Goal: Information Seeking & Learning: Check status

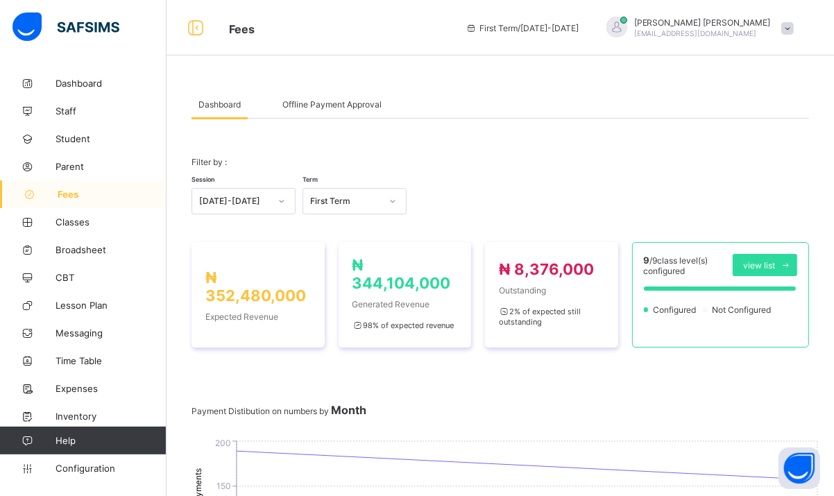
click at [794, 28] on span at bounding box center [787, 28] width 12 height 12
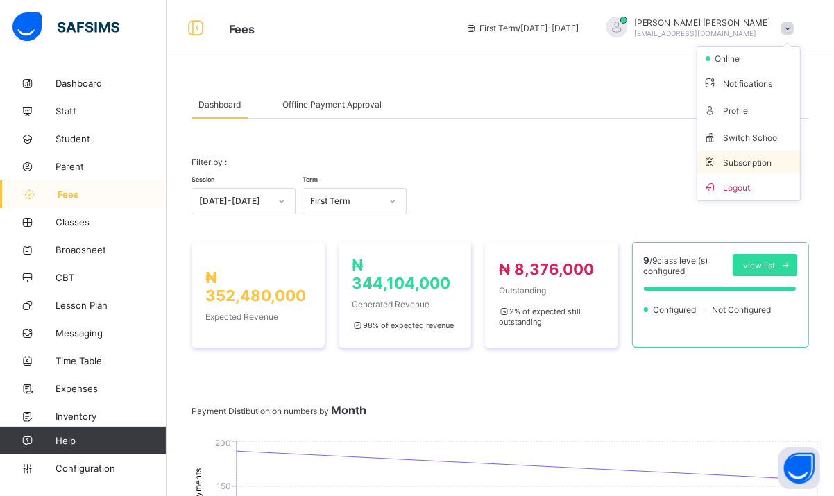
click at [743, 160] on span "Subscription" at bounding box center [737, 162] width 69 height 10
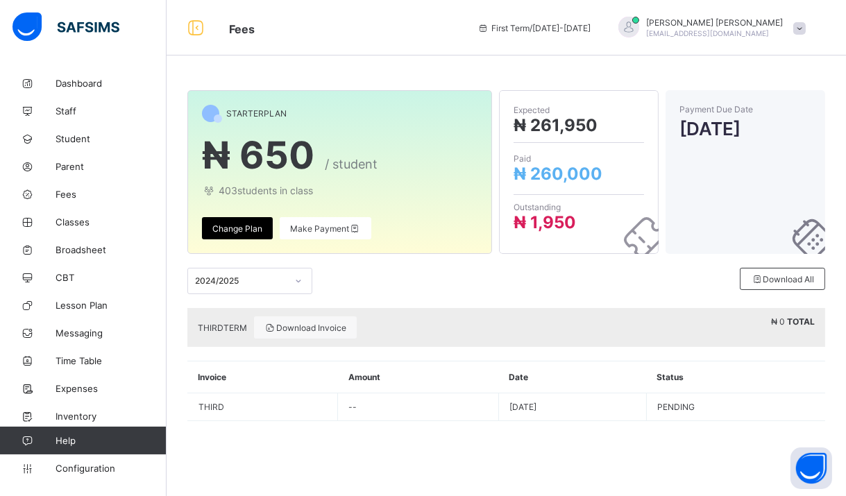
click at [259, 279] on div "2024/2025" at bounding box center [241, 281] width 92 height 10
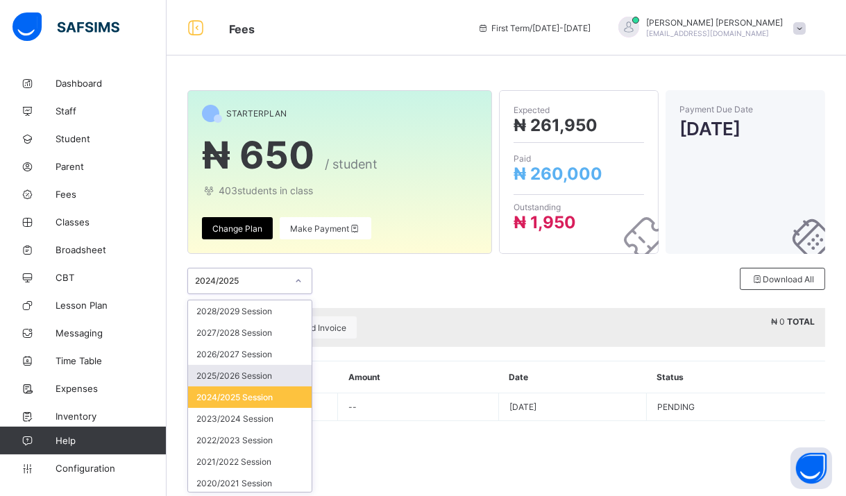
click at [259, 380] on div "2025/2026 Session" at bounding box center [249, 376] width 123 height 22
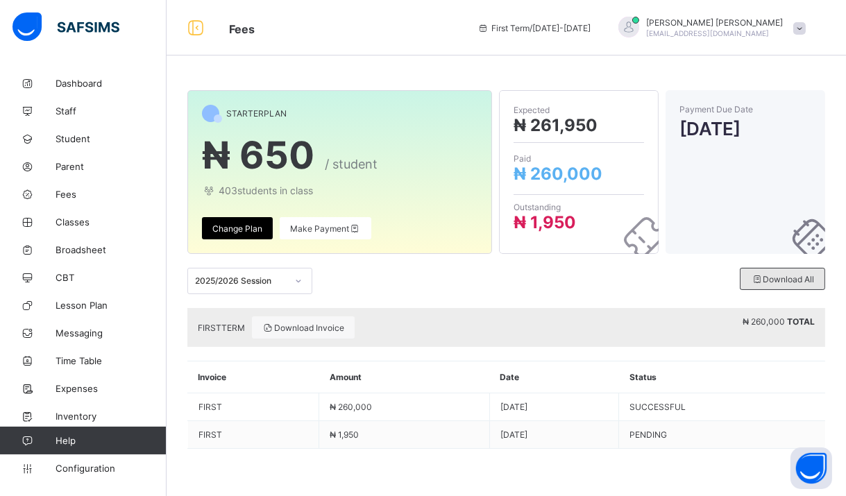
click at [764, 275] on span "Download All" at bounding box center [782, 279] width 63 height 10
click at [775, 280] on span "Download All" at bounding box center [782, 279] width 63 height 10
click at [786, 277] on span "Download All" at bounding box center [782, 279] width 63 height 10
click at [777, 278] on span "Download All" at bounding box center [782, 279] width 63 height 10
click at [804, 25] on span at bounding box center [799, 28] width 12 height 12
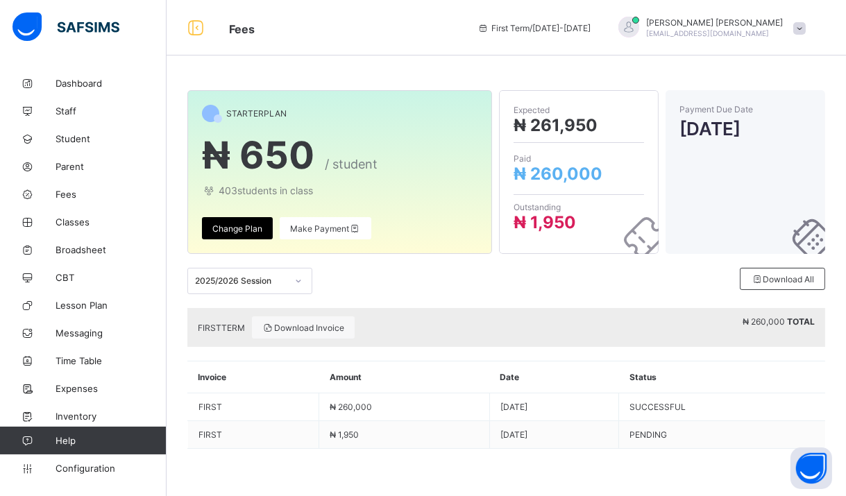
click at [295, 187] on span "403 students in class" at bounding box center [339, 191] width 275 height 12
click at [315, 231] on span "Make Payment" at bounding box center [325, 228] width 71 height 10
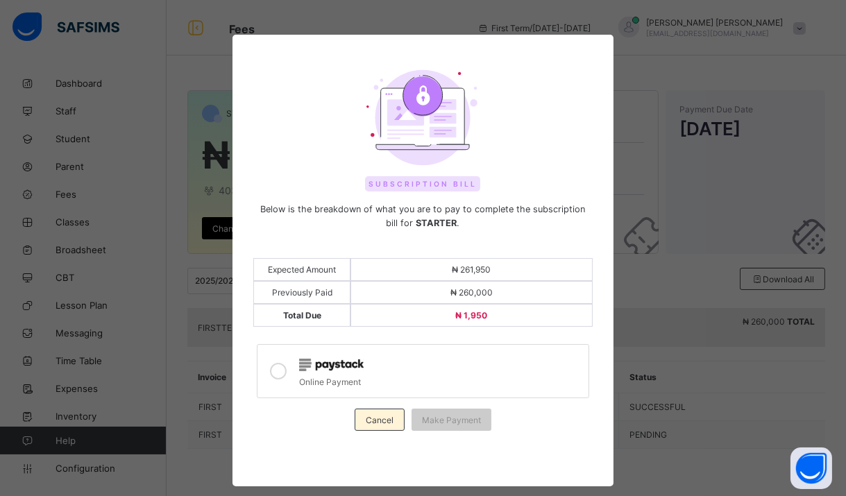
click at [380, 417] on span "Cancel" at bounding box center [380, 420] width 28 height 10
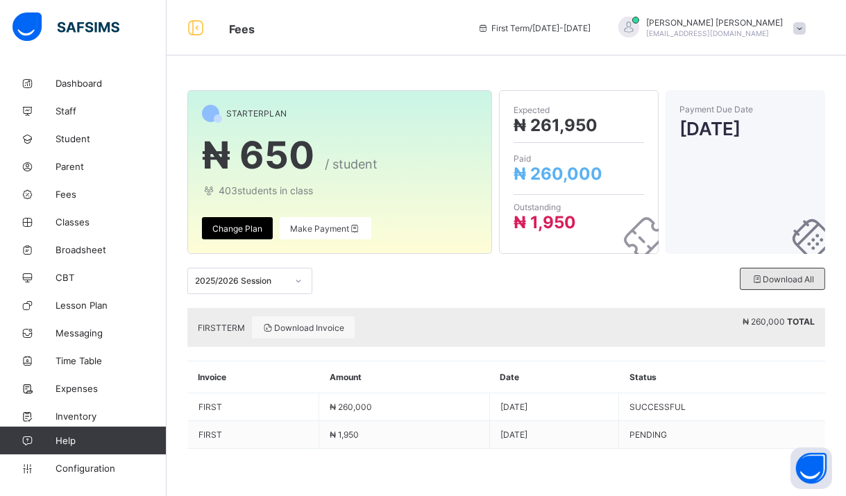
click at [787, 272] on div "Download All" at bounding box center [782, 279] width 85 height 22
click at [758, 276] on icon at bounding box center [757, 279] width 12 height 10
click at [778, 271] on div "Download All" at bounding box center [782, 279] width 85 height 22
click at [401, 294] on div "2025/2026 Session Download All" at bounding box center [506, 281] width 638 height 54
click at [325, 327] on span "Download Invoice" at bounding box center [303, 328] width 82 height 10
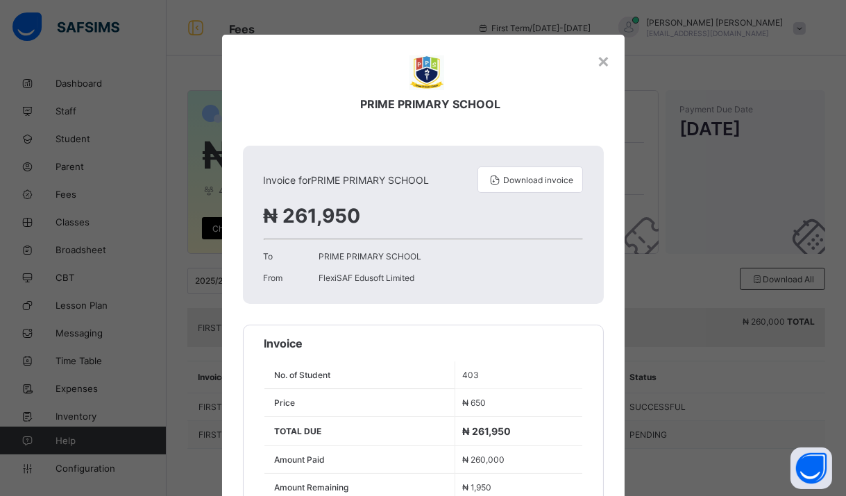
scroll to position [69, 0]
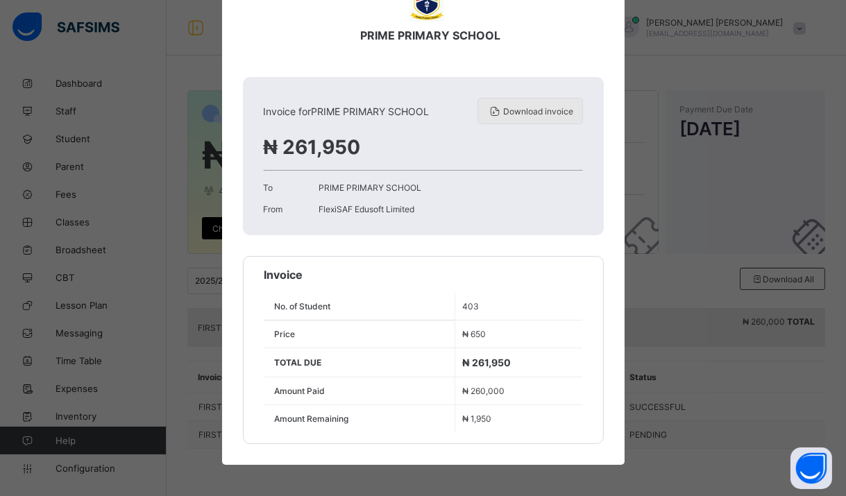
click at [527, 108] on span "Download invoice" at bounding box center [539, 111] width 70 height 10
click at [639, 173] on div "× PRIME PRIMARY SCHOOL Invoice for PRIME PRIMARY SCHOOL Download invoice ₦ 261,…" at bounding box center [423, 248] width 846 height 496
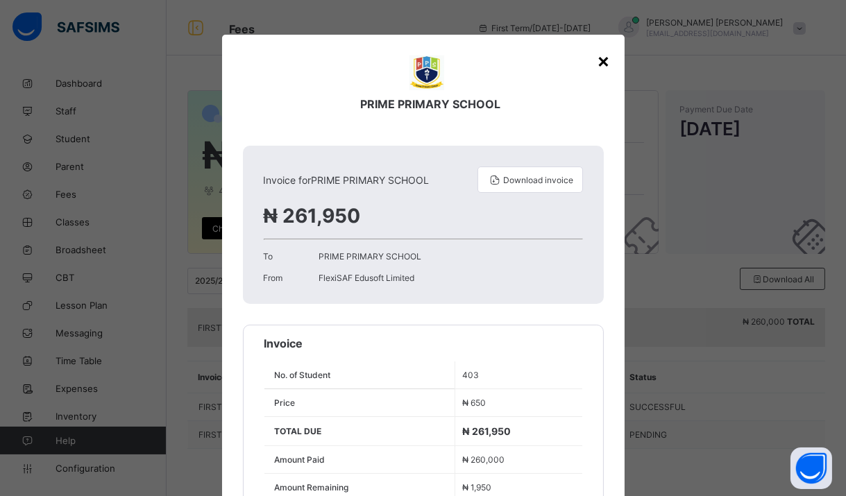
click at [604, 64] on div "×" at bounding box center [603, 61] width 13 height 24
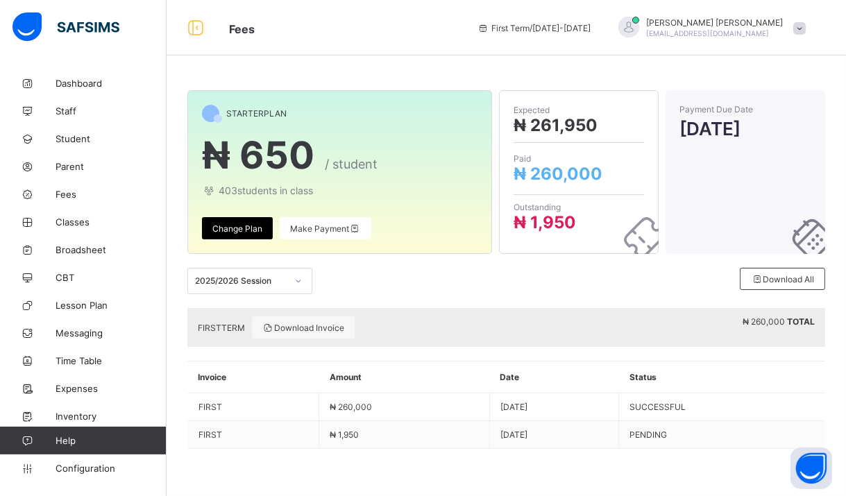
click at [794, 27] on span at bounding box center [799, 28] width 12 height 12
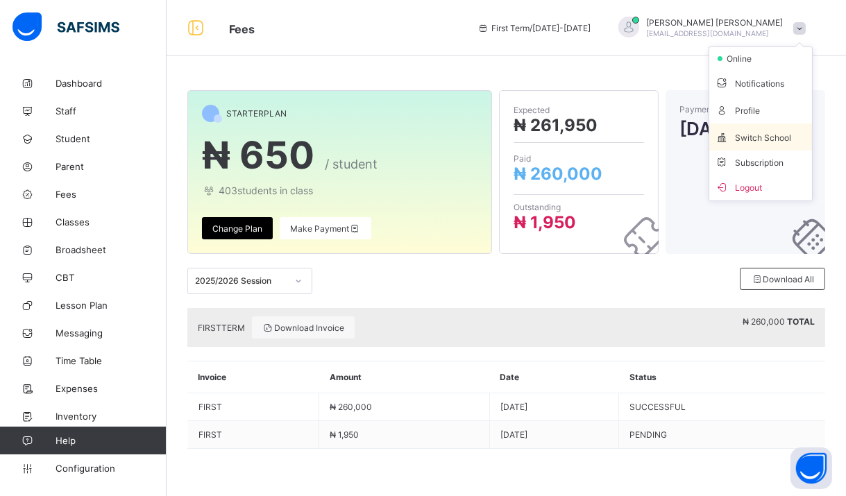
click at [768, 146] on li "Switch School" at bounding box center [760, 136] width 103 height 27
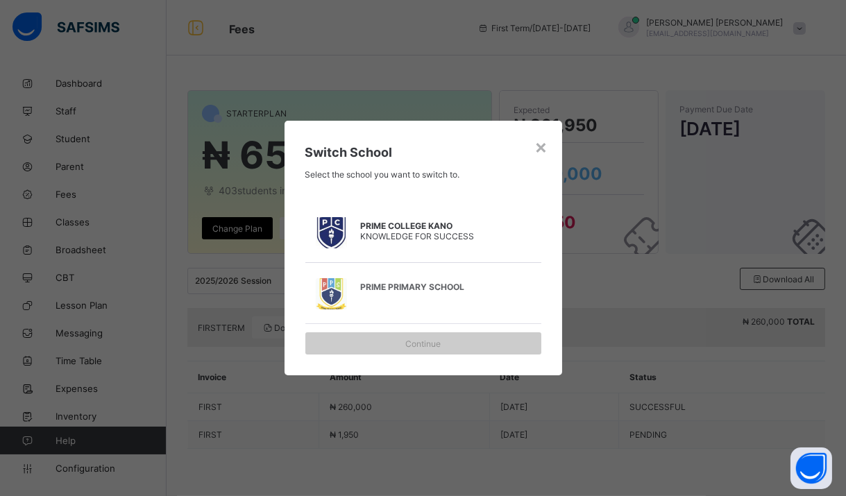
click at [401, 227] on span "PRIME COLLEGE KANO" at bounding box center [430, 226] width 139 height 10
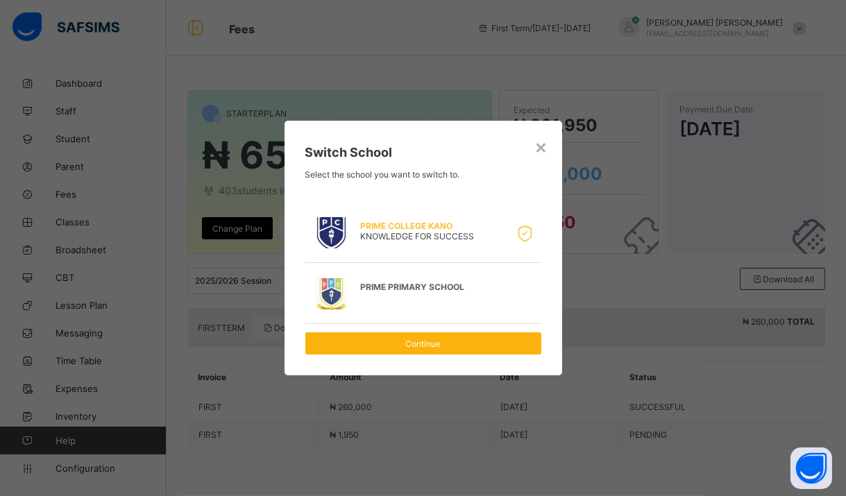
click at [473, 343] on span "Continue" at bounding box center [423, 344] width 215 height 10
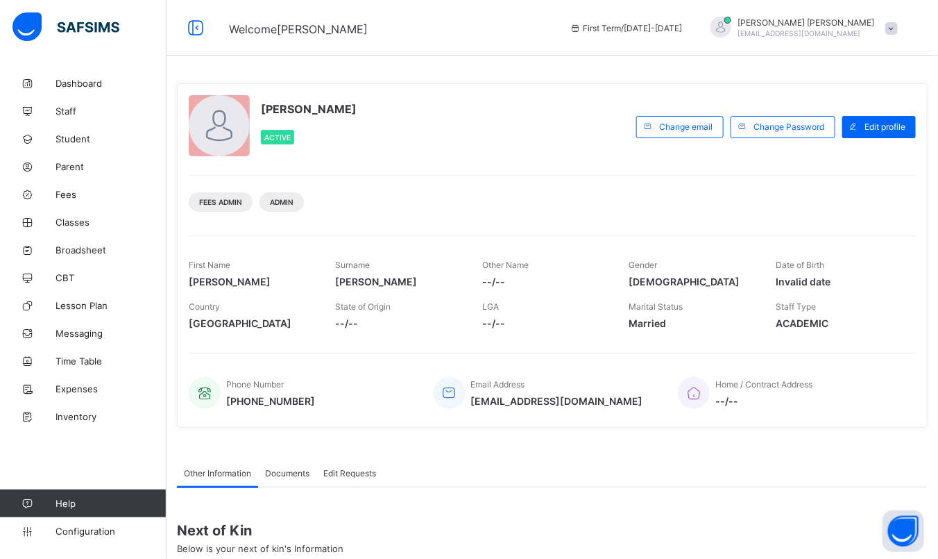
click at [898, 28] on span at bounding box center [891, 28] width 12 height 12
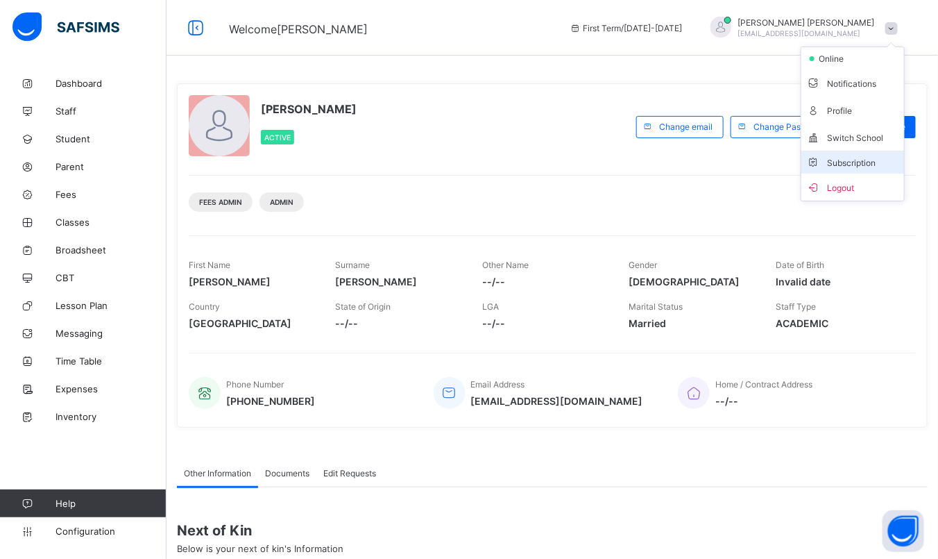
click at [865, 160] on span "Subscription" at bounding box center [841, 162] width 69 height 10
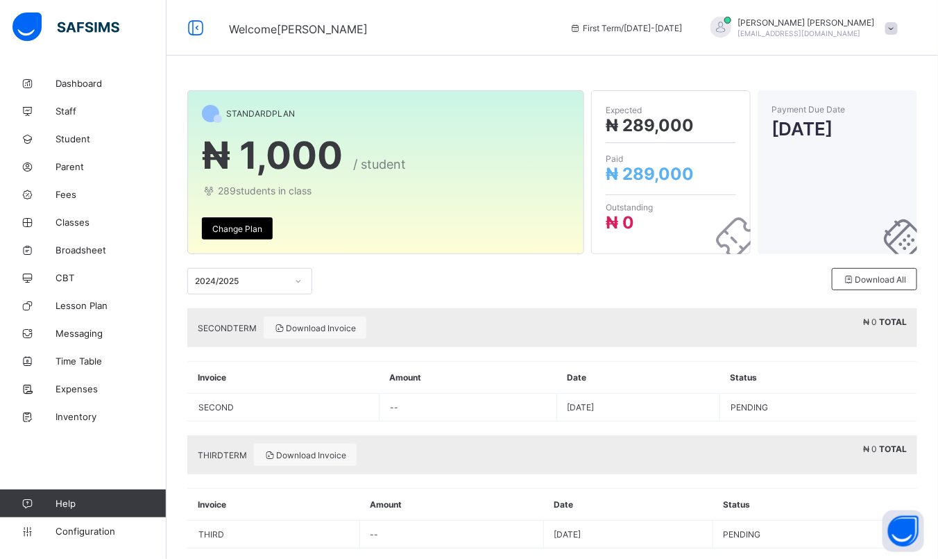
click at [280, 282] on div "2024/2025" at bounding box center [241, 281] width 92 height 10
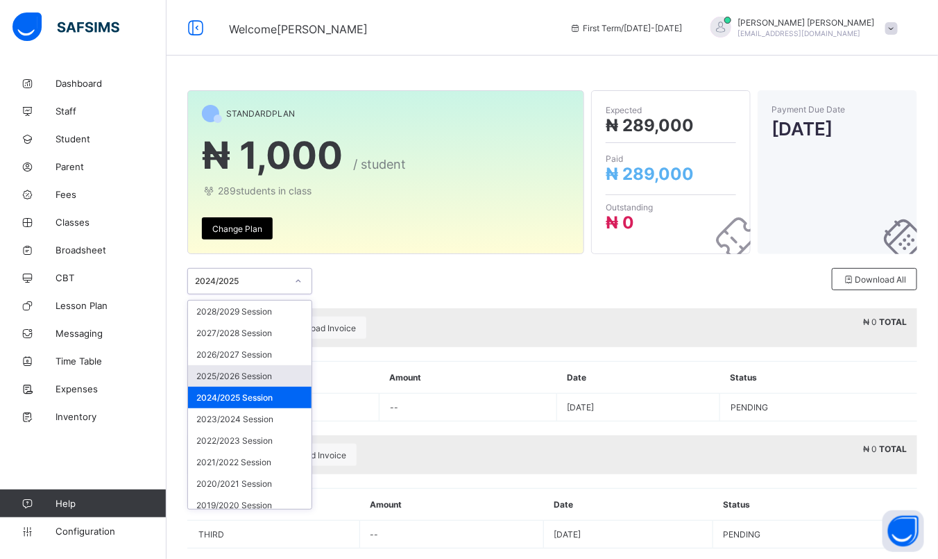
click at [267, 373] on div "2025/2026 Session" at bounding box center [249, 376] width 123 height 22
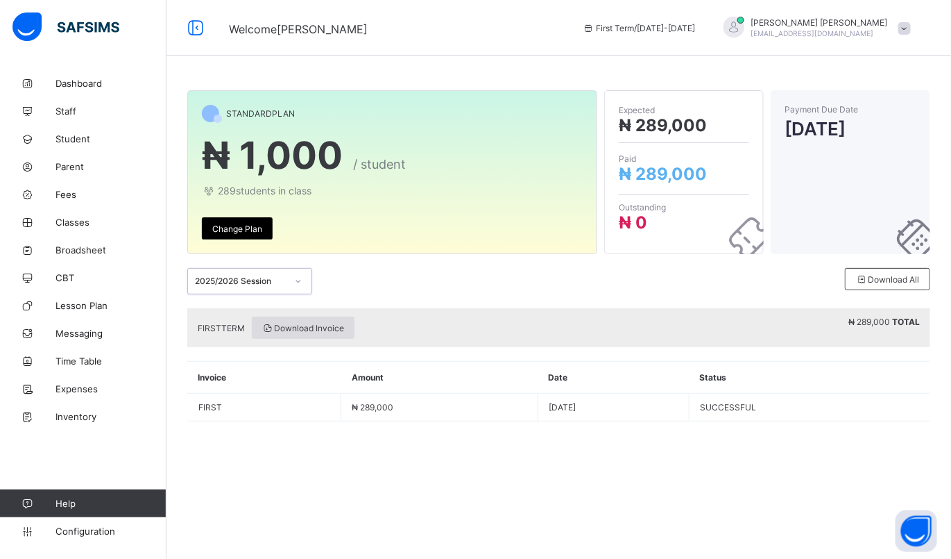
click at [300, 327] on span "Download Invoice" at bounding box center [303, 328] width 82 height 10
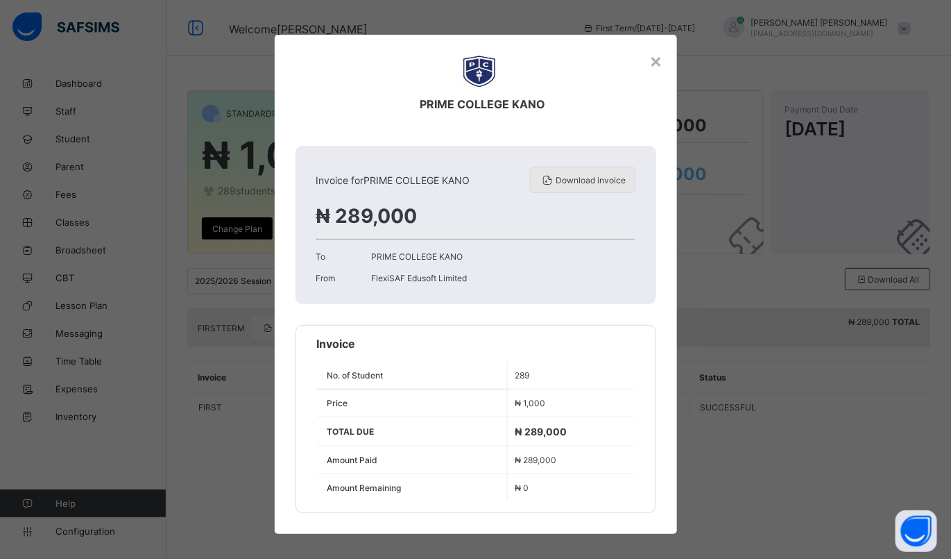
click at [579, 175] on span "Download invoice" at bounding box center [591, 180] width 70 height 10
click at [651, 60] on div "×" at bounding box center [656, 61] width 13 height 24
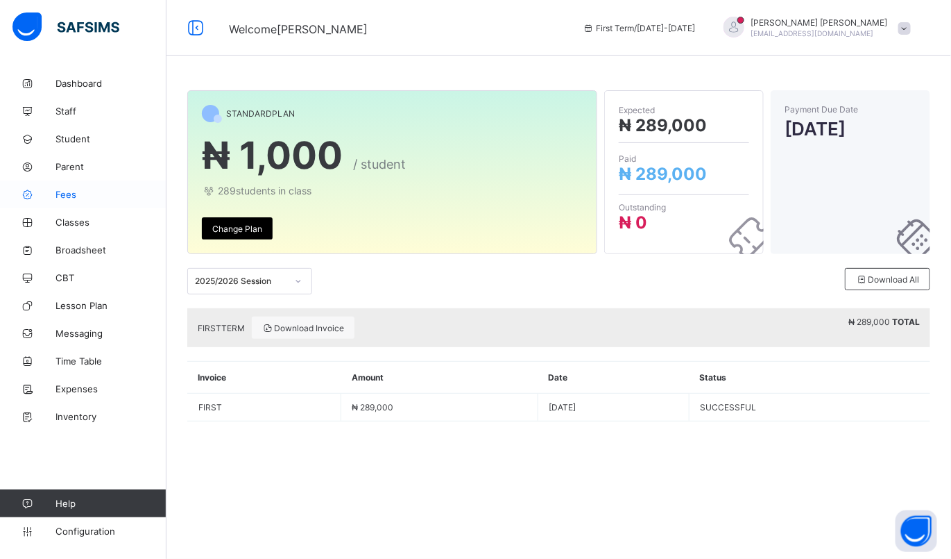
click at [51, 200] on link "Fees" at bounding box center [83, 194] width 167 height 28
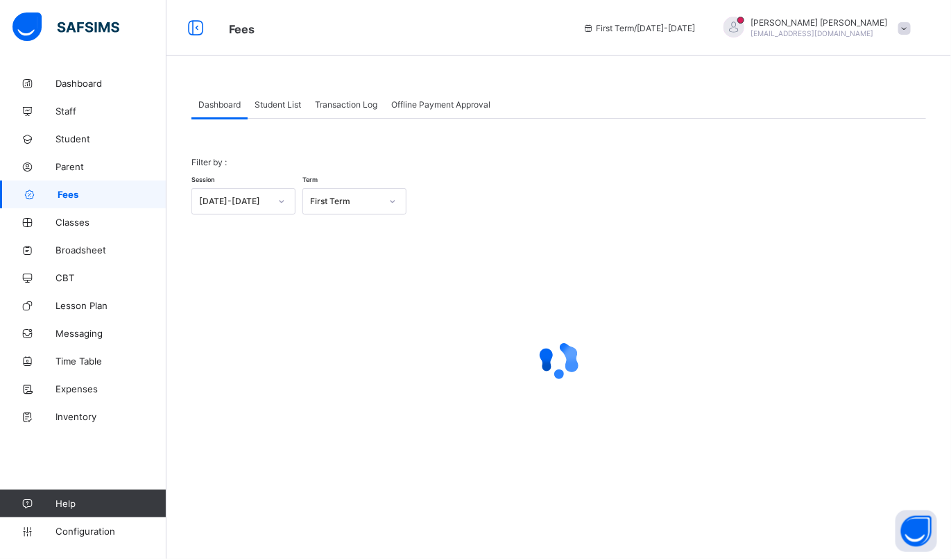
click at [908, 28] on span at bounding box center [904, 28] width 12 height 12
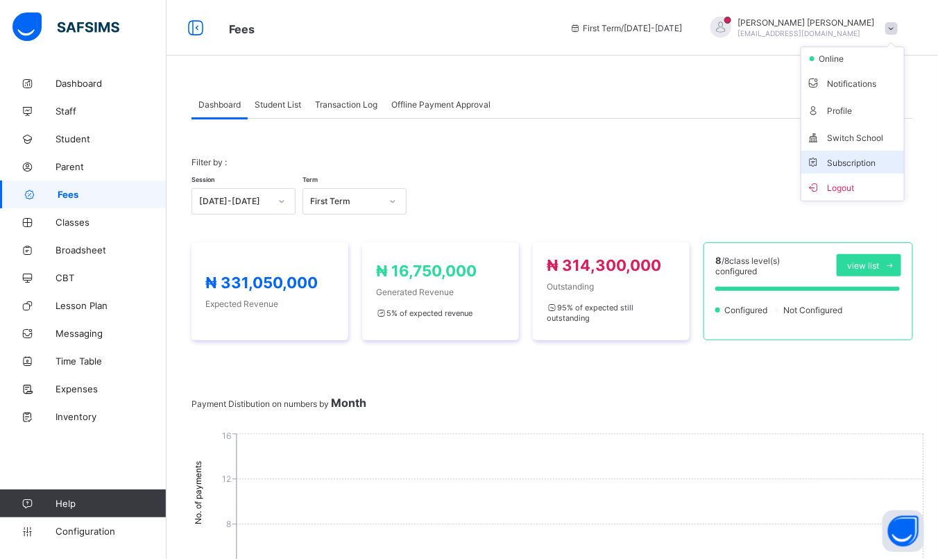
click at [849, 160] on span "Subscription" at bounding box center [841, 162] width 69 height 10
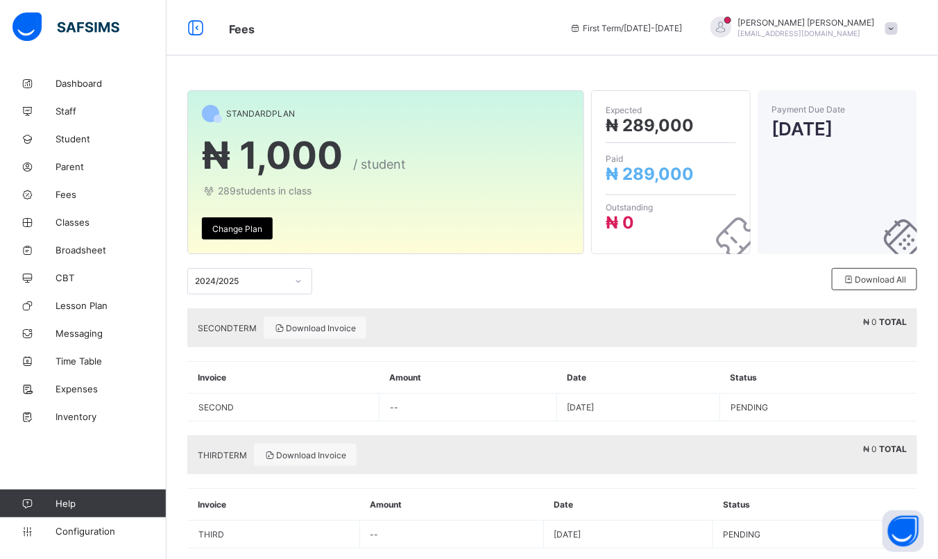
scroll to position [22, 0]
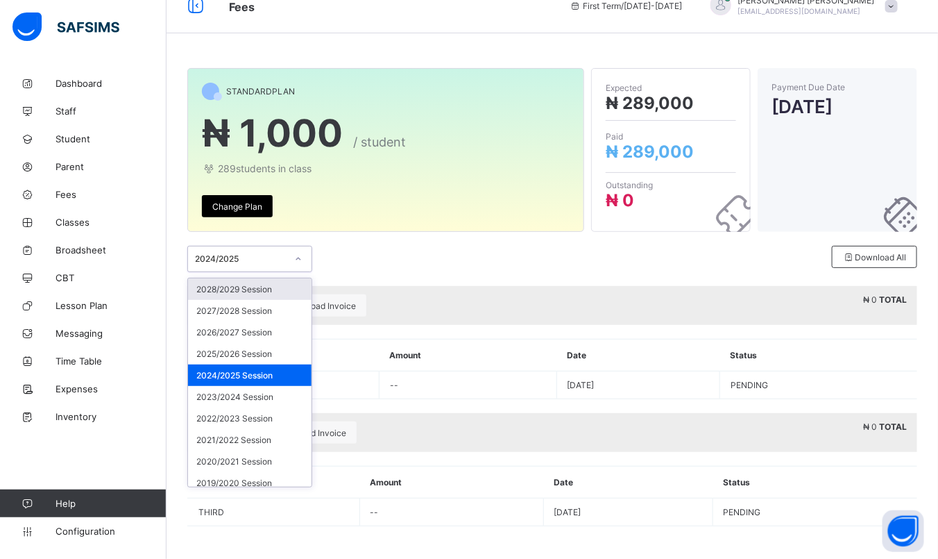
click at [255, 254] on div "2024/2025" at bounding box center [241, 259] width 92 height 10
click at [257, 351] on div "2025/2026 Session" at bounding box center [249, 354] width 123 height 22
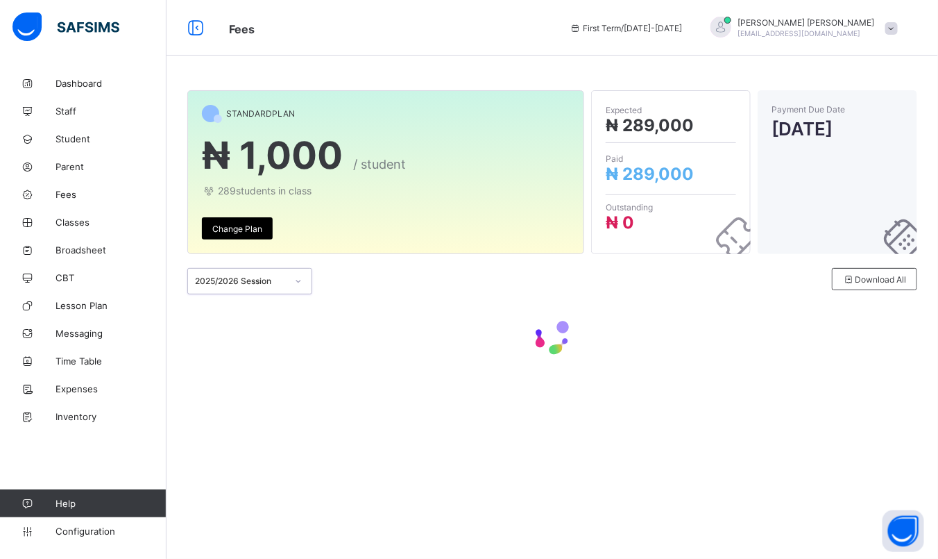
scroll to position [0, 0]
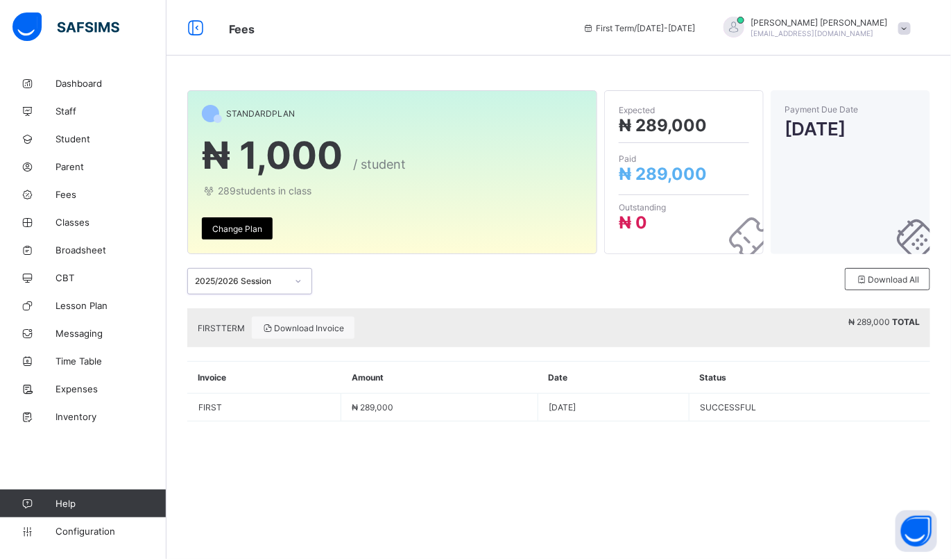
click at [901, 28] on span at bounding box center [904, 28] width 12 height 12
click at [847, 108] on span "Profile" at bounding box center [866, 110] width 92 height 16
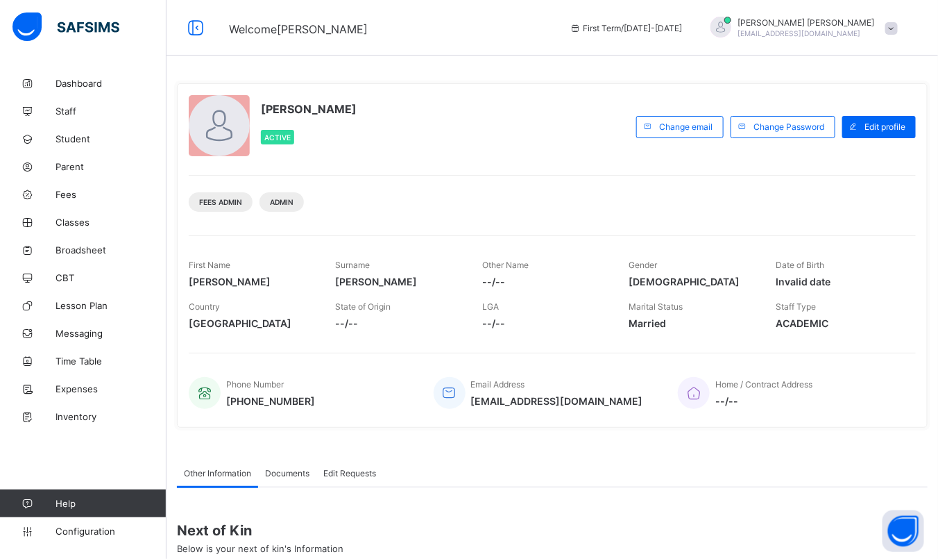
scroll to position [159, 0]
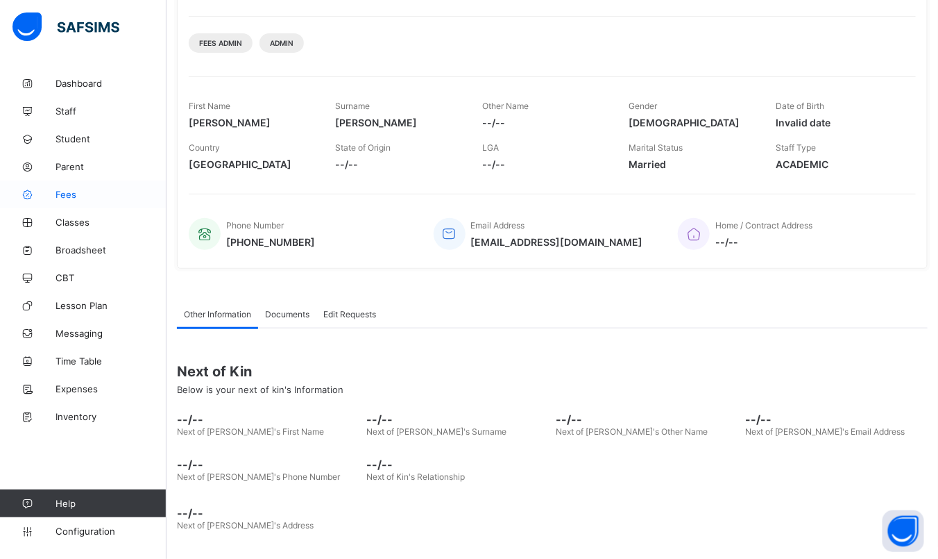
click at [63, 189] on span "Fees" at bounding box center [111, 194] width 111 height 11
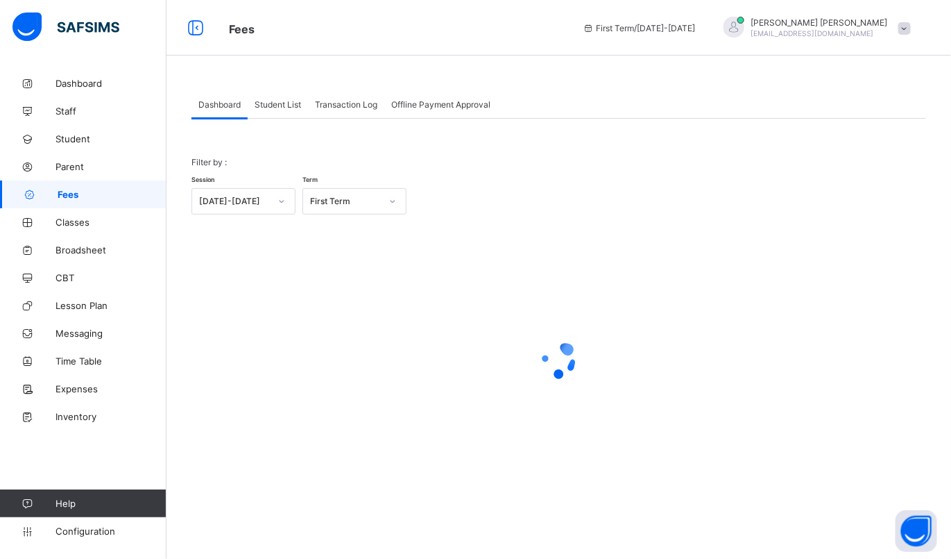
click at [273, 101] on span "Student List" at bounding box center [278, 104] width 46 height 10
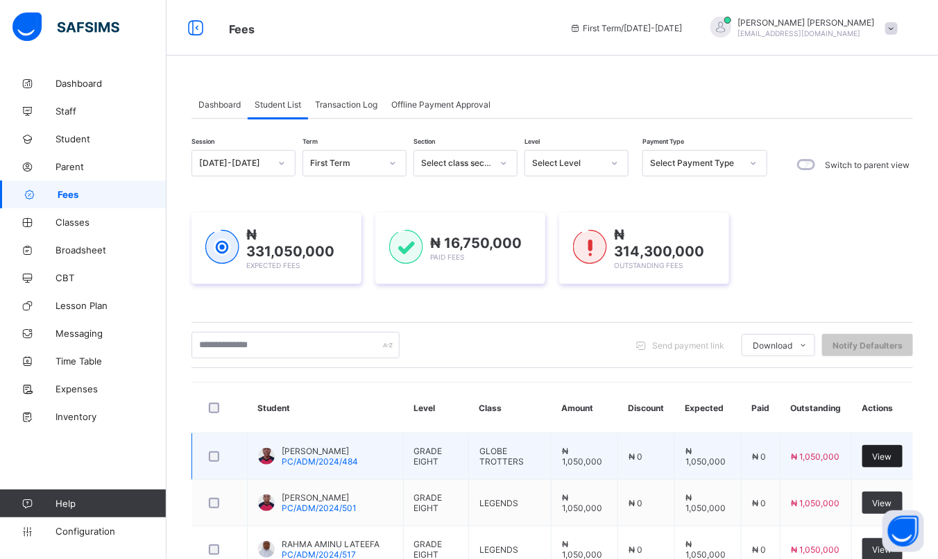
click at [890, 452] on span "View" at bounding box center [882, 456] width 19 height 10
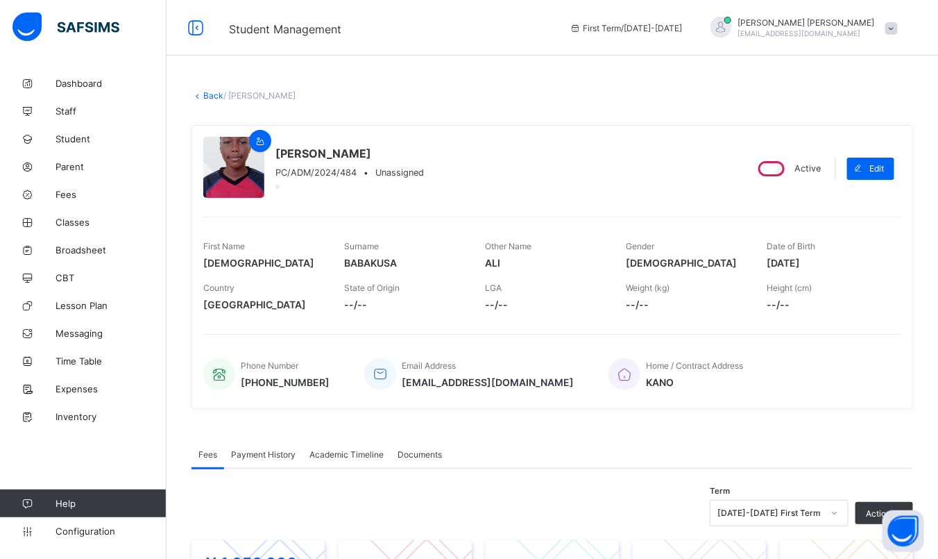
scroll to position [321, 0]
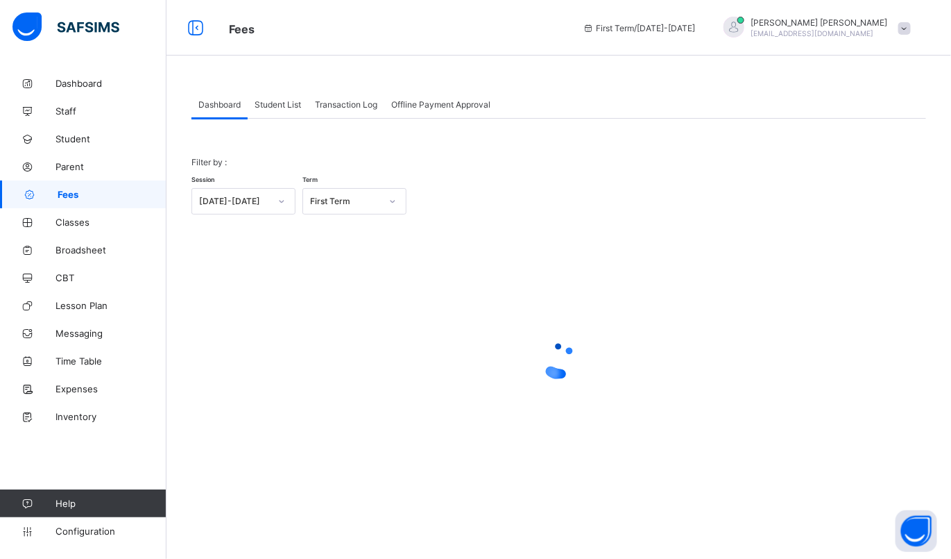
click at [275, 101] on span "Student List" at bounding box center [278, 104] width 46 height 10
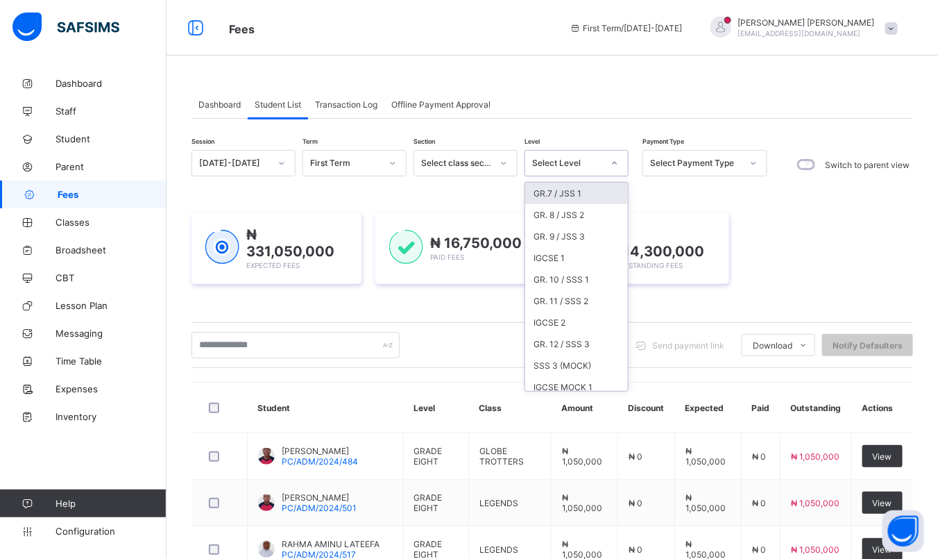
click at [545, 166] on div "Select Level" at bounding box center [567, 163] width 71 height 10
click at [537, 194] on div "GR.7 / JSS 1" at bounding box center [576, 193] width 103 height 22
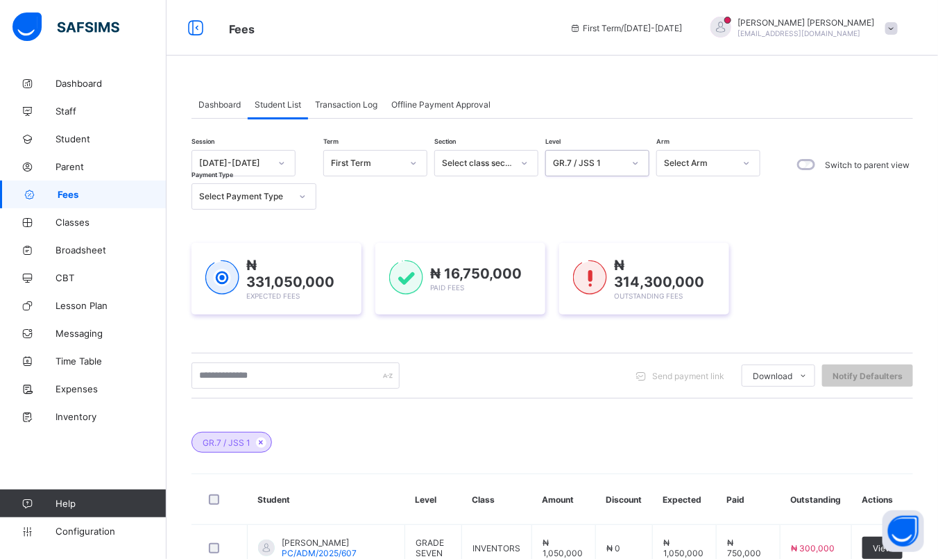
click at [286, 198] on div "Select Payment Type" at bounding box center [245, 196] width 92 height 10
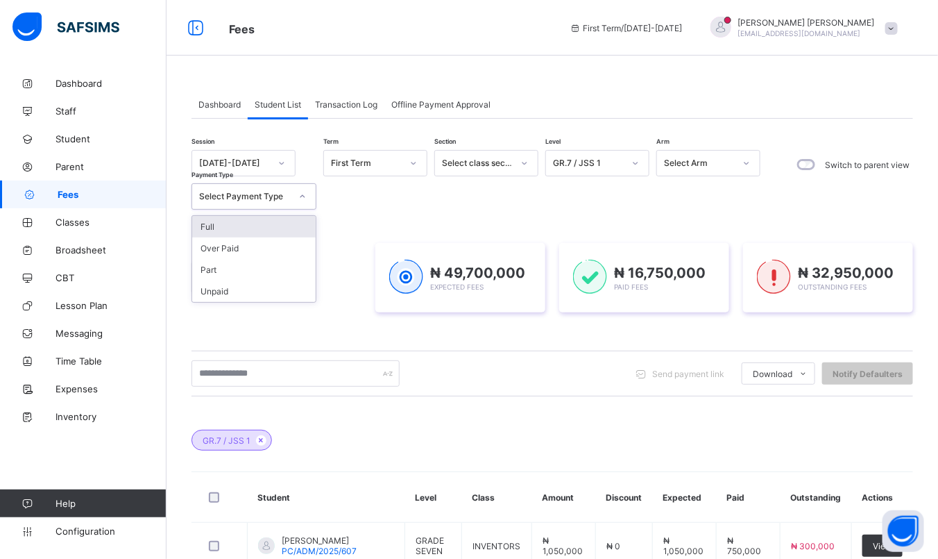
click at [266, 226] on div "Full" at bounding box center [253, 227] width 123 height 22
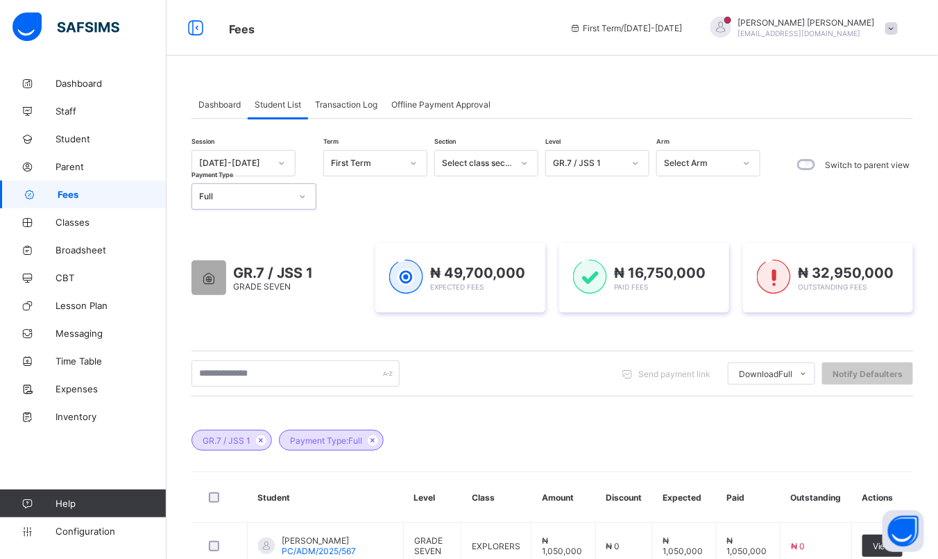
scroll to position [488, 0]
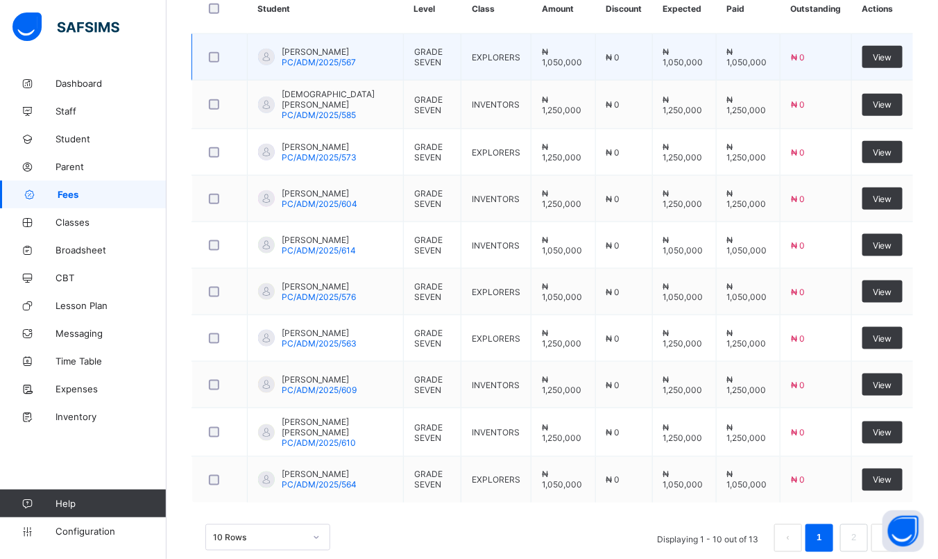
click at [305, 49] on span "[PERSON_NAME]" at bounding box center [319, 51] width 74 height 10
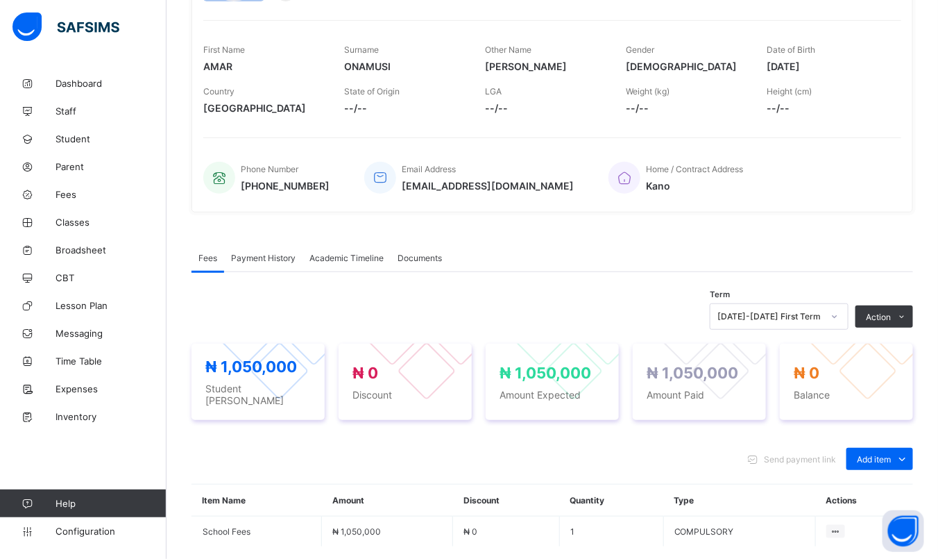
scroll to position [321, 0]
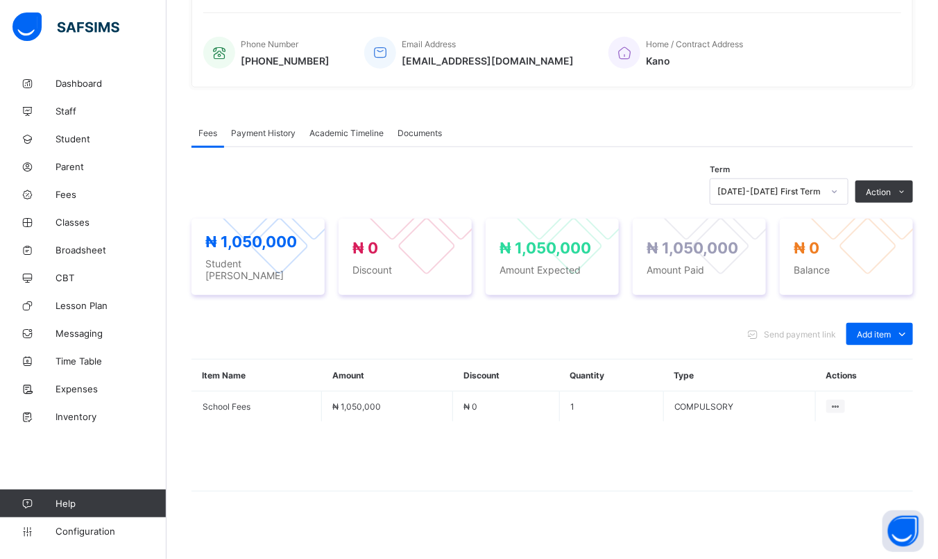
click at [305, 128] on div "Academic Timeline" at bounding box center [347, 133] width 88 height 28
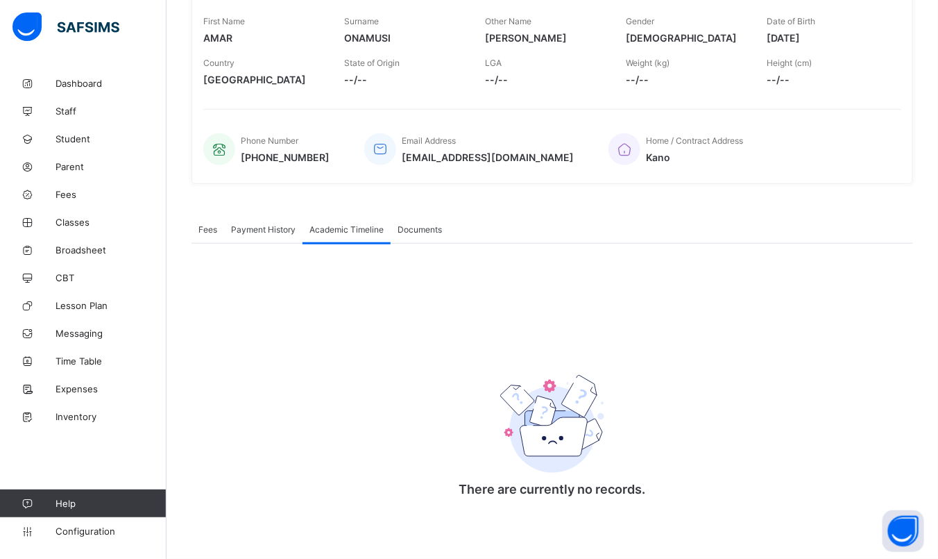
click at [245, 225] on span "Payment History" at bounding box center [263, 229] width 65 height 10
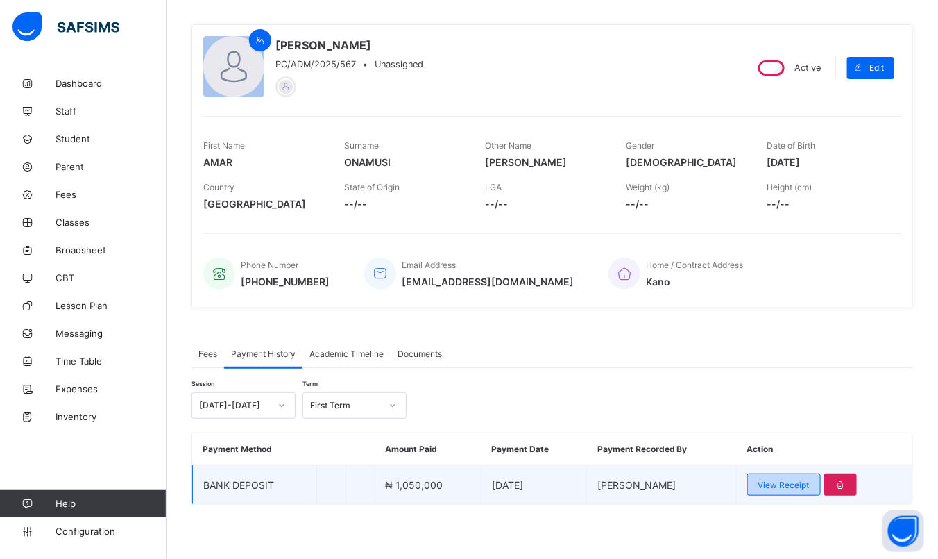
click at [784, 487] on span "View Receipt" at bounding box center [783, 484] width 51 height 10
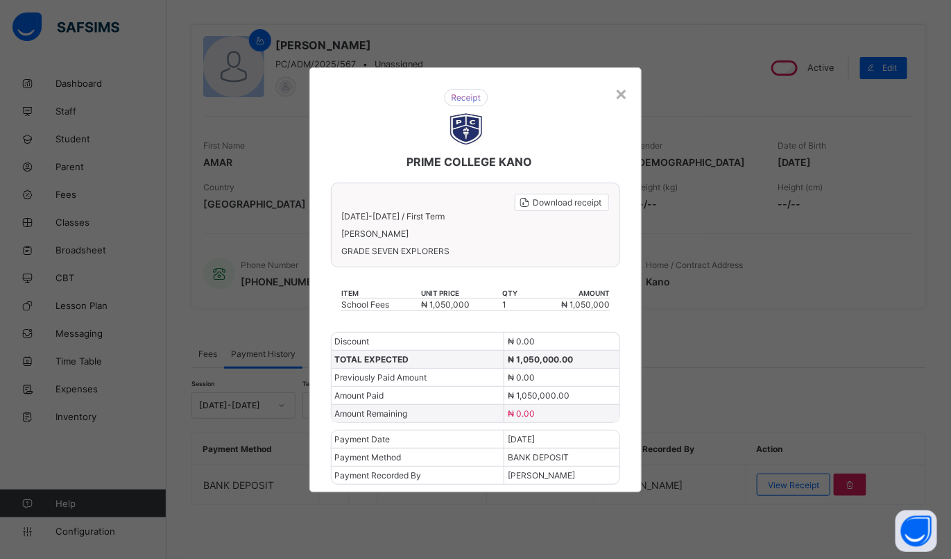
click at [617, 111] on div "PRIME COLLEGE KANO Download receipt [DATE]-[DATE] / First Term AMAR ONAMUSI [PE…" at bounding box center [475, 279] width 333 height 425
click at [622, 90] on div "×" at bounding box center [621, 93] width 13 height 24
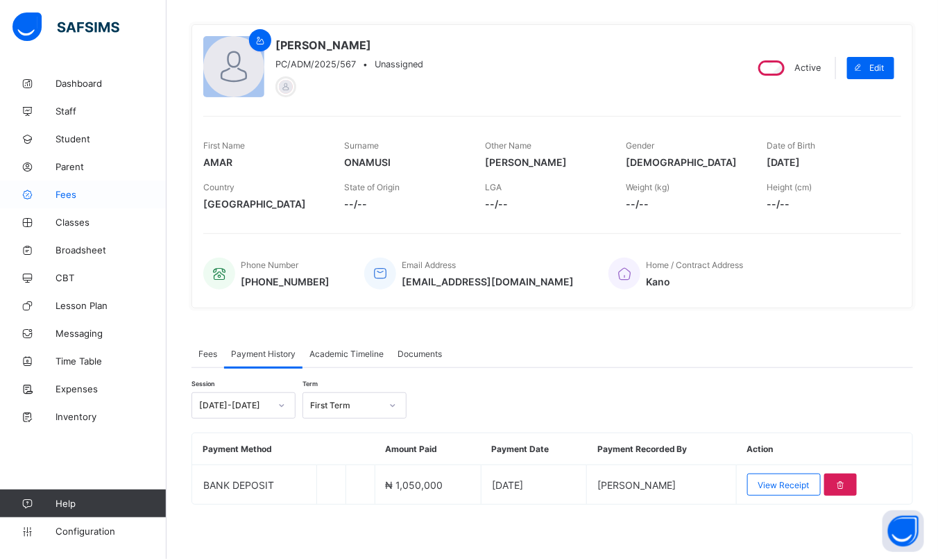
click at [67, 189] on span "Fees" at bounding box center [111, 194] width 111 height 11
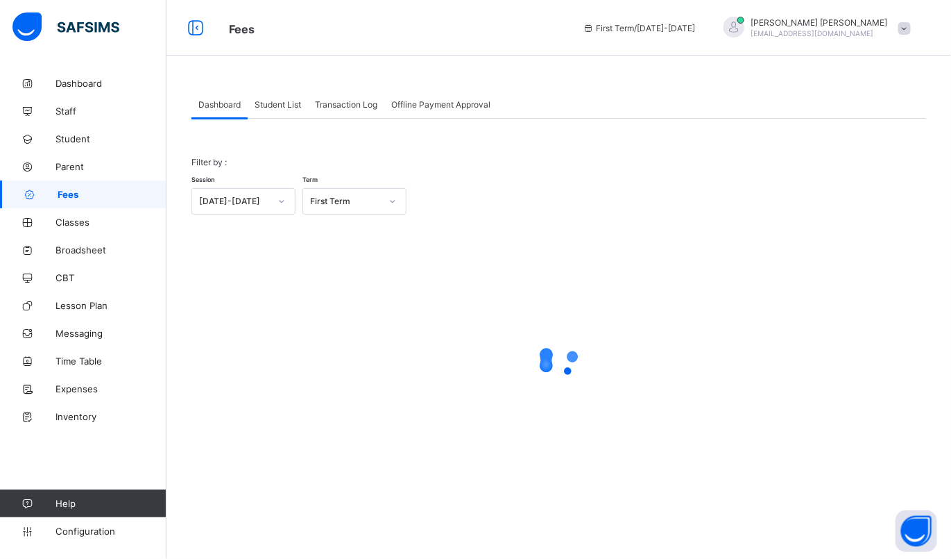
click at [282, 108] on span "Student List" at bounding box center [278, 104] width 46 height 10
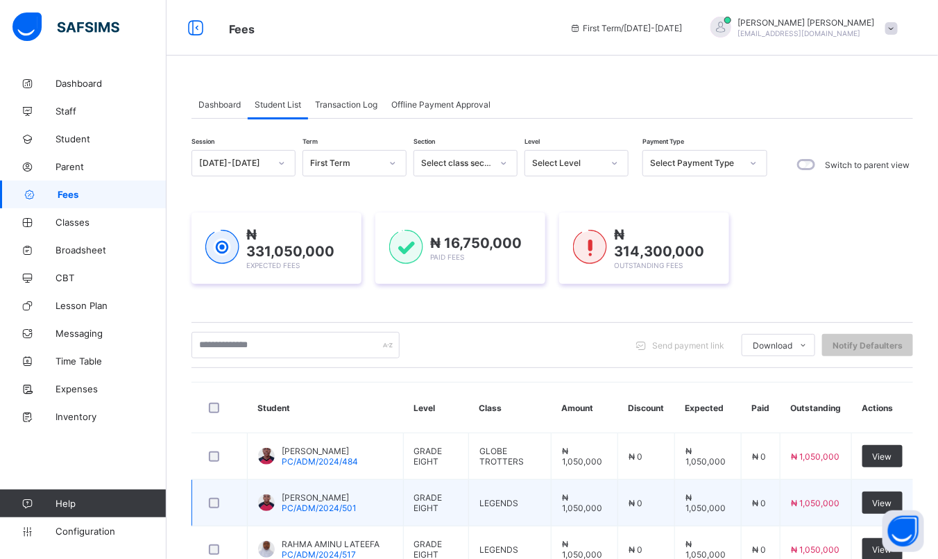
click at [311, 492] on span "[PERSON_NAME]" at bounding box center [319, 497] width 75 height 10
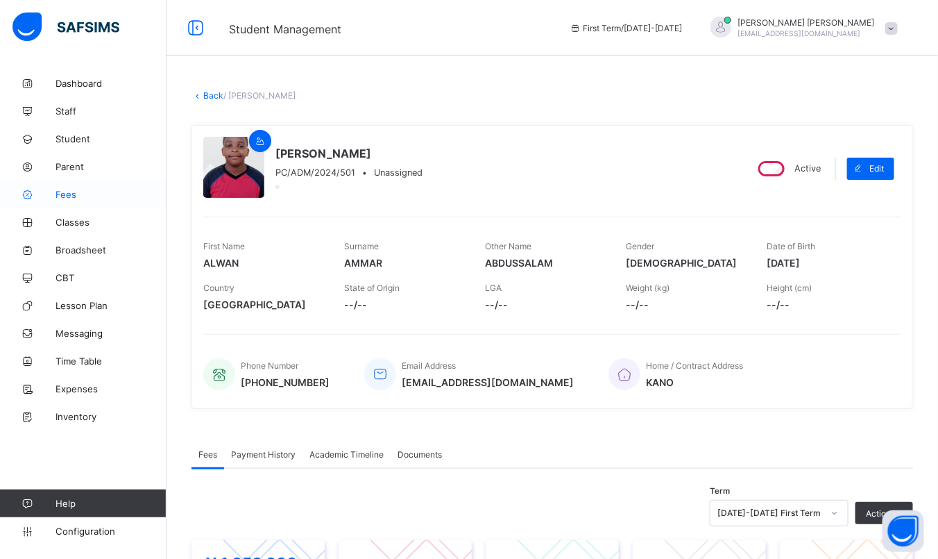
click at [77, 194] on span "Fees" at bounding box center [111, 194] width 111 height 11
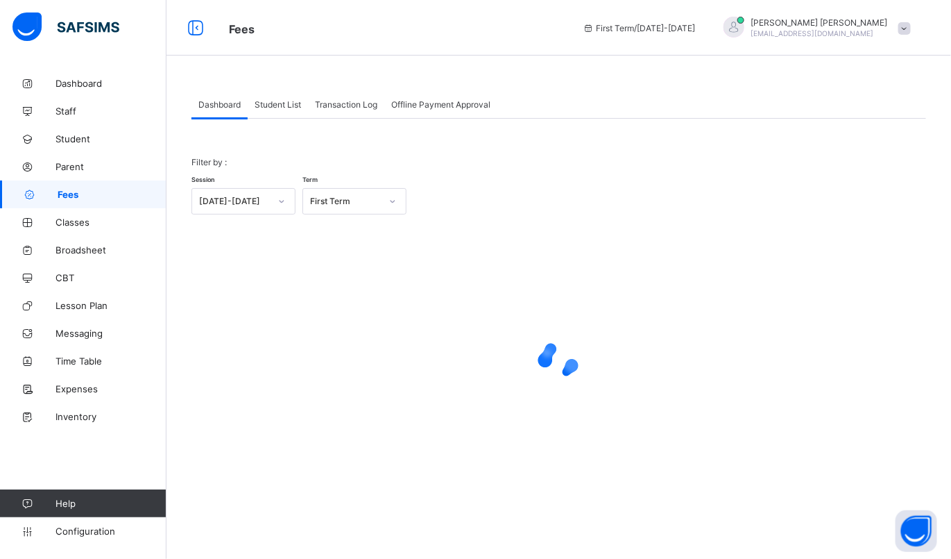
click at [263, 100] on span "Student List" at bounding box center [278, 104] width 46 height 10
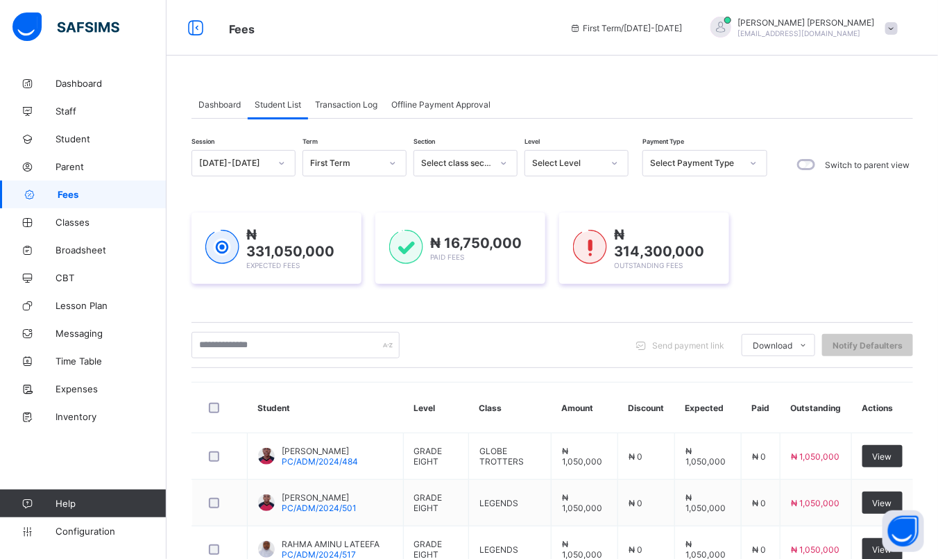
click at [354, 99] on span "Transaction Log" at bounding box center [346, 104] width 62 height 10
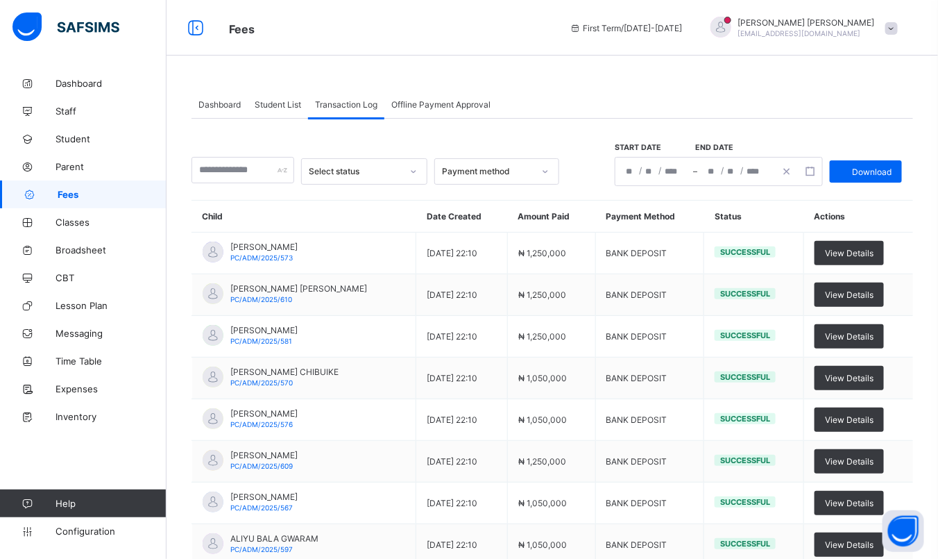
scroll to position [194, 0]
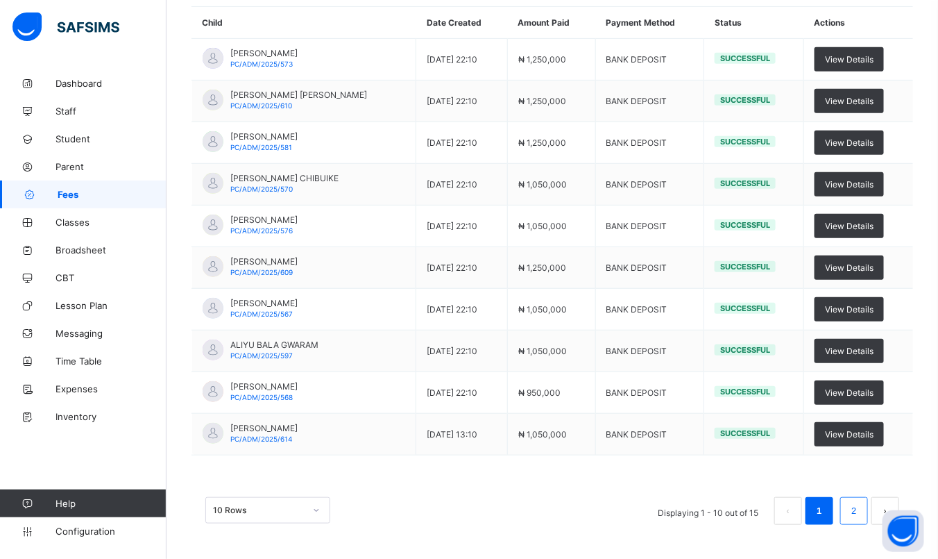
click at [860, 506] on link "2" at bounding box center [853, 511] width 13 height 18
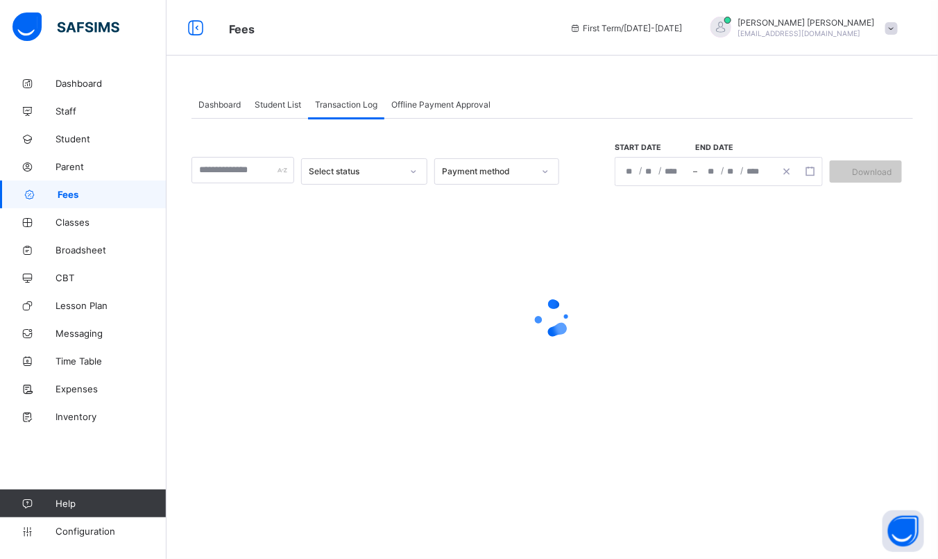
scroll to position [0, 0]
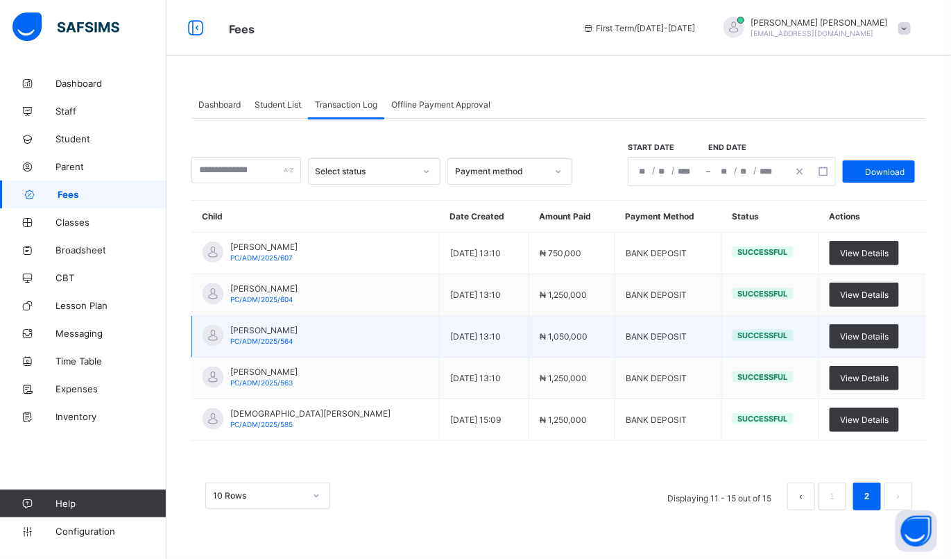
click at [277, 325] on span "[PERSON_NAME]" at bounding box center [263, 330] width 67 height 10
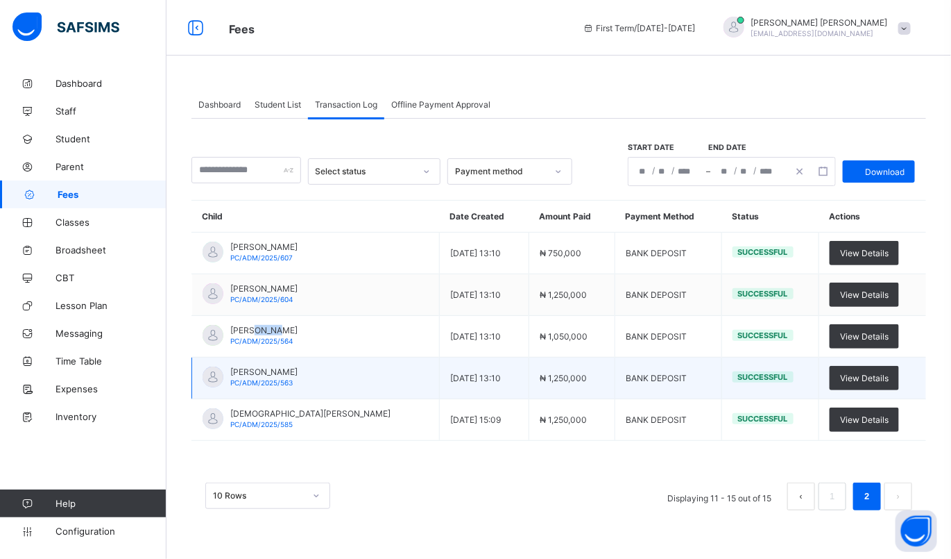
drag, startPoint x: 277, startPoint y: 325, endPoint x: 392, endPoint y: 361, distance: 120.5
click at [392, 361] on td "[PERSON_NAME] PC/ADM/2025/563" at bounding box center [316, 378] width 248 height 42
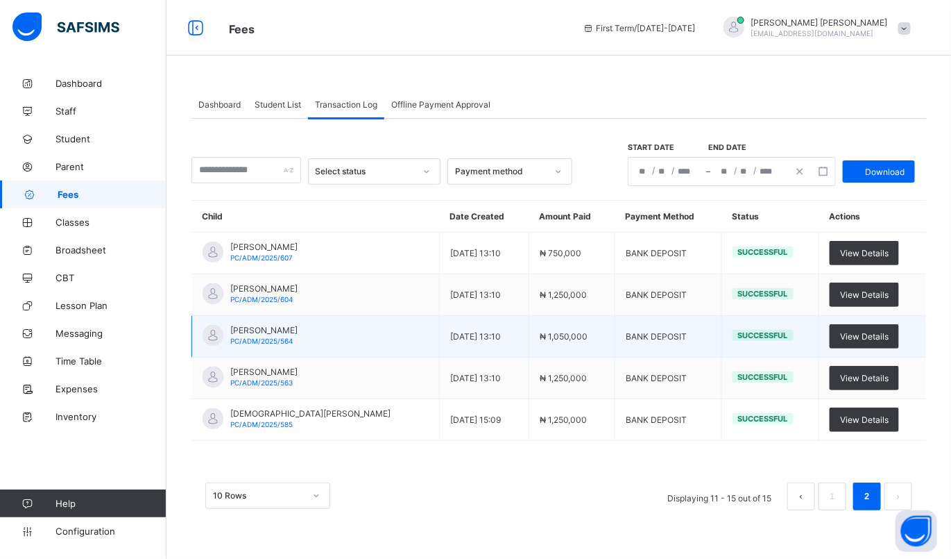
click at [263, 331] on span "[PERSON_NAME]" at bounding box center [263, 330] width 67 height 10
click at [860, 340] on span "View Details" at bounding box center [864, 336] width 49 height 10
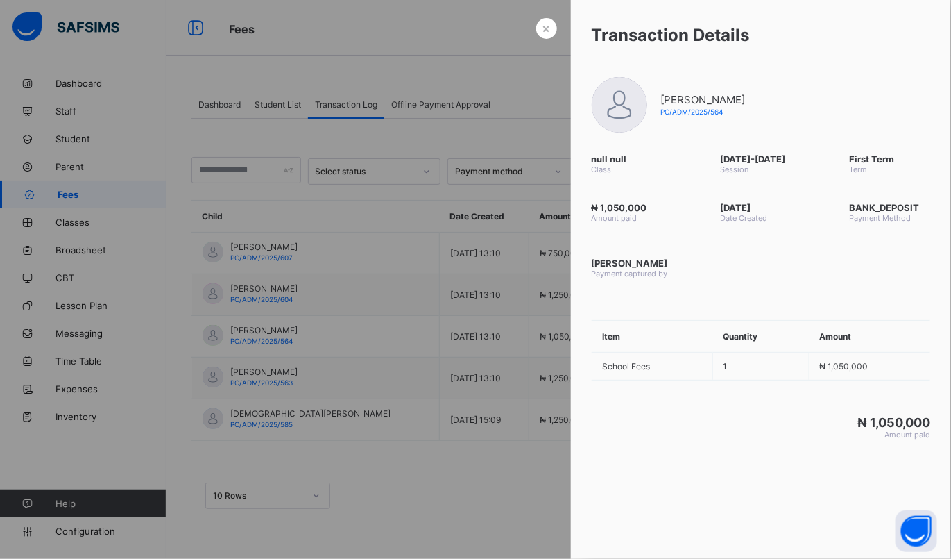
click at [495, 413] on div at bounding box center [475, 279] width 951 height 559
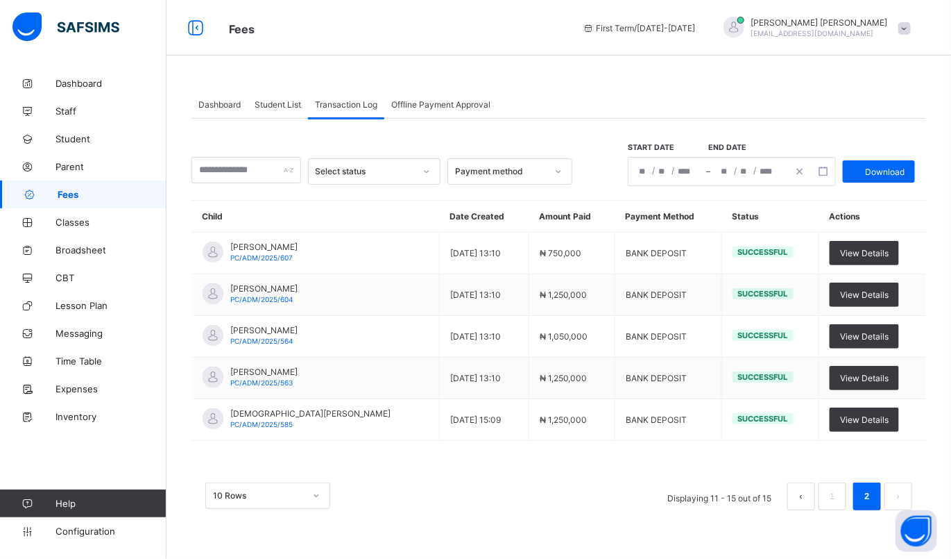
click at [291, 102] on span "Student List" at bounding box center [278, 104] width 46 height 10
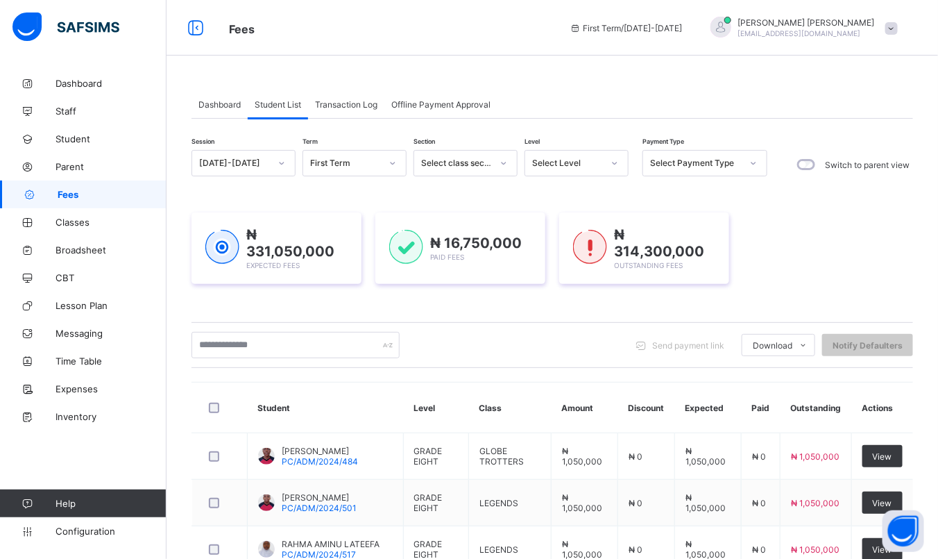
click at [572, 155] on div "Select Level" at bounding box center [563, 162] width 76 height 19
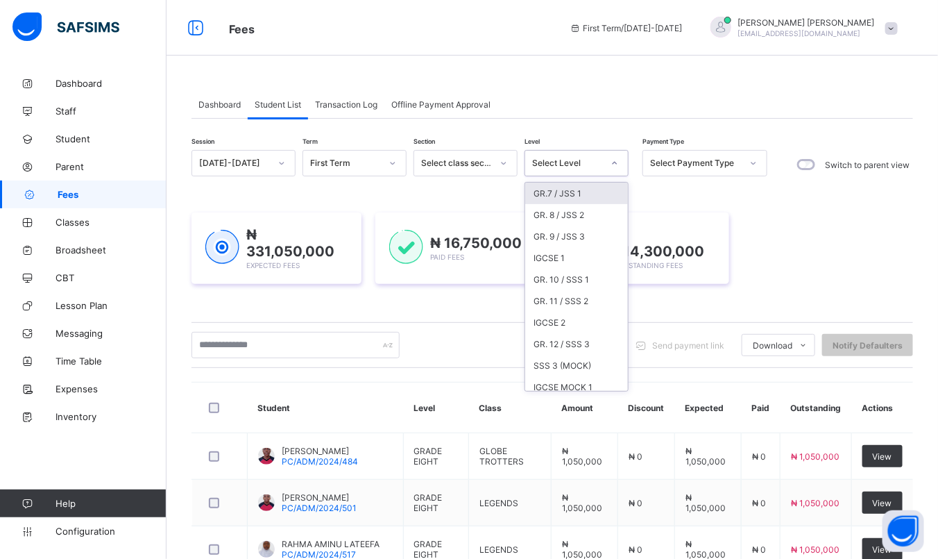
click at [560, 191] on div "GR.7 / JSS 1" at bounding box center [576, 193] width 103 height 22
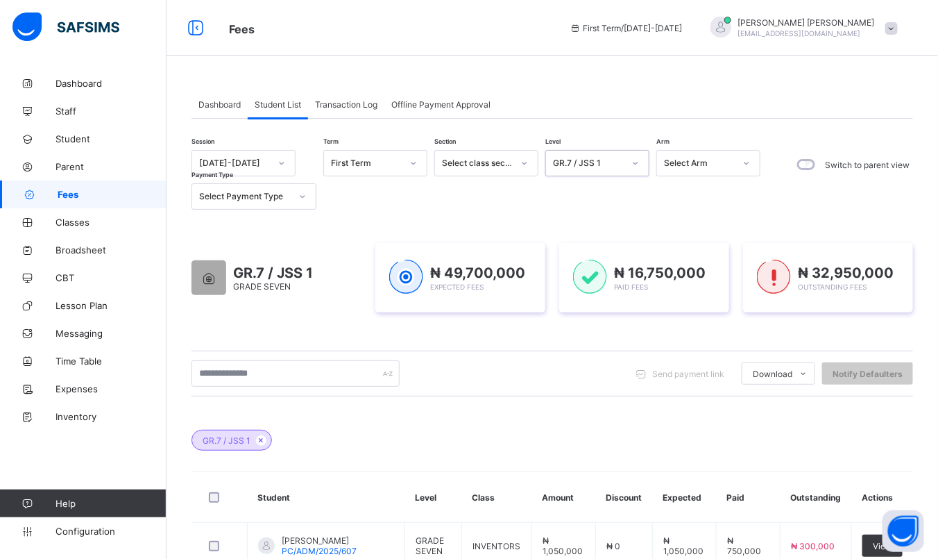
scroll to position [488, 0]
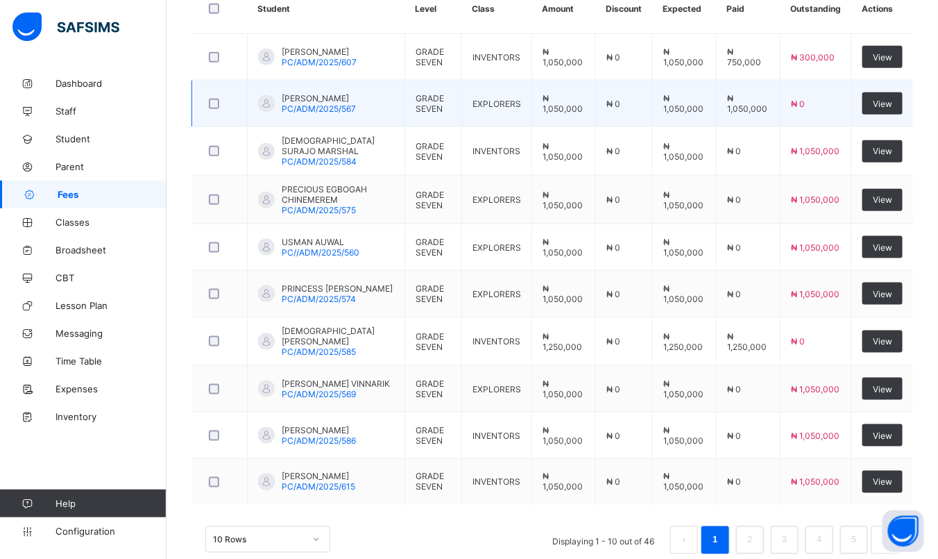
click at [529, 96] on td "EXPLORERS" at bounding box center [497, 103] width 70 height 46
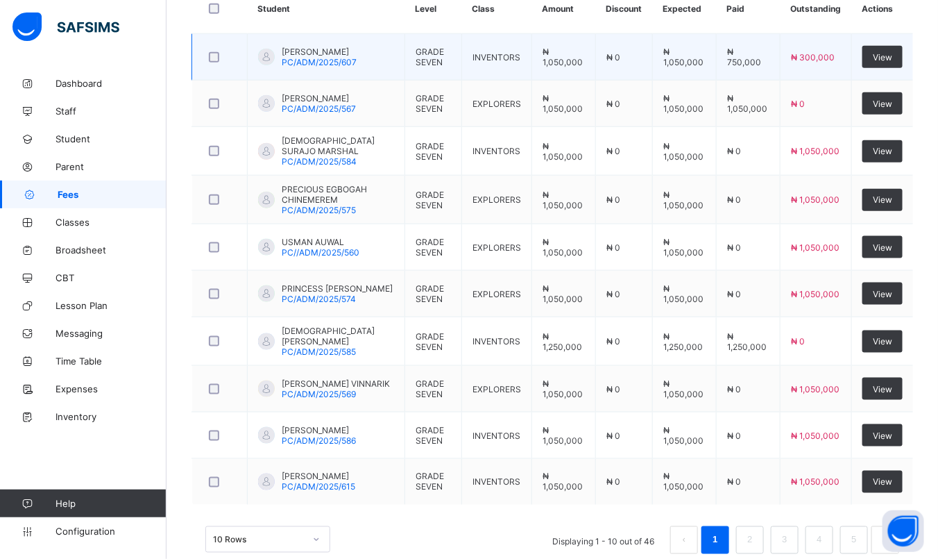
click at [333, 49] on span "[PERSON_NAME]" at bounding box center [319, 51] width 75 height 10
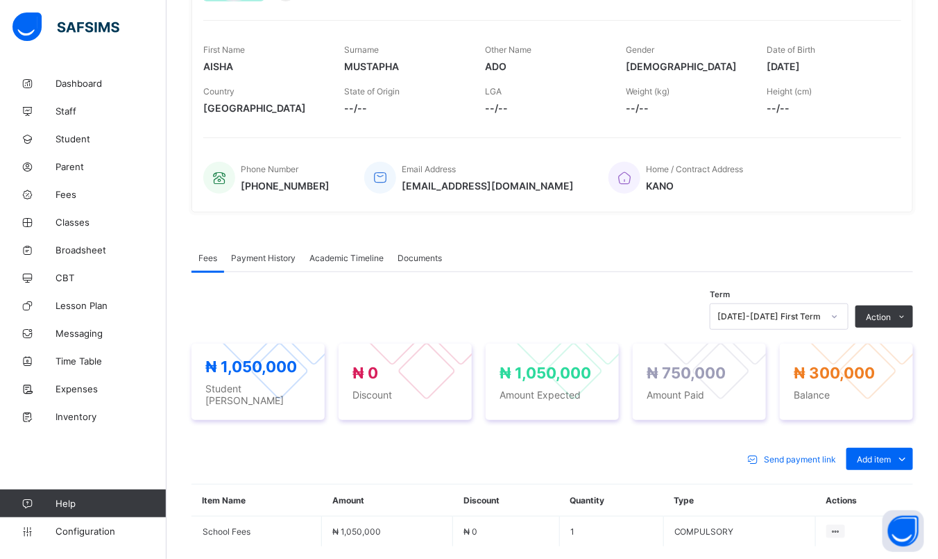
scroll to position [321, 0]
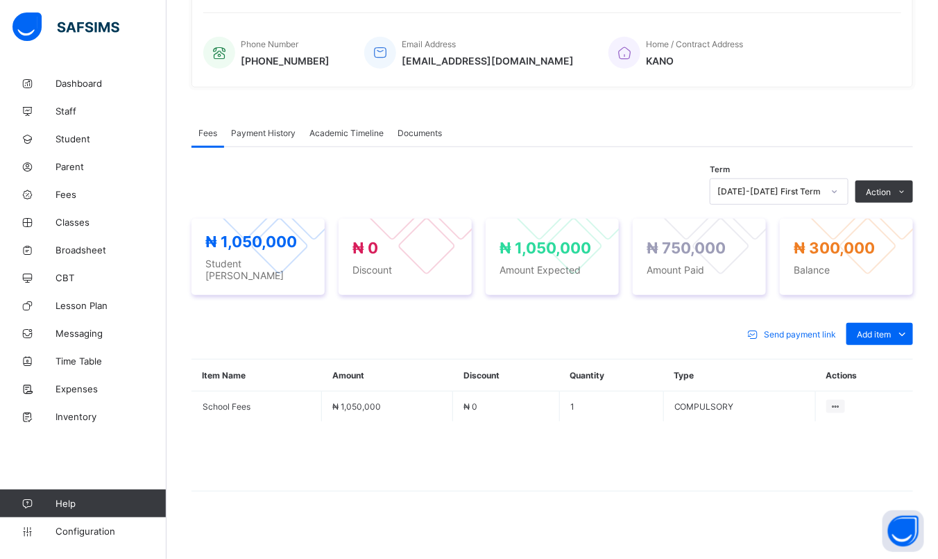
click at [271, 133] on span "Payment History" at bounding box center [263, 133] width 65 height 10
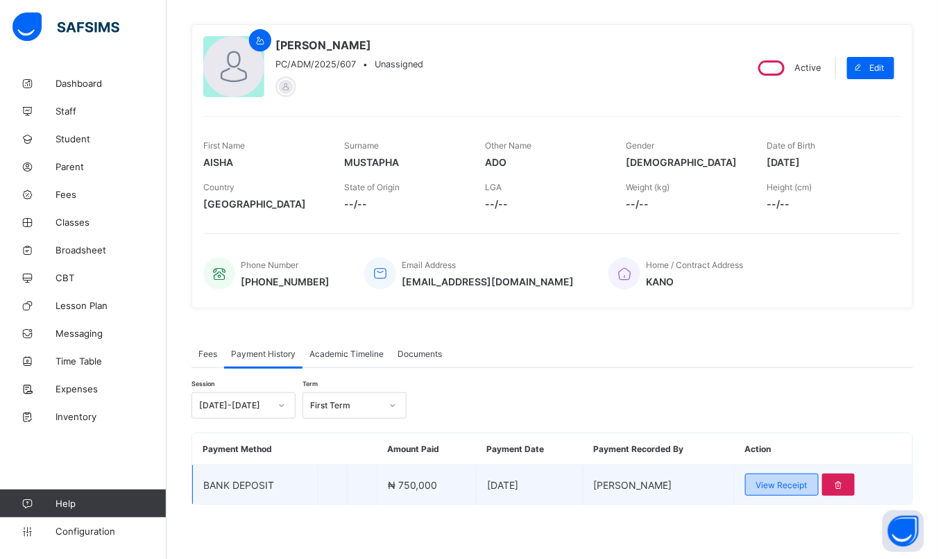
click at [779, 479] on span "View Receipt" at bounding box center [781, 484] width 51 height 10
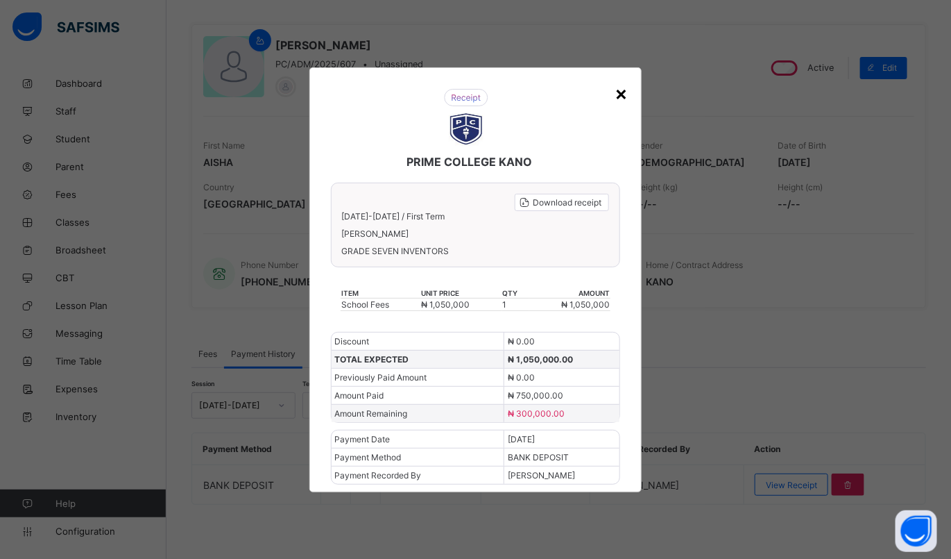
click at [618, 101] on div "×" at bounding box center [621, 93] width 13 height 24
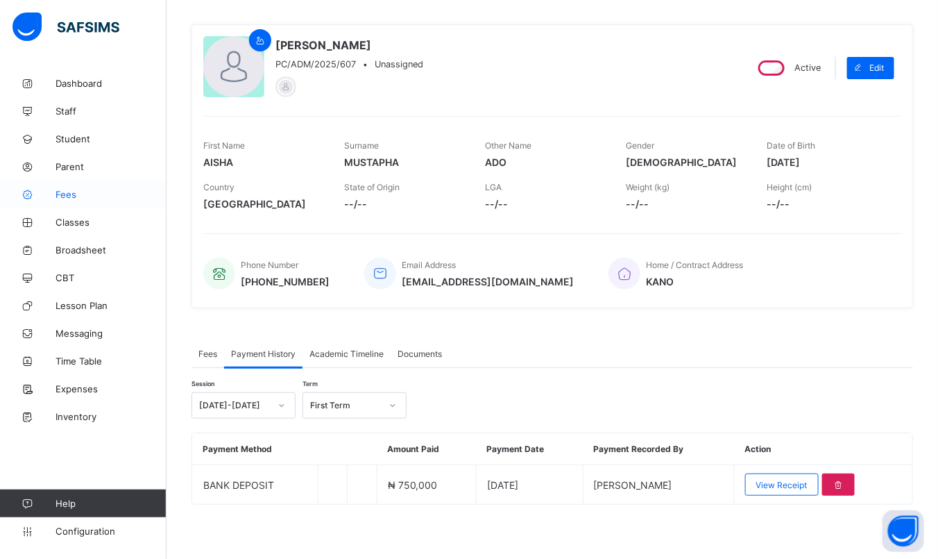
click at [57, 207] on link "Fees" at bounding box center [83, 194] width 167 height 28
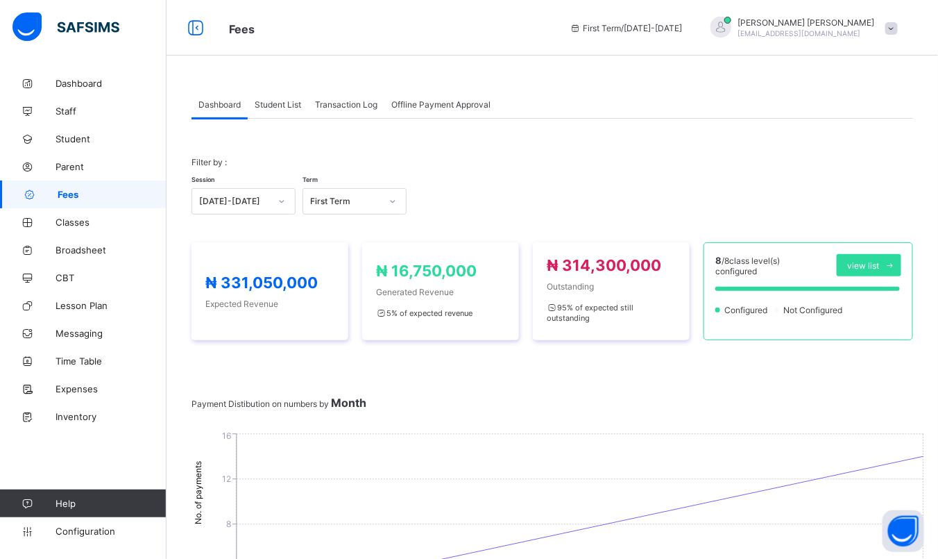
click at [278, 111] on div "Student List" at bounding box center [278, 104] width 60 height 28
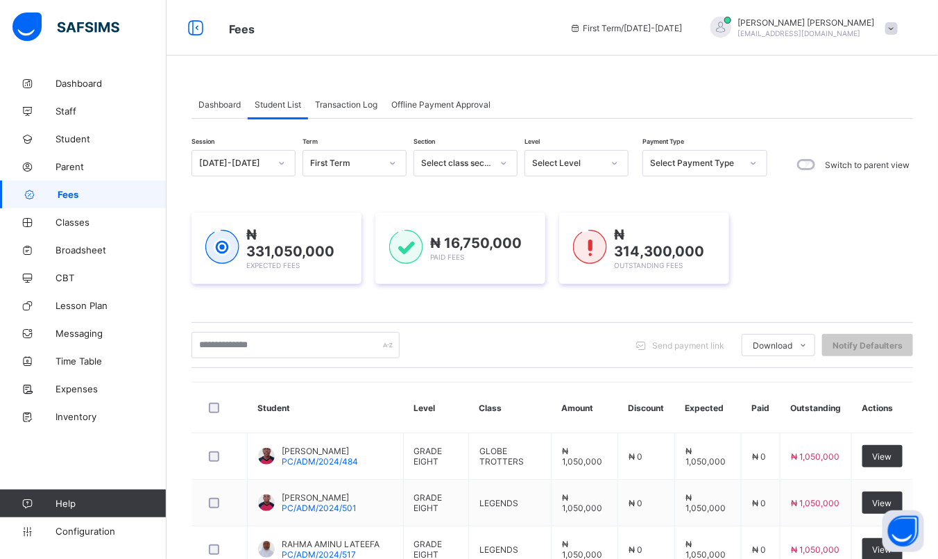
click at [592, 169] on div "Select Level" at bounding box center [563, 162] width 76 height 19
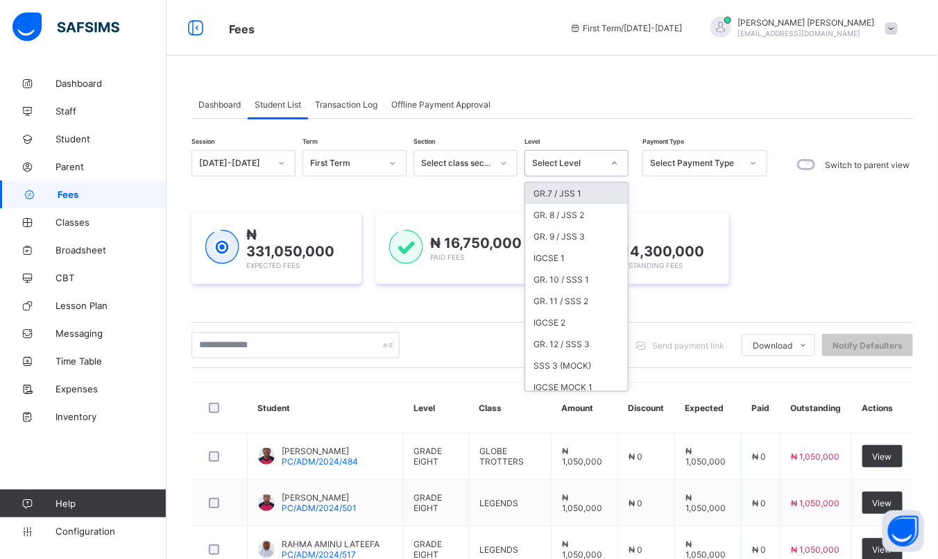
click at [570, 188] on div "GR.7 / JSS 1" at bounding box center [576, 193] width 103 height 22
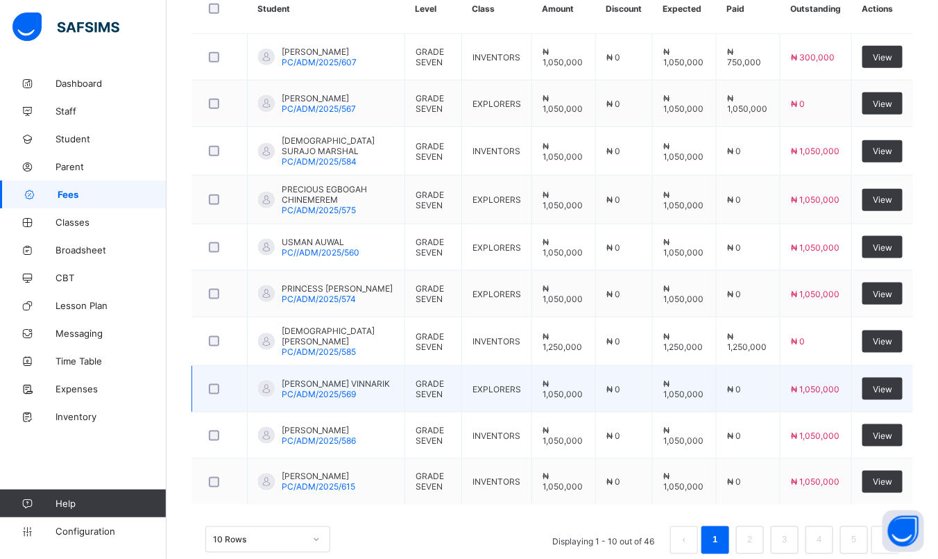
click at [340, 378] on span "[PERSON_NAME] VINNARIK" at bounding box center [336, 383] width 108 height 10
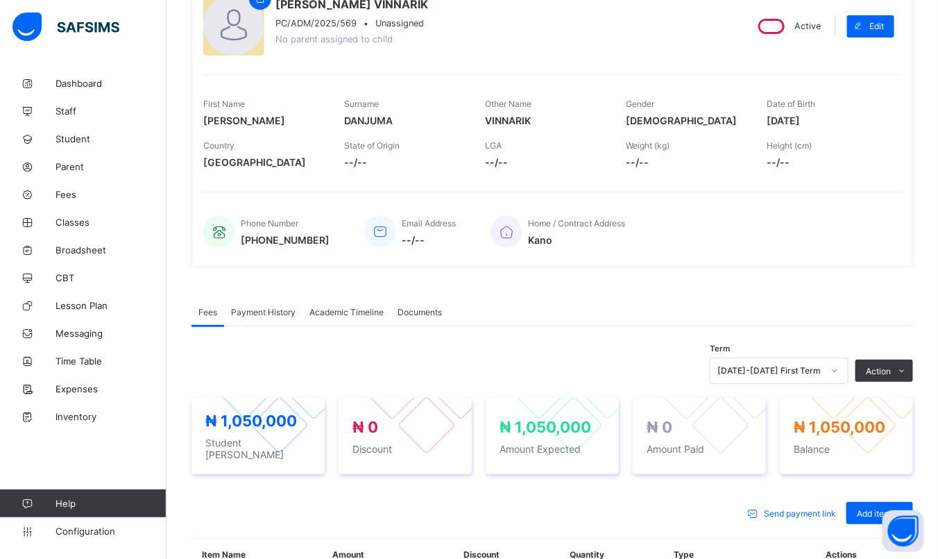
scroll to position [321, 0]
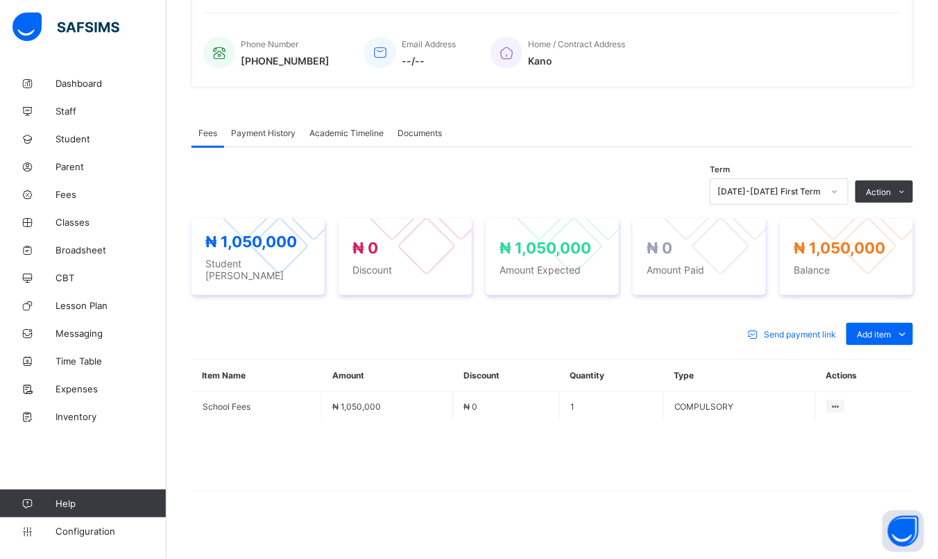
click at [245, 130] on span "Payment History" at bounding box center [263, 133] width 65 height 10
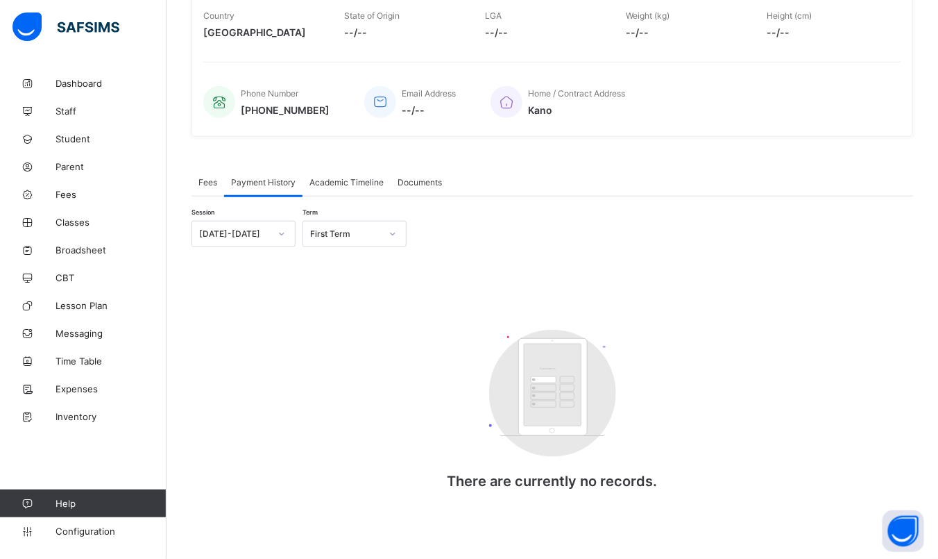
scroll to position [0, 0]
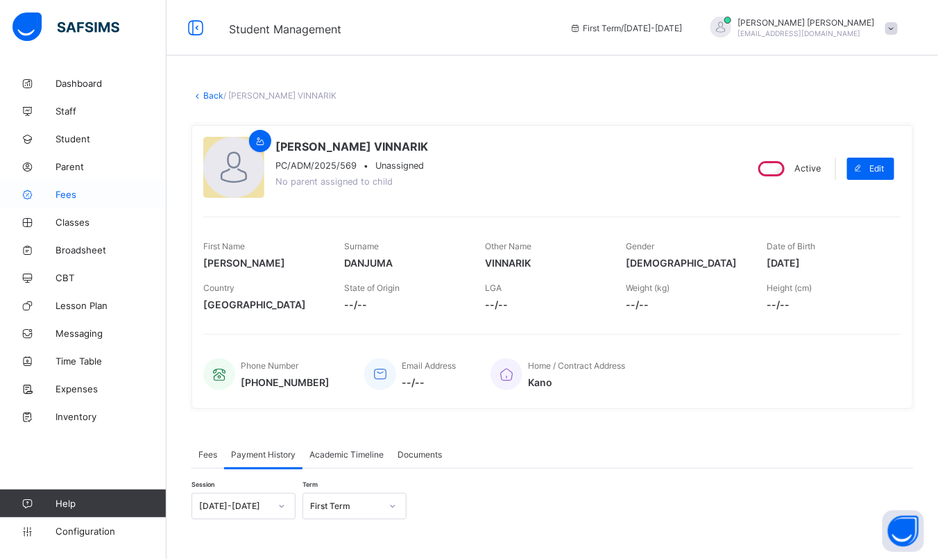
click at [69, 198] on span "Fees" at bounding box center [111, 194] width 111 height 11
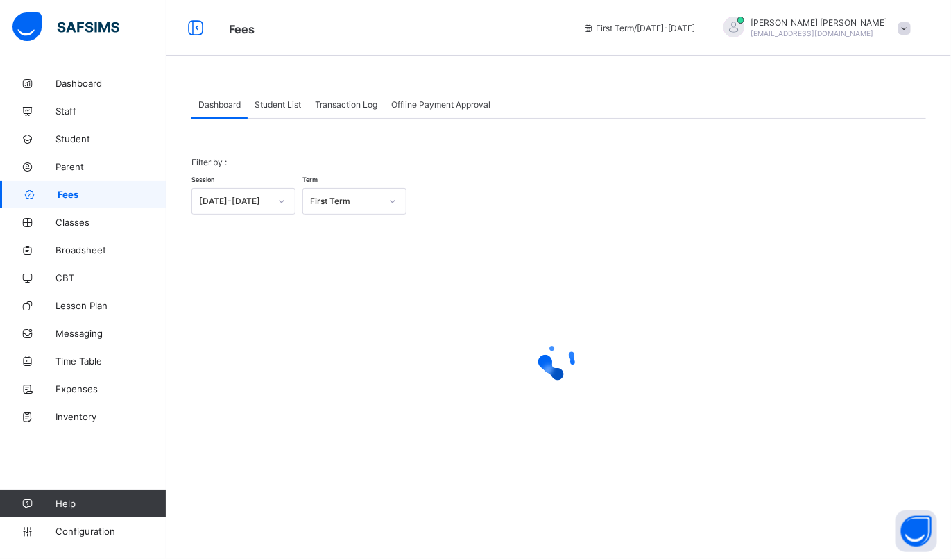
click at [291, 101] on span "Student List" at bounding box center [278, 104] width 46 height 10
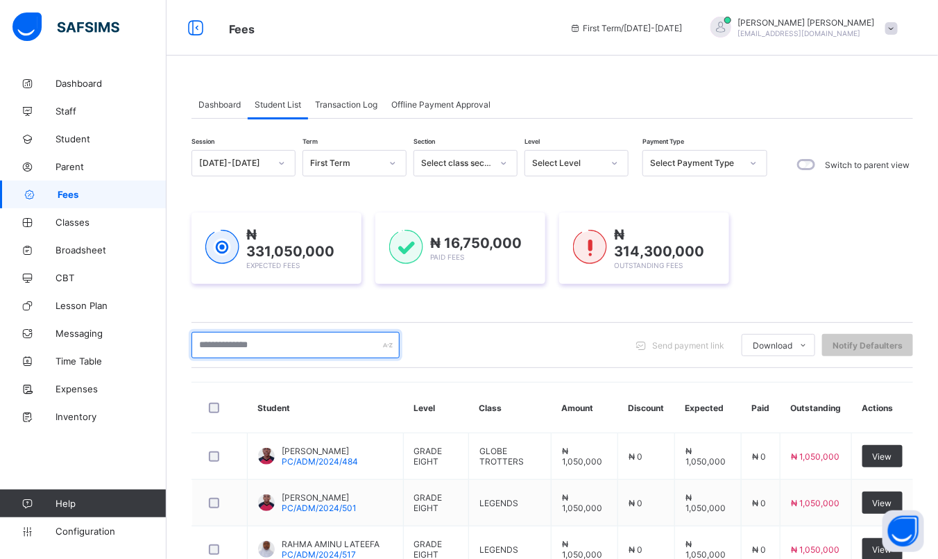
click at [283, 343] on input "text" at bounding box center [295, 345] width 208 height 26
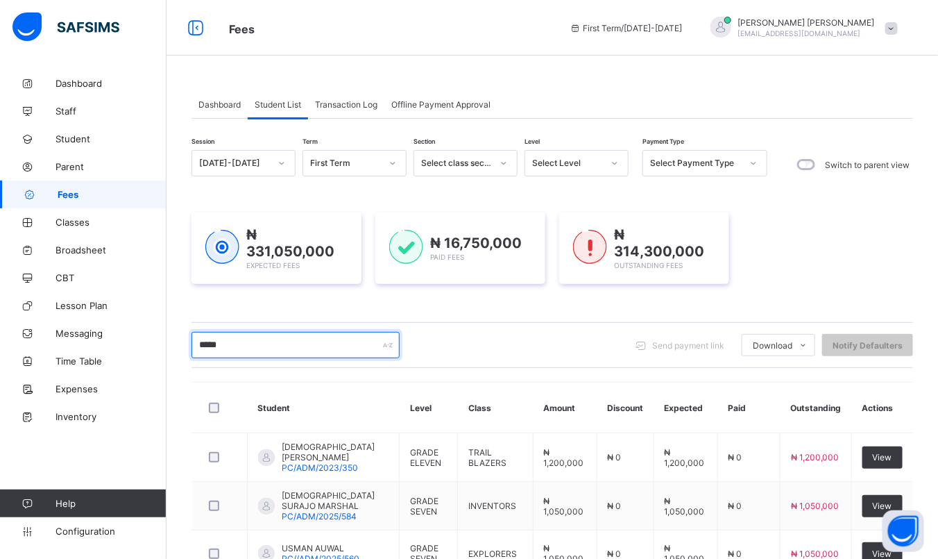
scroll to position [427, 0]
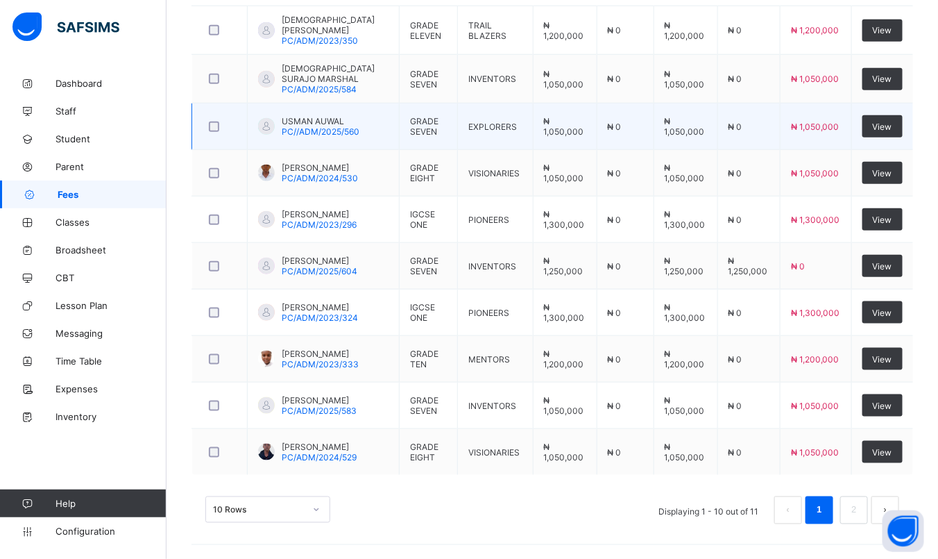
type input "*****"
click at [316, 117] on span "USMAN AUWAL" at bounding box center [321, 121] width 78 height 10
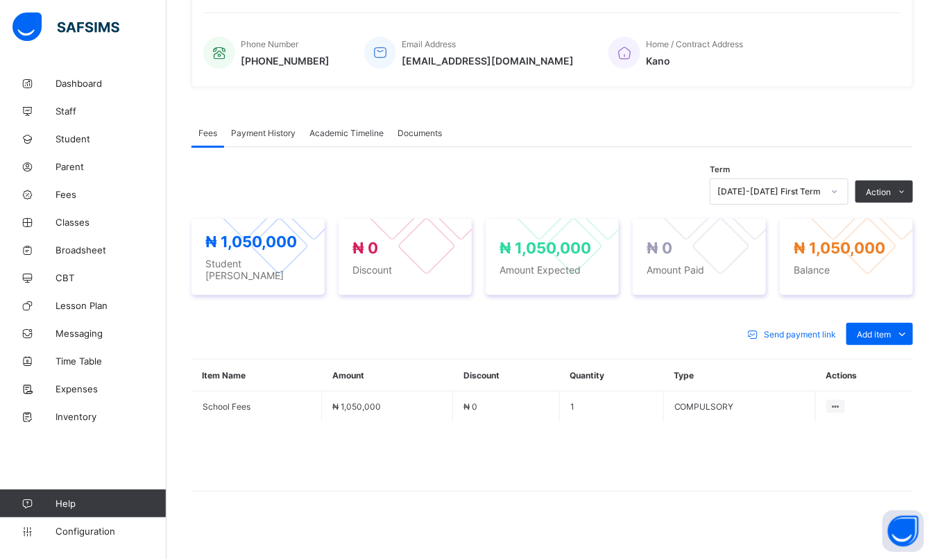
scroll to position [321, 0]
click at [878, 358] on div "Optional items" at bounding box center [879, 365] width 56 height 14
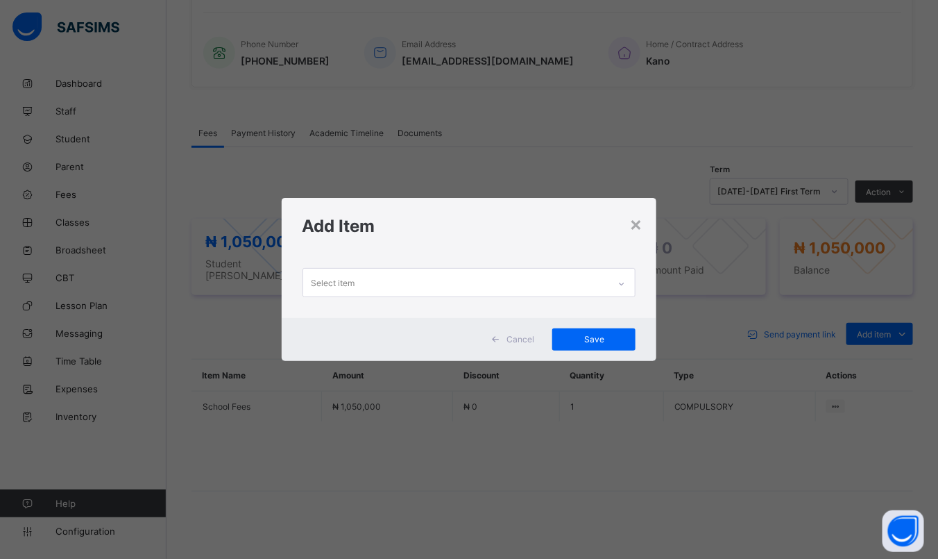
click at [468, 285] on div "Select item" at bounding box center [456, 282] width 306 height 27
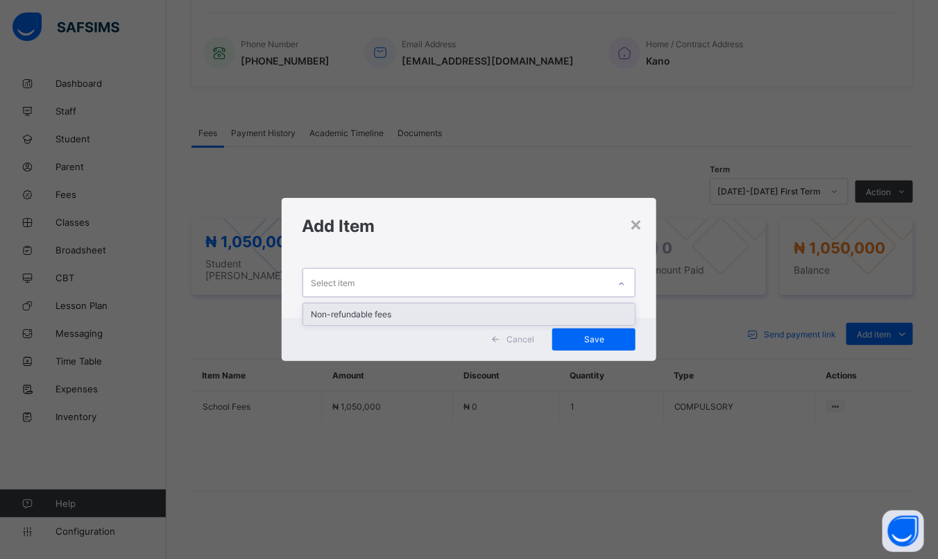
click at [453, 310] on div "Non-refundable fees" at bounding box center [469, 314] width 332 height 22
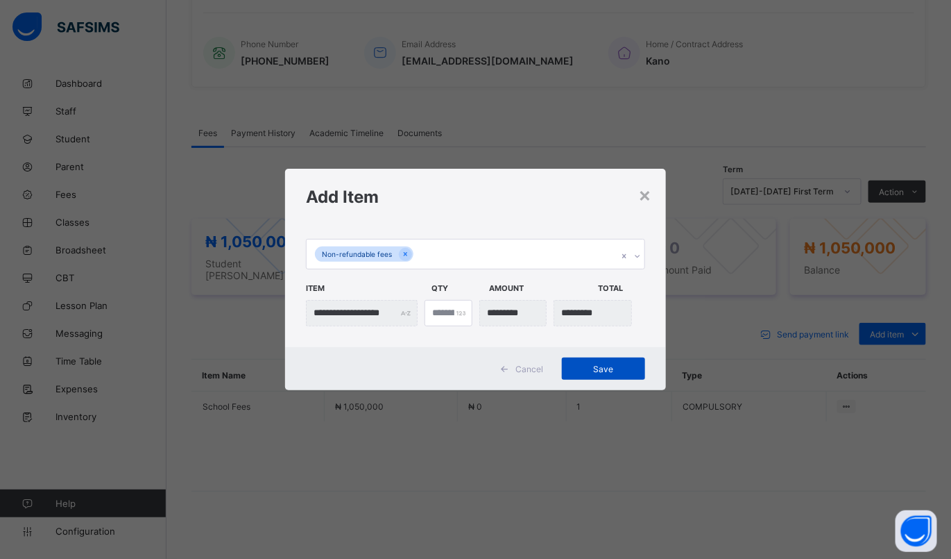
click at [605, 363] on div "Save" at bounding box center [603, 368] width 83 height 22
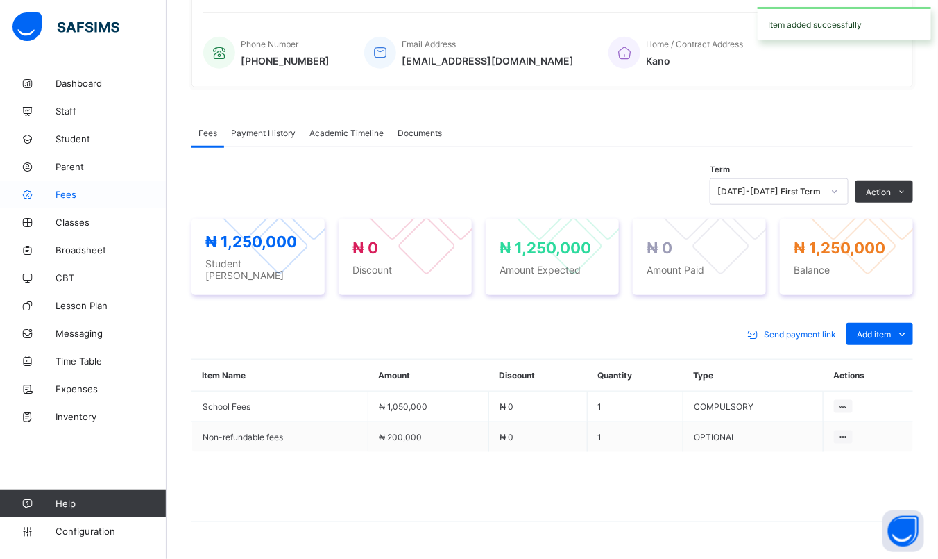
click at [76, 189] on span "Fees" at bounding box center [111, 194] width 111 height 11
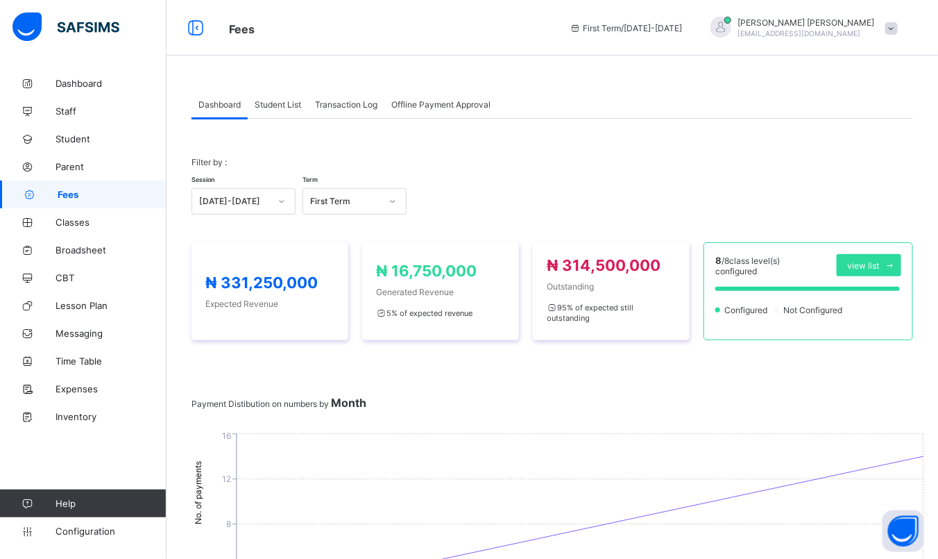
click at [361, 100] on span "Transaction Log" at bounding box center [346, 104] width 62 height 10
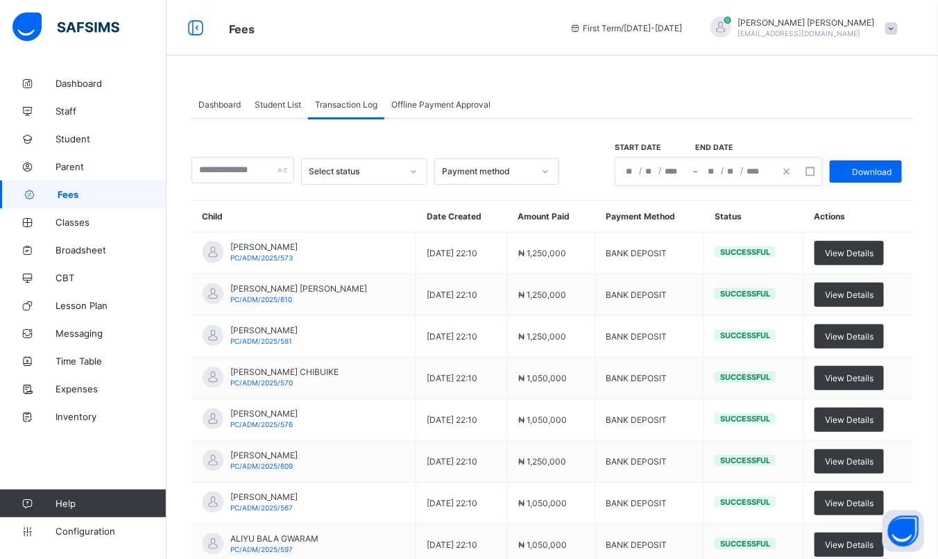
click at [268, 106] on span "Student List" at bounding box center [278, 104] width 46 height 10
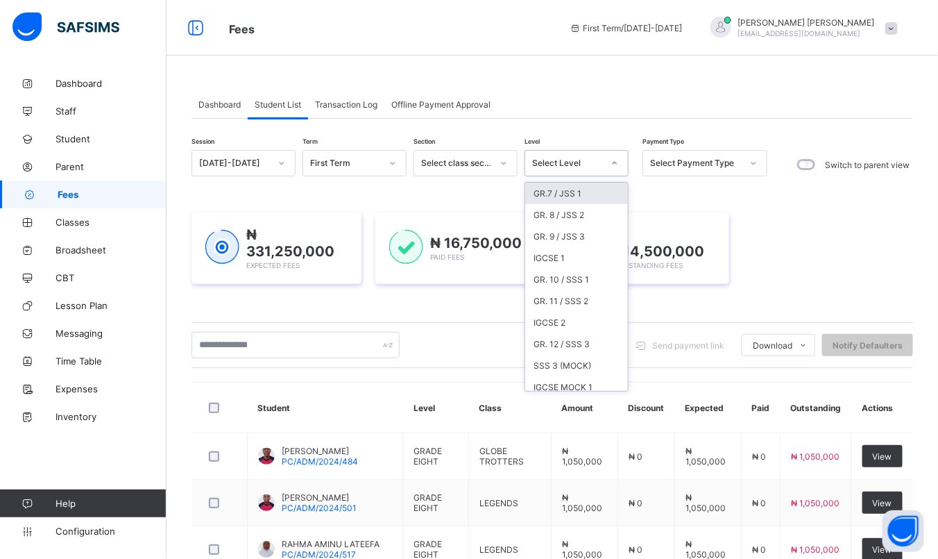
click at [559, 153] on div "Select Level" at bounding box center [577, 163] width 104 height 26
click at [554, 192] on div "GR.7 / JSS 1" at bounding box center [576, 193] width 103 height 22
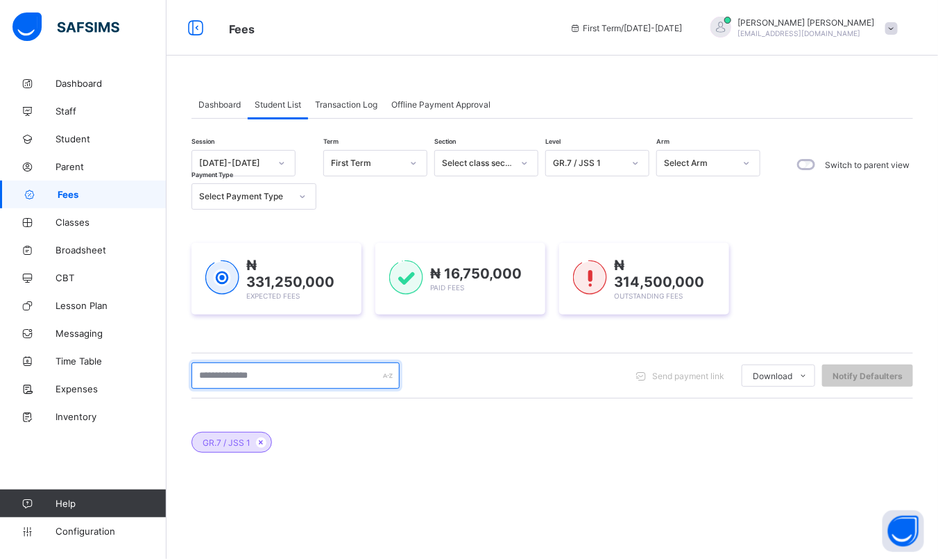
click at [225, 362] on input "text" at bounding box center [295, 375] width 208 height 26
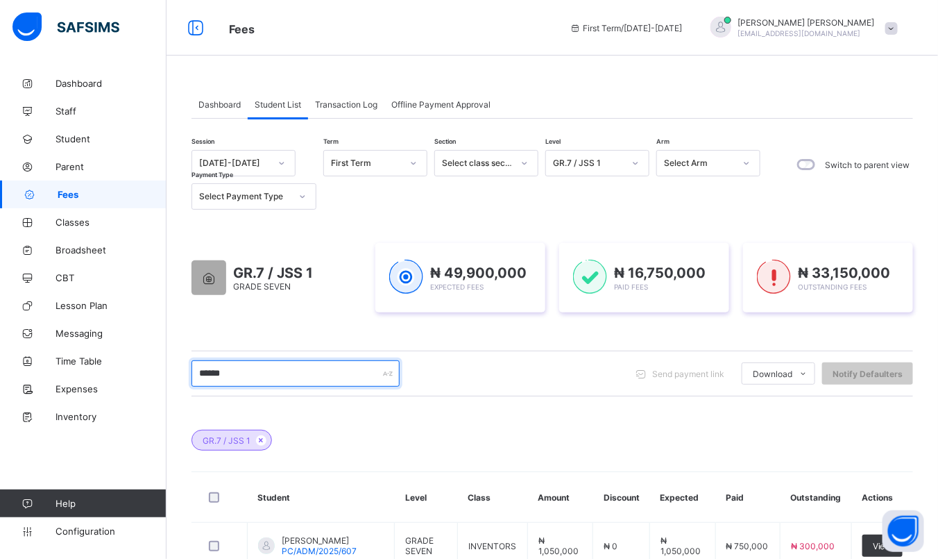
scroll to position [187, 0]
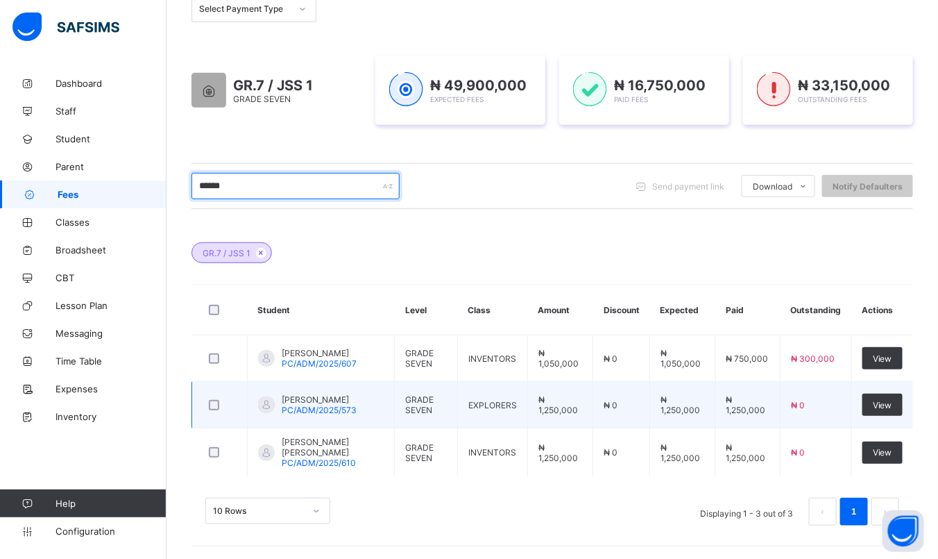
type input "******"
click at [326, 398] on span "[PERSON_NAME]" at bounding box center [319, 399] width 75 height 10
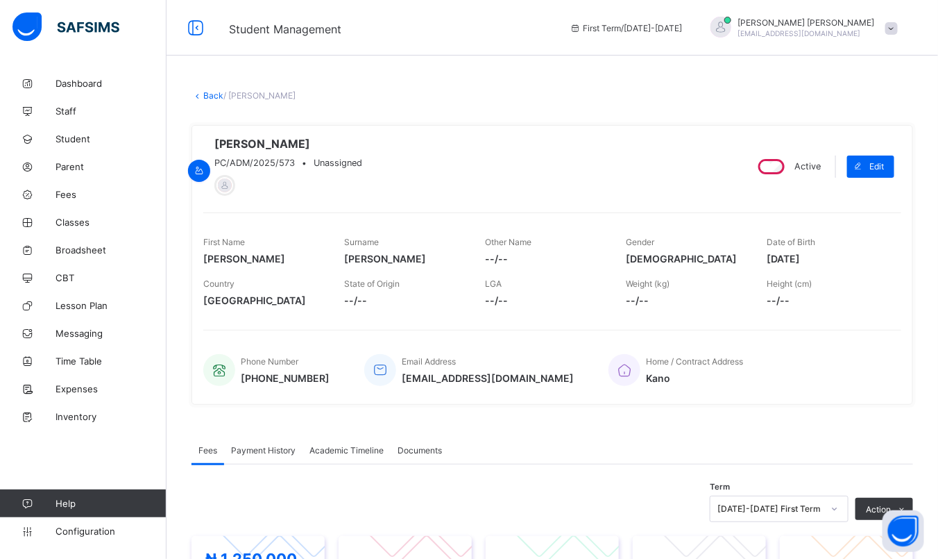
click at [250, 451] on span "Payment History" at bounding box center [263, 450] width 65 height 10
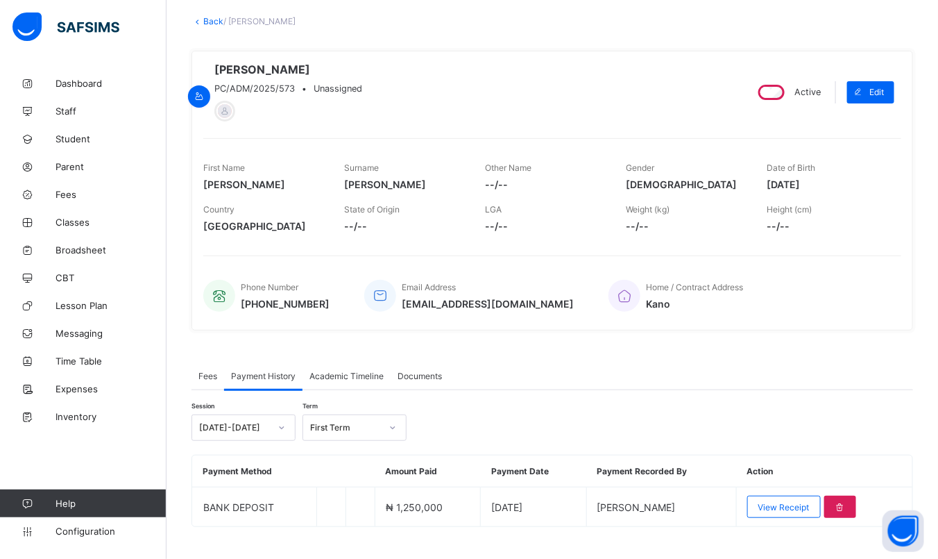
scroll to position [101, 0]
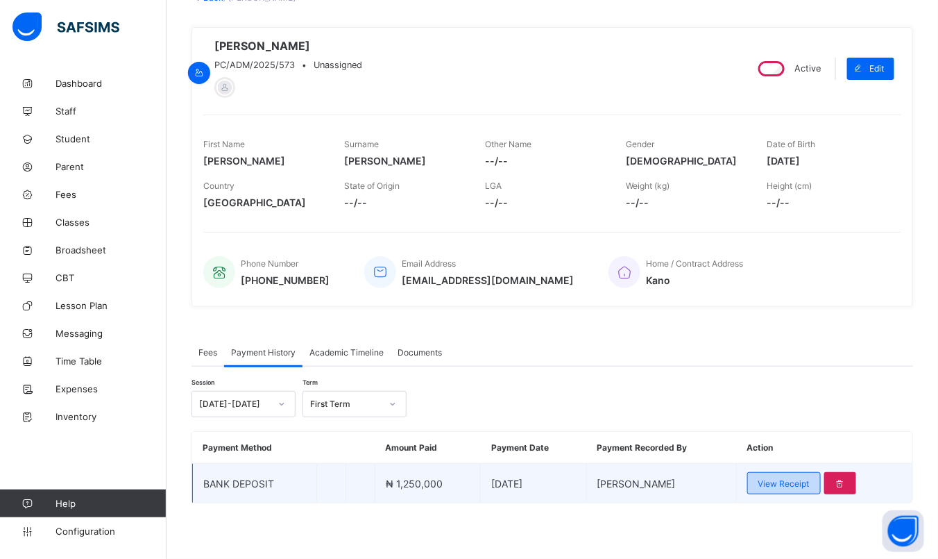
click at [798, 477] on div "View Receipt" at bounding box center [784, 483] width 74 height 22
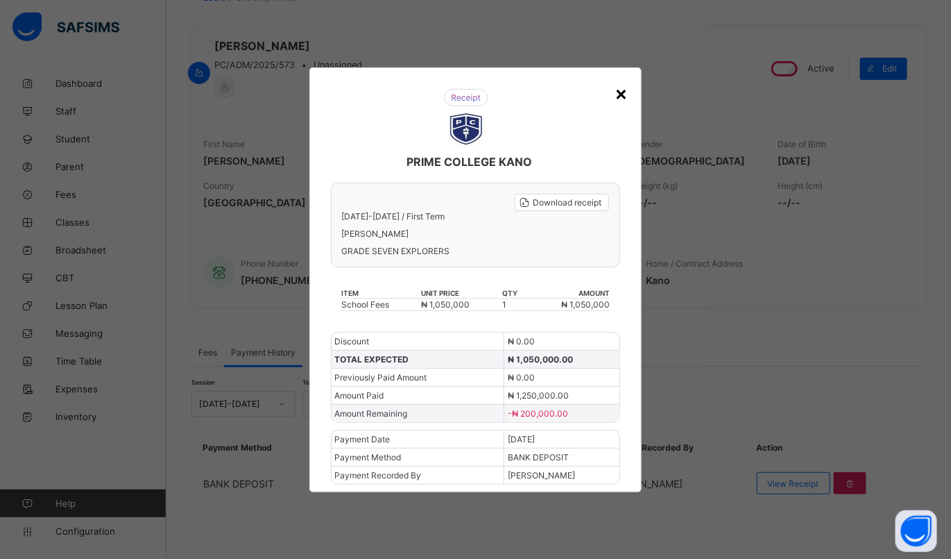
click at [622, 97] on div "×" at bounding box center [621, 93] width 13 height 24
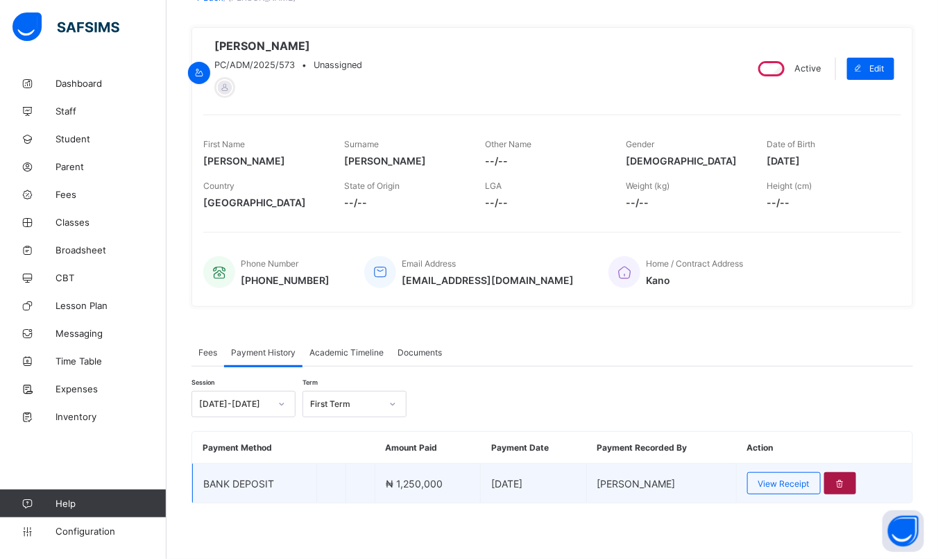
click at [846, 484] on icon at bounding box center [841, 483] width 12 height 10
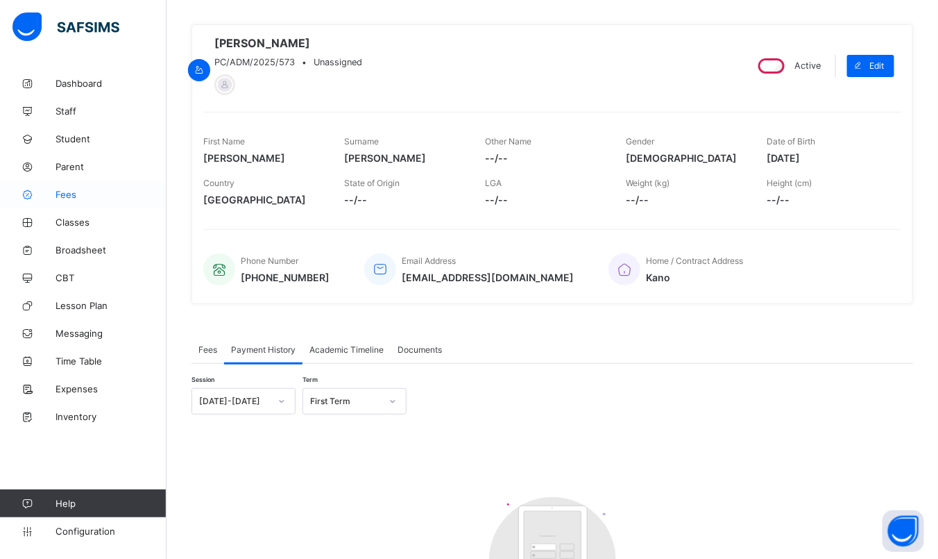
click at [53, 198] on icon at bounding box center [28, 194] width 56 height 10
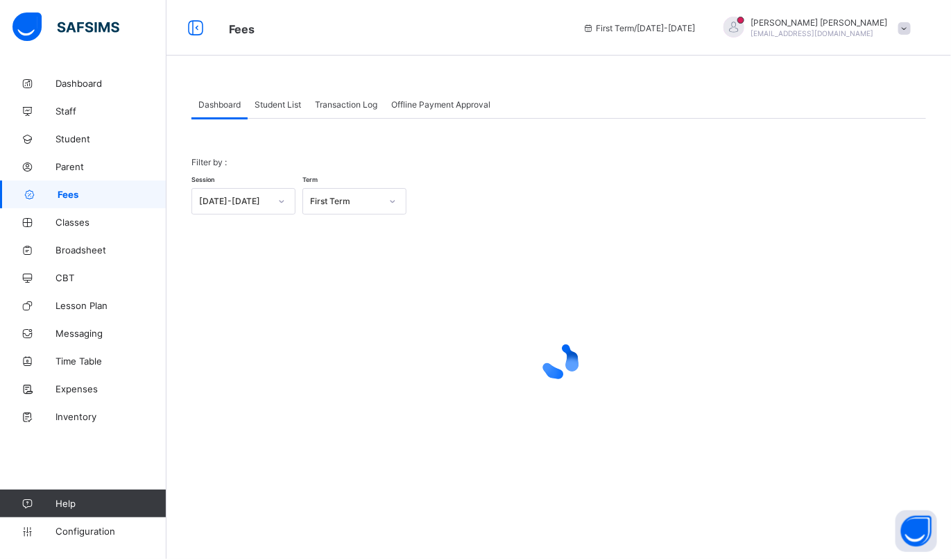
click at [291, 96] on div "Student List" at bounding box center [278, 104] width 60 height 28
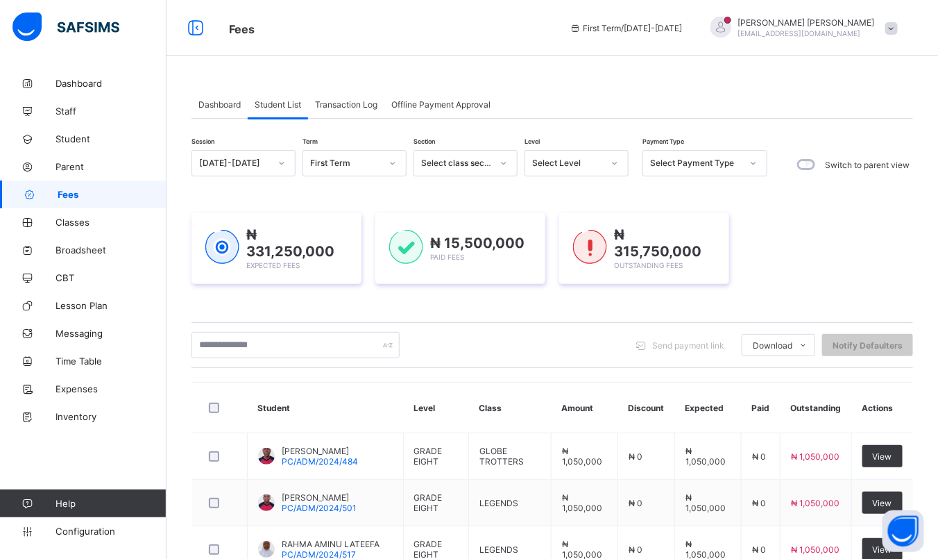
click at [588, 160] on div "Select Level" at bounding box center [567, 163] width 71 height 10
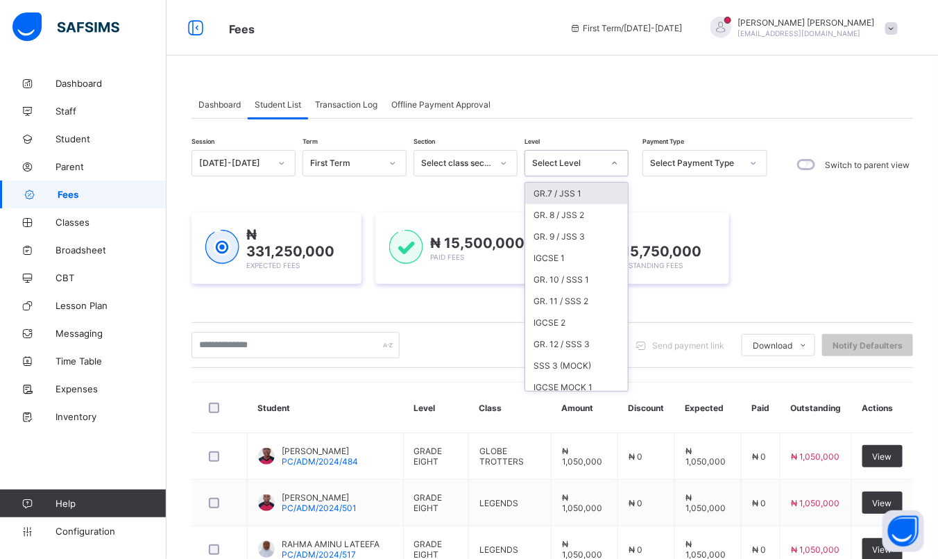
click at [575, 193] on div "GR.7 / JSS 1" at bounding box center [576, 193] width 103 height 22
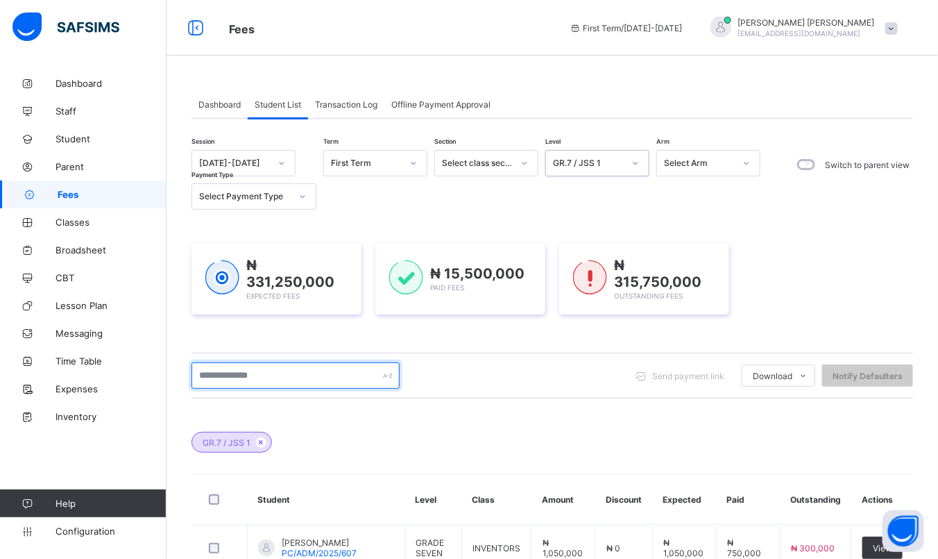
click at [305, 368] on input "text" at bounding box center [295, 375] width 208 height 26
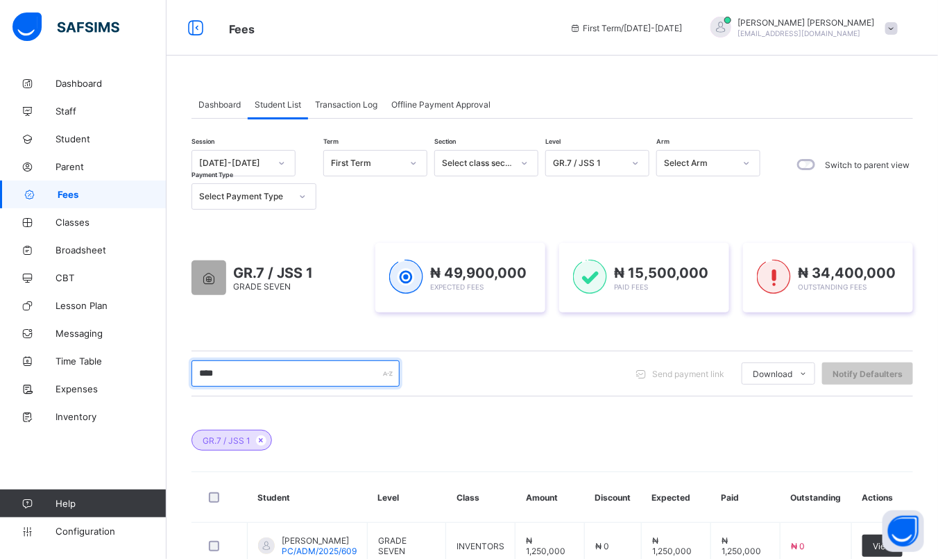
scroll to position [94, 0]
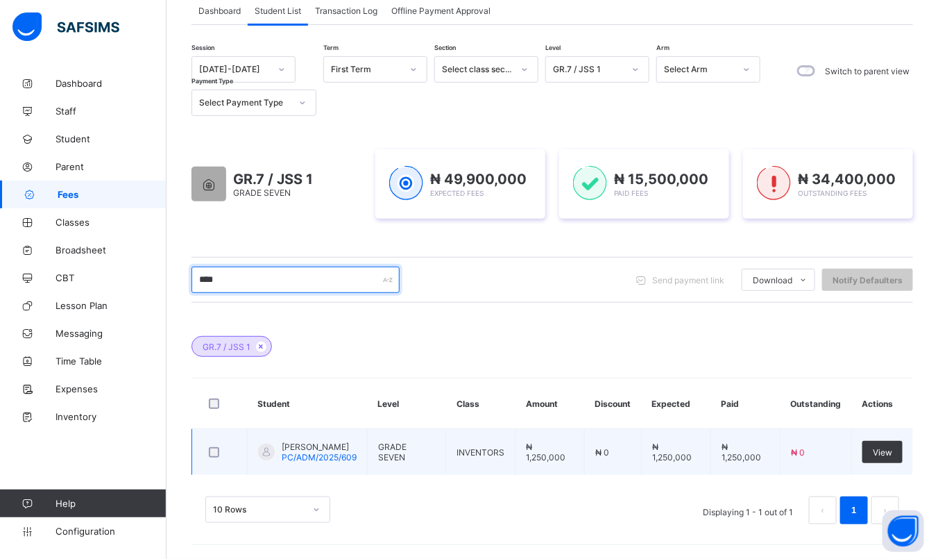
type input "****"
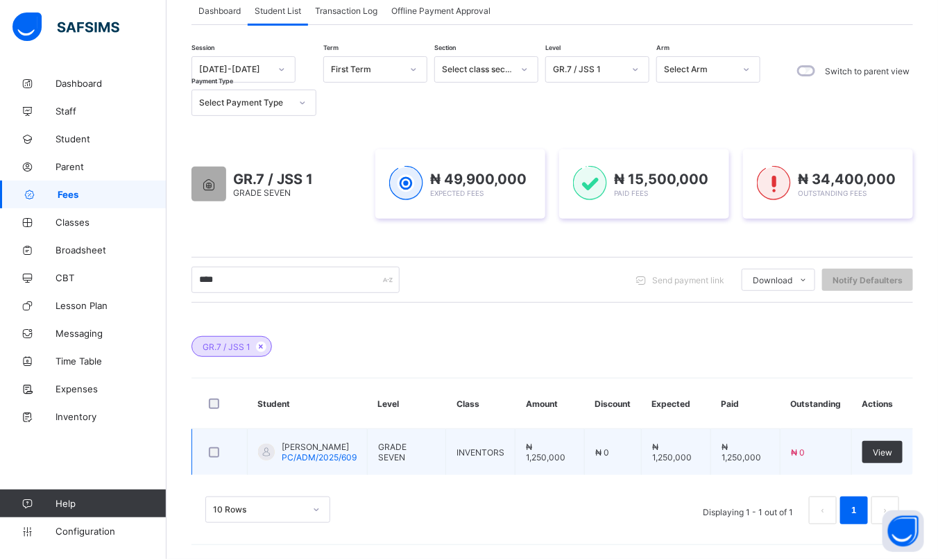
click at [327, 441] on span "[PERSON_NAME]" at bounding box center [319, 446] width 75 height 10
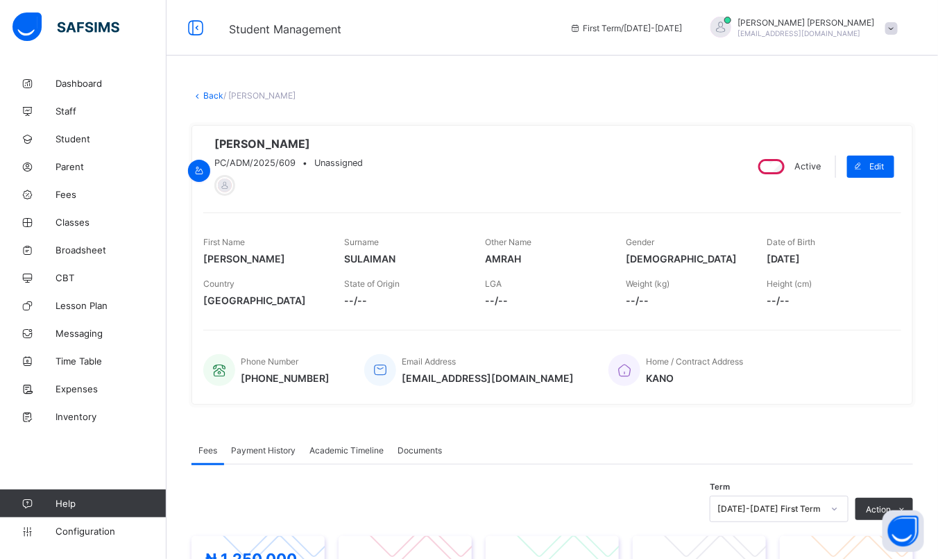
scroll to position [352, 0]
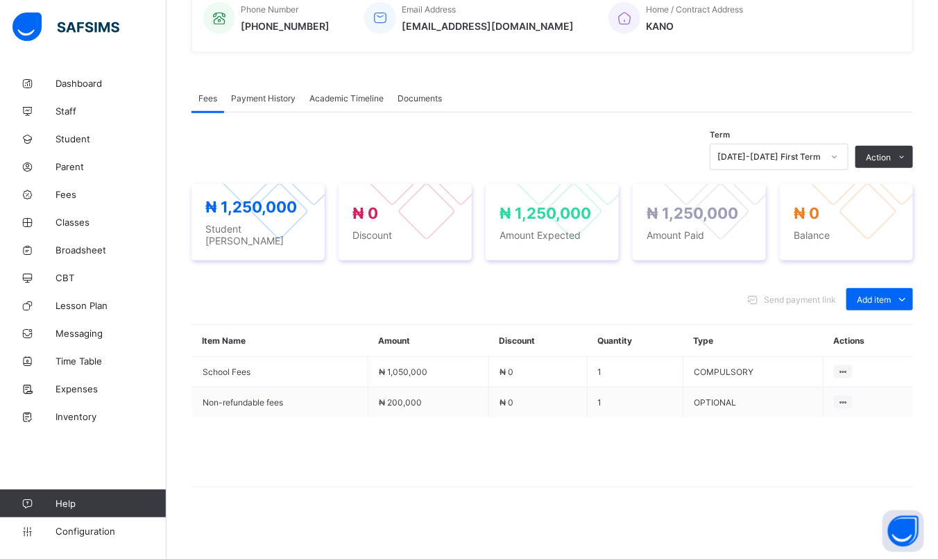
click at [251, 103] on span "Payment History" at bounding box center [263, 98] width 65 height 10
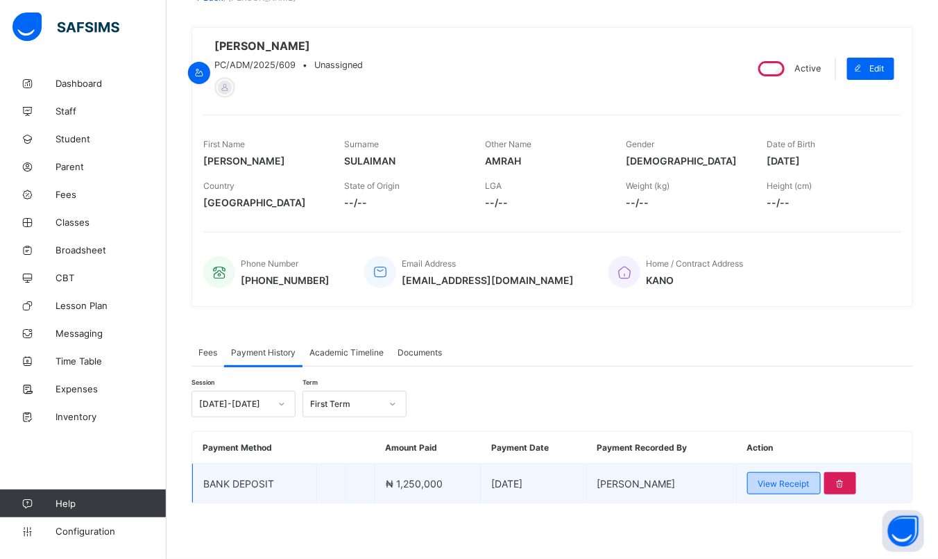
click at [785, 484] on span "View Receipt" at bounding box center [783, 483] width 51 height 10
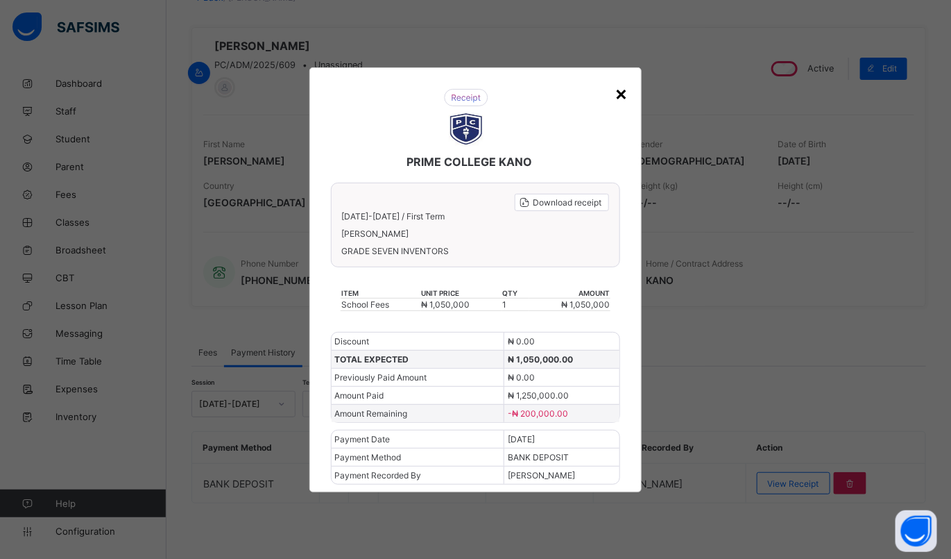
click at [621, 93] on div "×" at bounding box center [621, 93] width 13 height 24
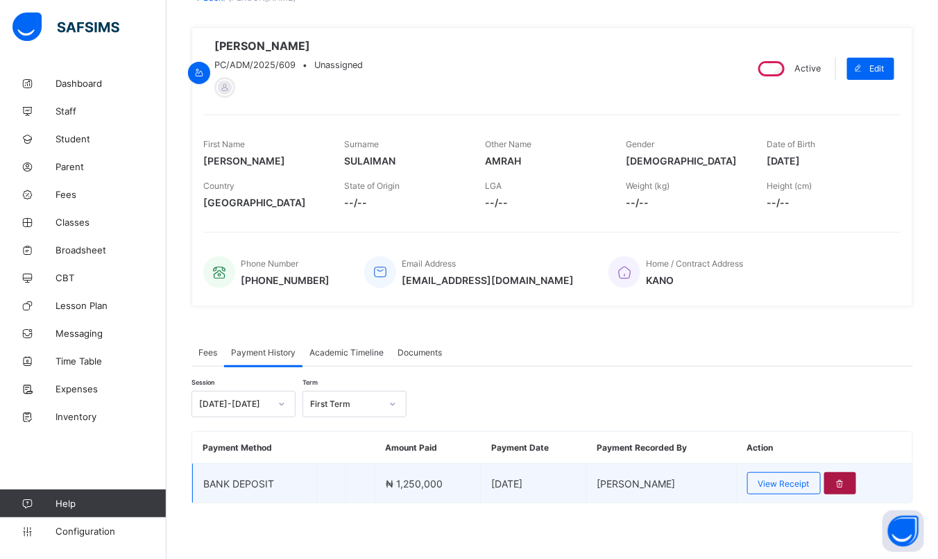
click at [846, 484] on icon at bounding box center [841, 483] width 12 height 10
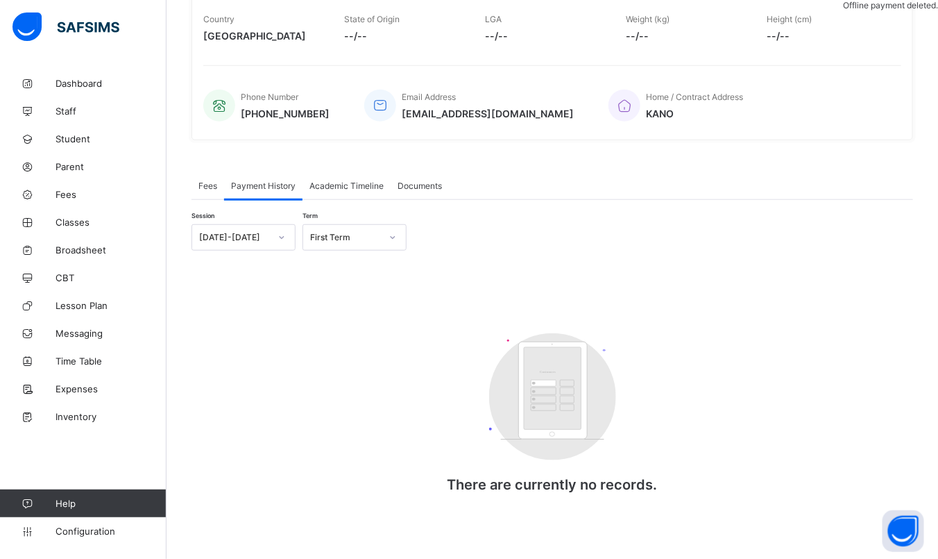
scroll to position [273, 0]
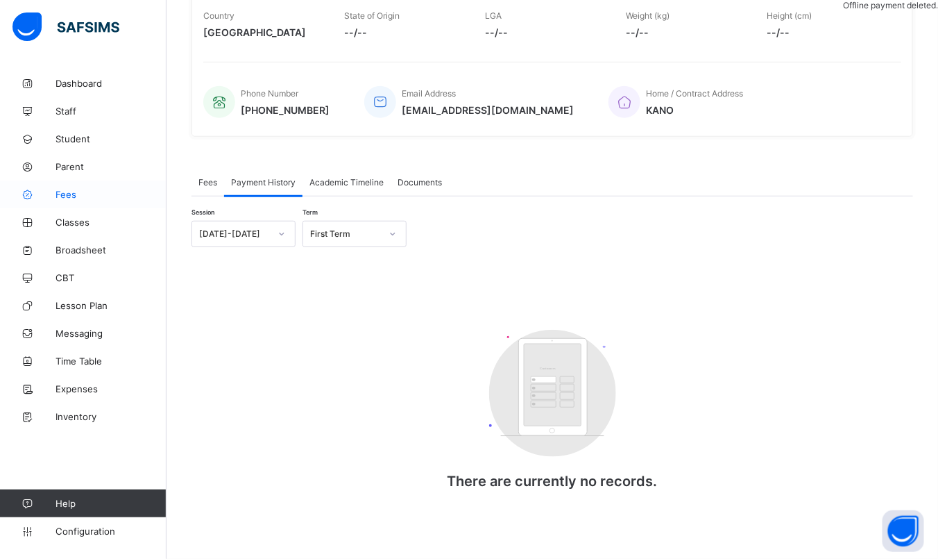
click at [79, 199] on span "Fees" at bounding box center [111, 194] width 111 height 11
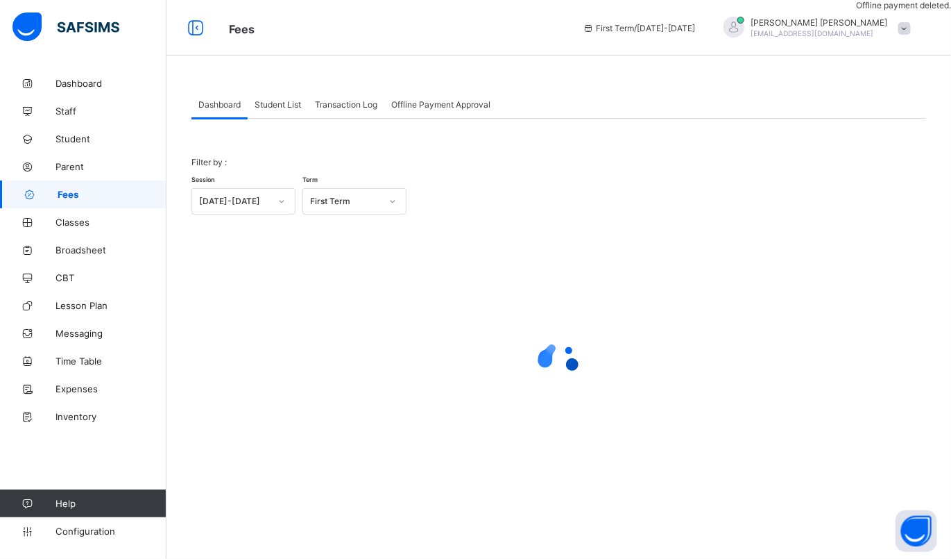
click at [281, 104] on span "Student List" at bounding box center [278, 104] width 46 height 10
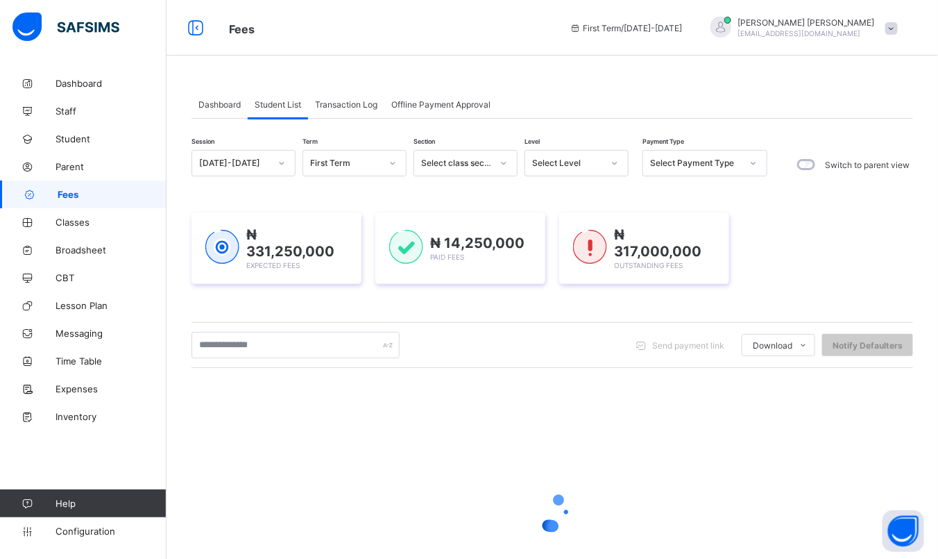
click at [511, 141] on div "Session [DATE]-[DATE] Term First Term Section Select class section Level Select…" at bounding box center [552, 381] width 722 height 525
click at [570, 156] on div "Select Level" at bounding box center [563, 162] width 76 height 19
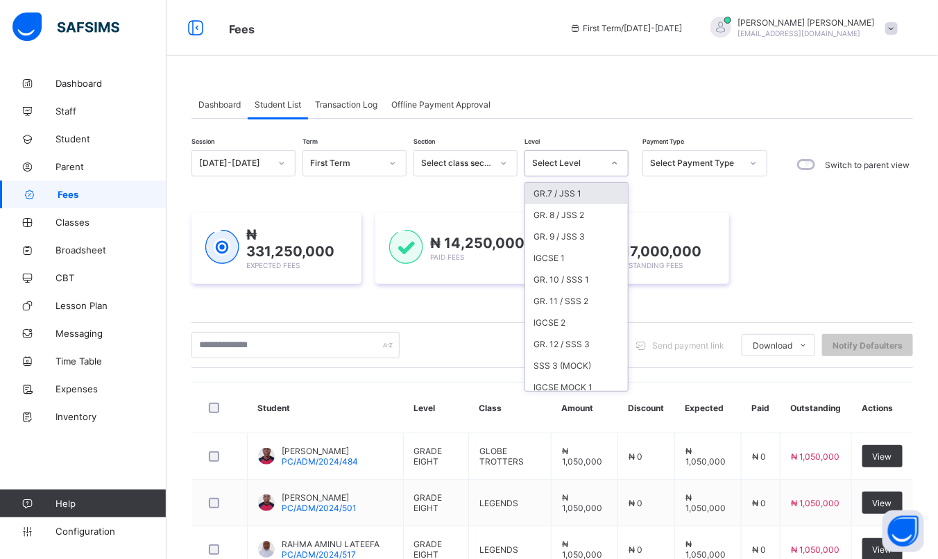
click at [564, 190] on div "GR.7 / JSS 1" at bounding box center [576, 193] width 103 height 22
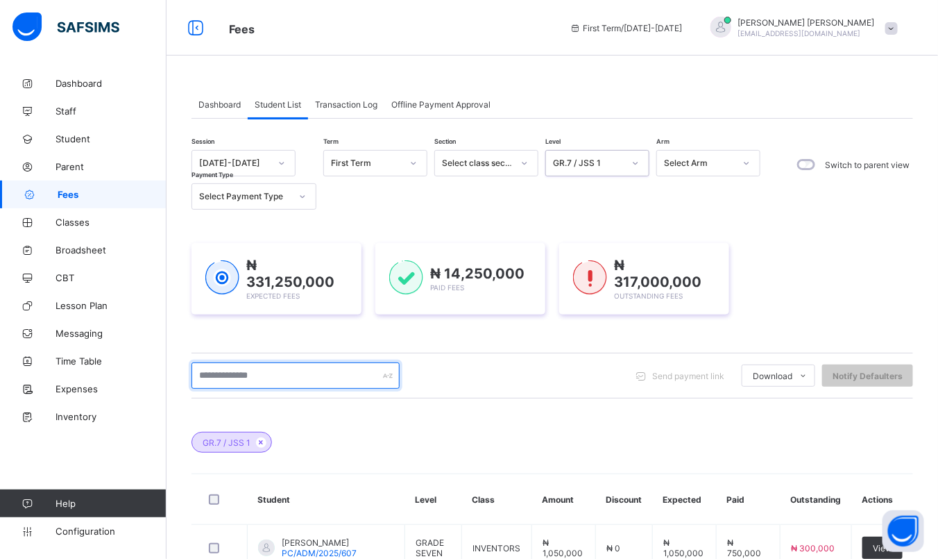
click at [287, 366] on input "text" at bounding box center [295, 375] width 208 height 26
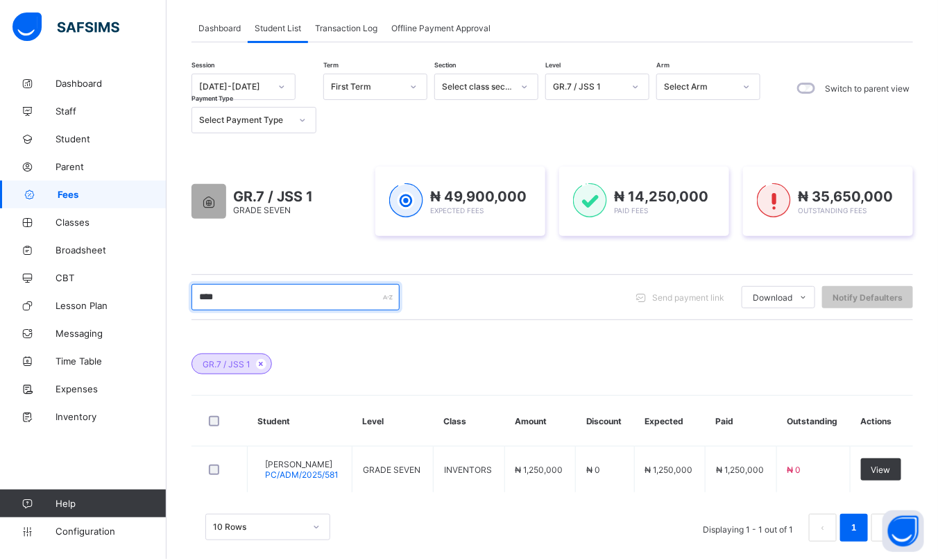
scroll to position [94, 0]
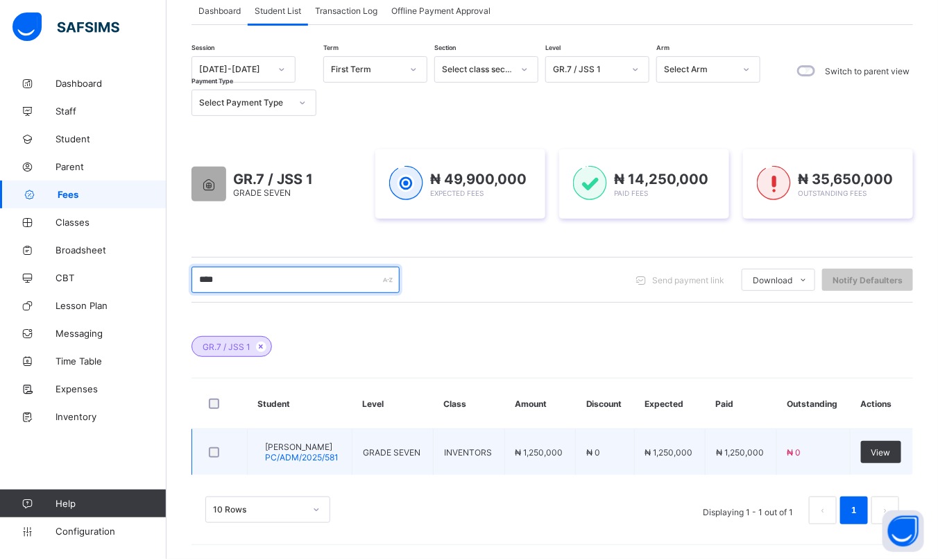
type input "****"
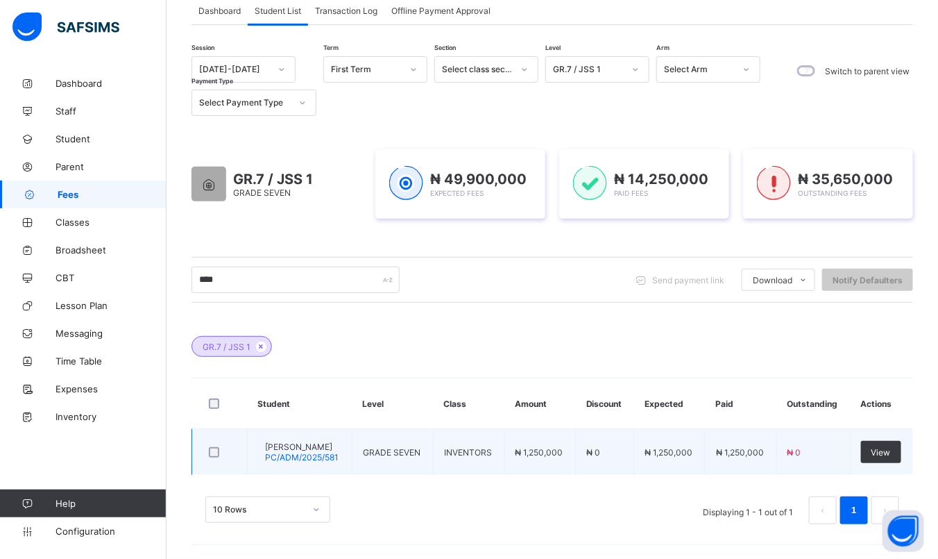
click at [289, 443] on span "[PERSON_NAME]" at bounding box center [302, 446] width 74 height 10
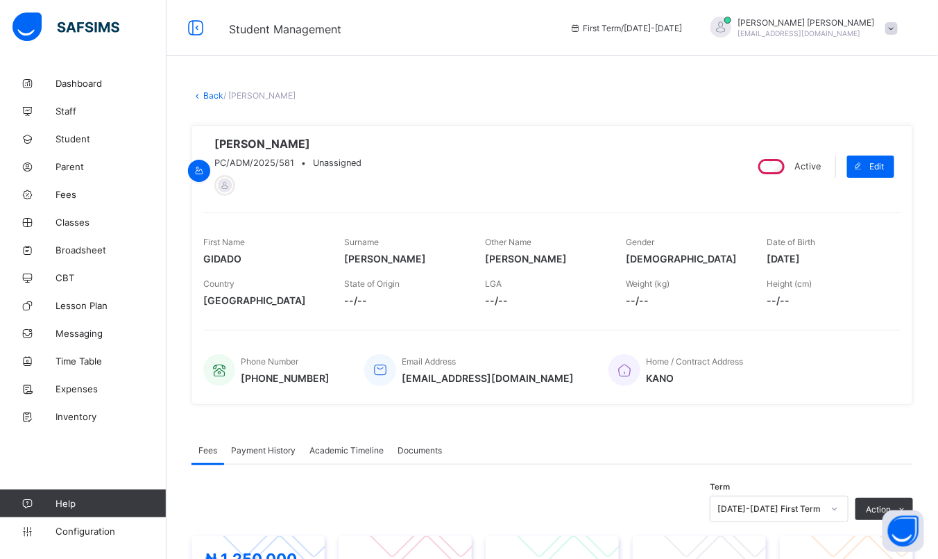
scroll to position [352, 0]
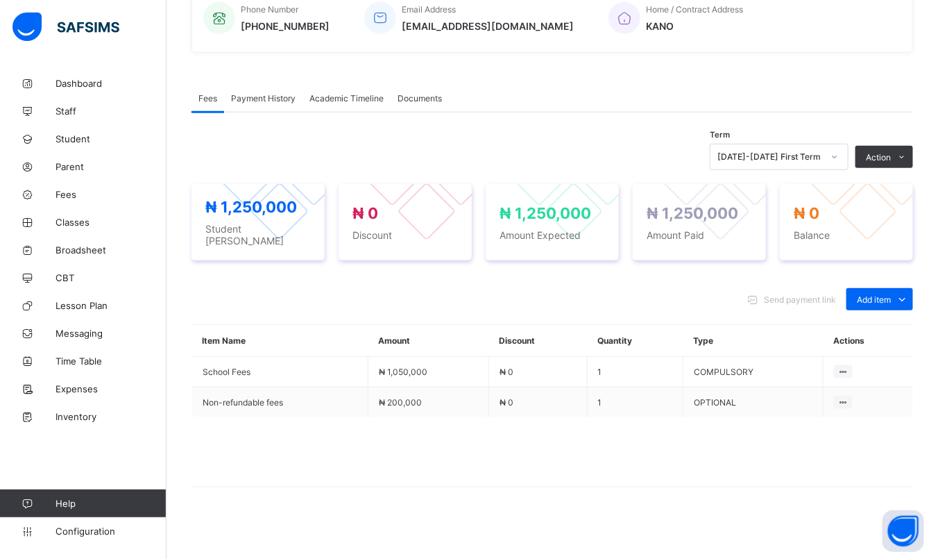
click at [252, 94] on div "Payment History" at bounding box center [263, 98] width 78 height 28
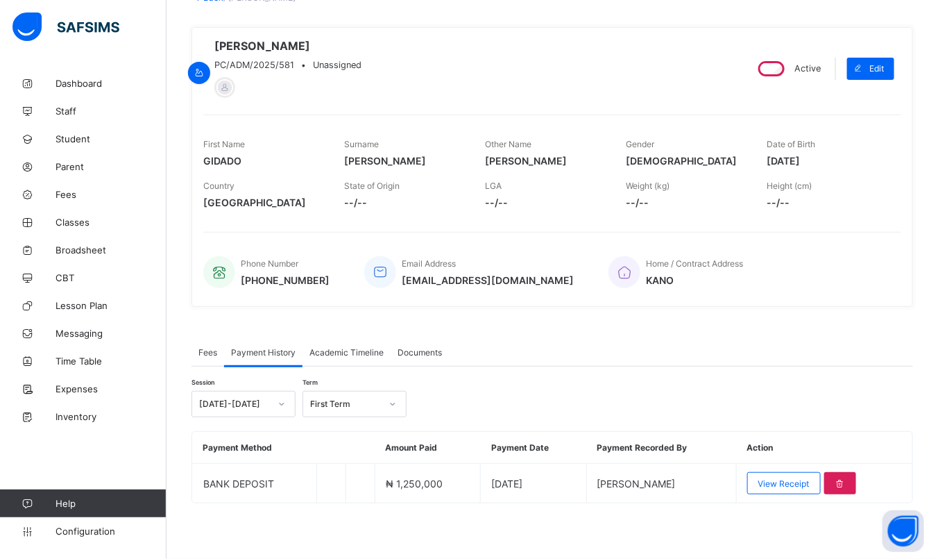
scroll to position [101, 0]
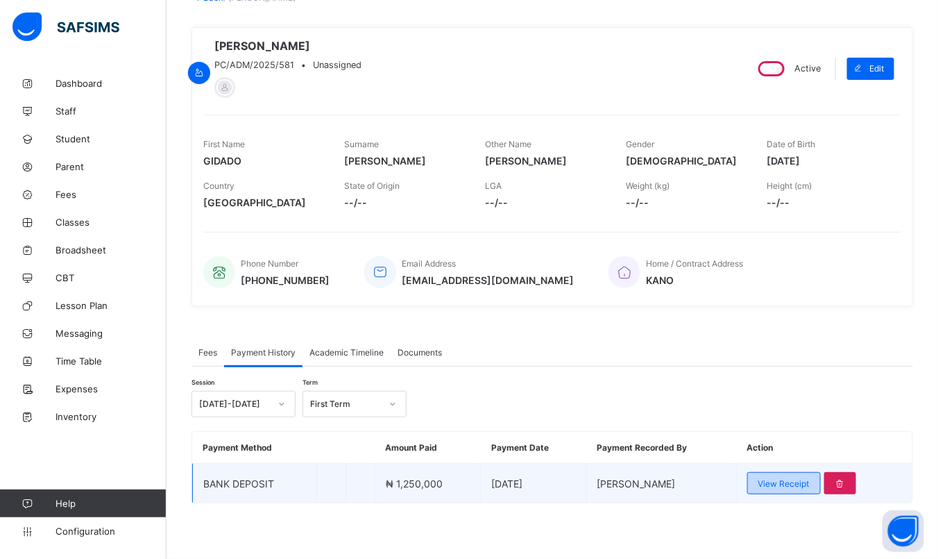
click at [782, 484] on span "View Receipt" at bounding box center [783, 483] width 51 height 10
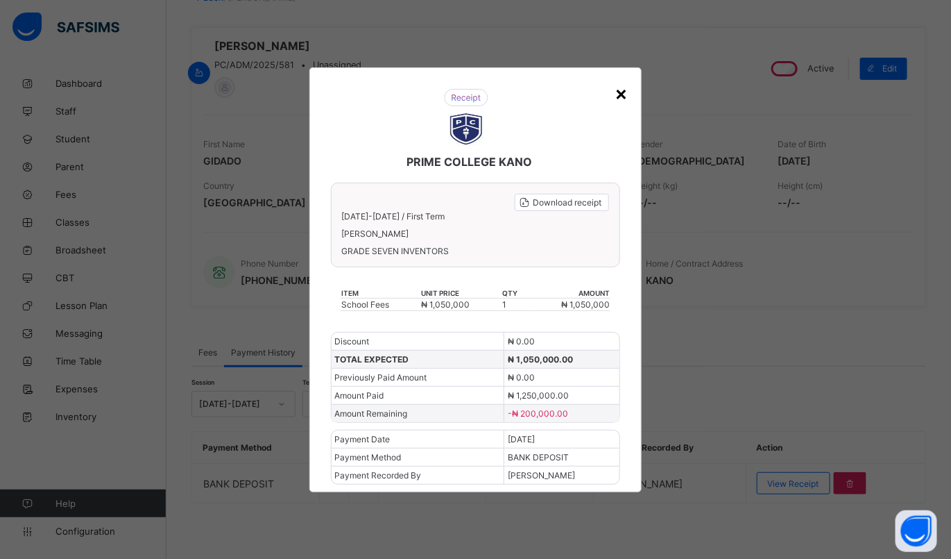
click at [621, 98] on div "×" at bounding box center [621, 93] width 13 height 24
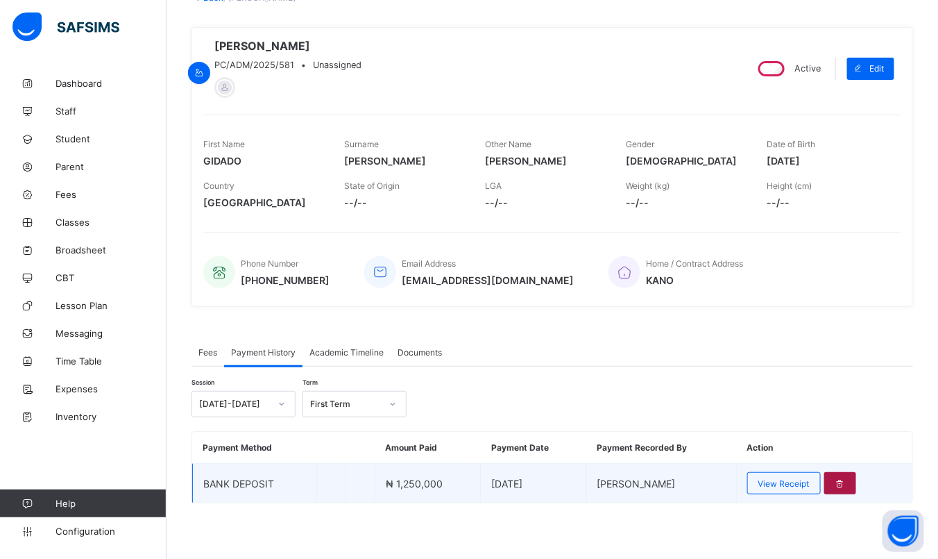
click at [844, 481] on icon at bounding box center [841, 483] width 12 height 10
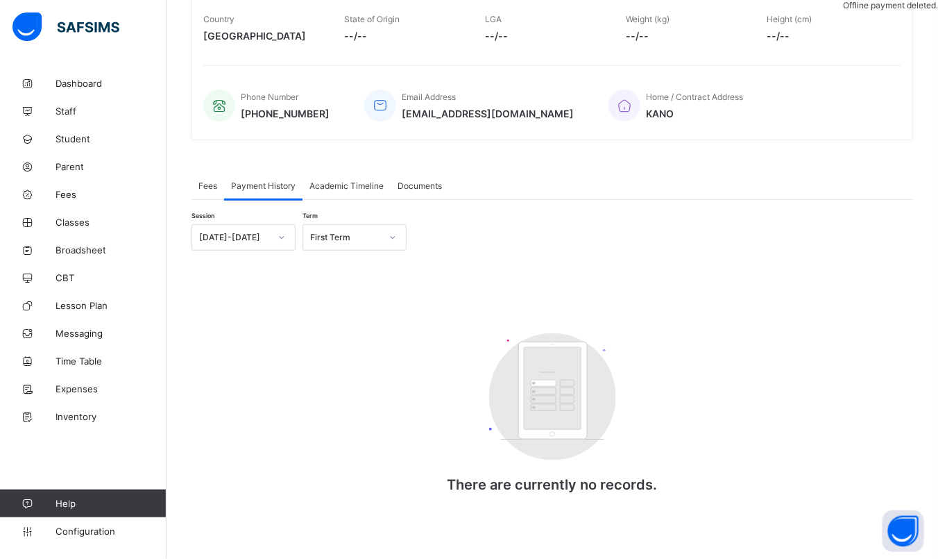
scroll to position [273, 0]
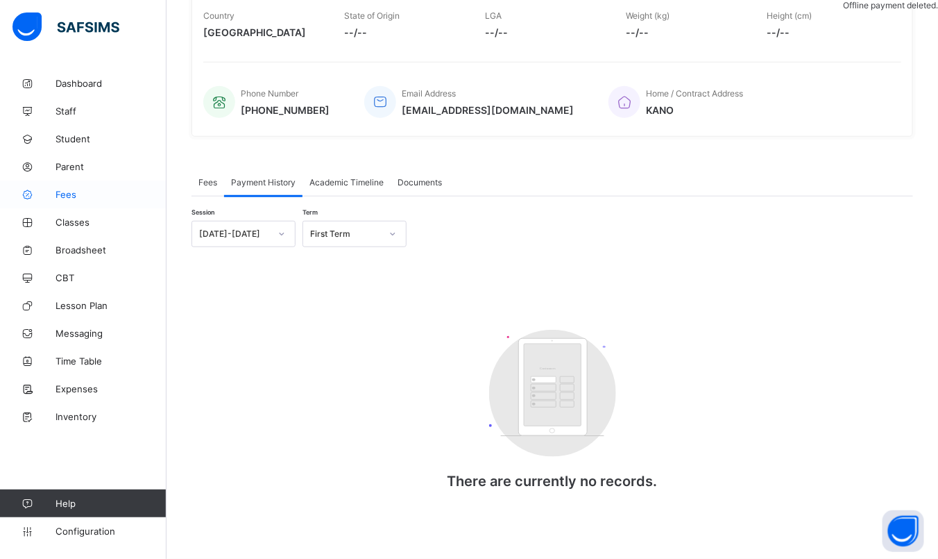
click at [55, 200] on link "Fees" at bounding box center [83, 194] width 167 height 28
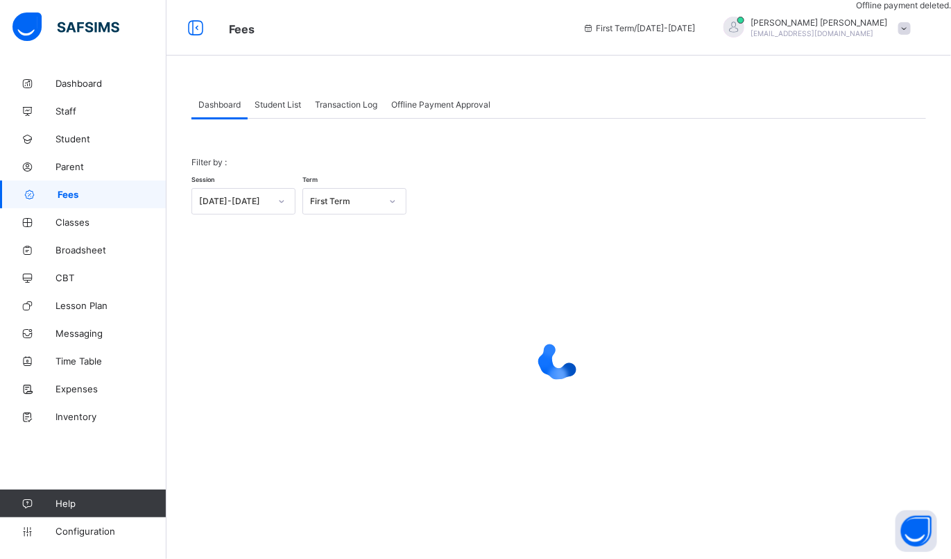
click at [265, 105] on span "Student List" at bounding box center [278, 104] width 46 height 10
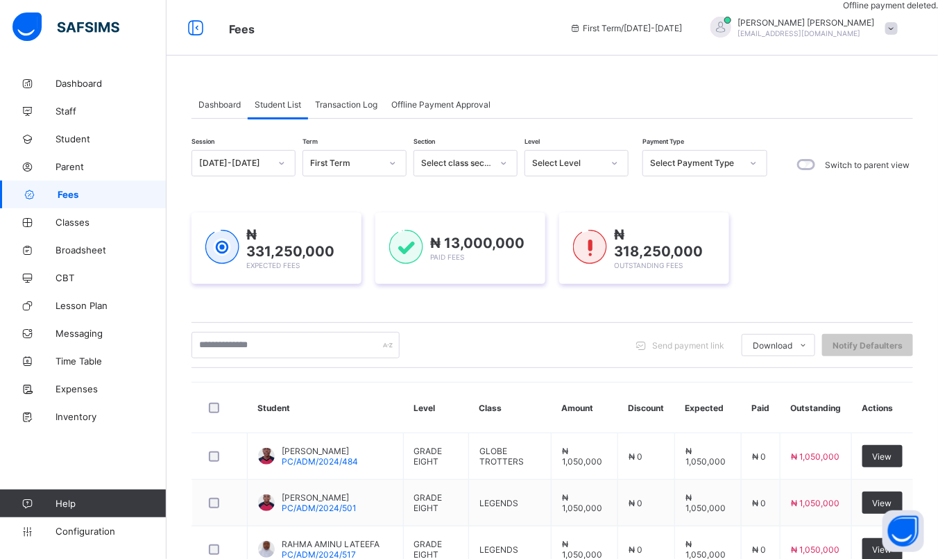
click at [590, 159] on div "Select Level" at bounding box center [567, 163] width 71 height 10
click at [606, 163] on div at bounding box center [615, 163] width 24 height 22
click at [590, 160] on div "Select Level" at bounding box center [567, 163] width 71 height 10
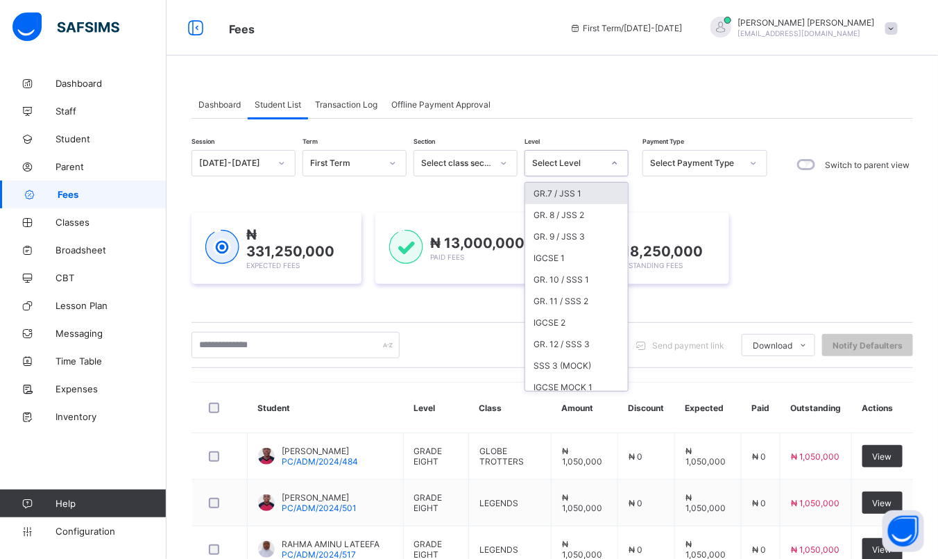
click at [577, 189] on div "GR.7 / JSS 1" at bounding box center [576, 193] width 103 height 22
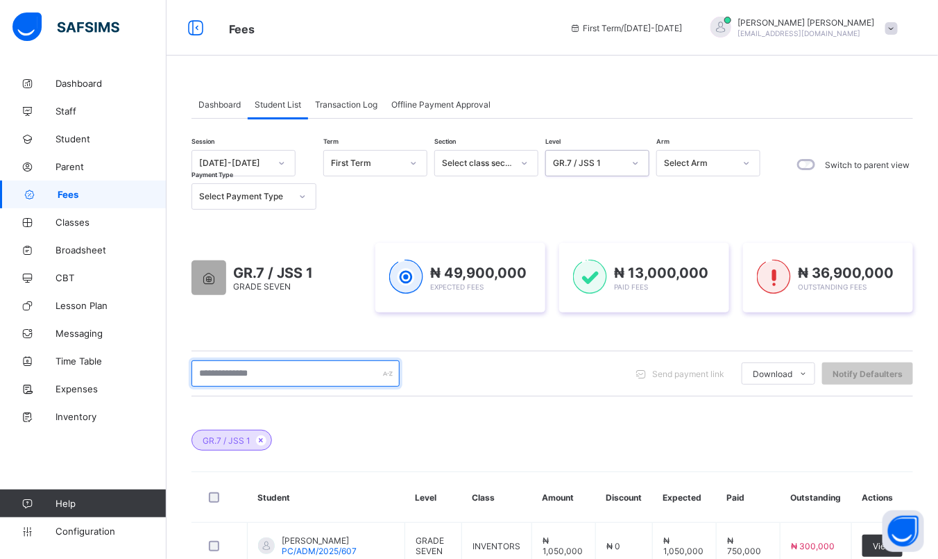
click at [254, 375] on input "text" at bounding box center [295, 373] width 208 height 26
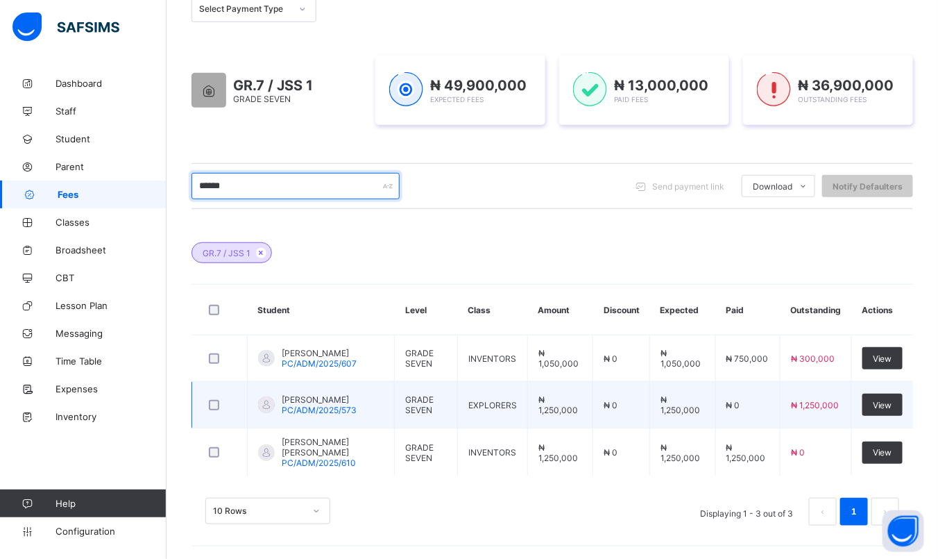
type input "******"
click at [324, 402] on span "[PERSON_NAME]" at bounding box center [319, 399] width 75 height 10
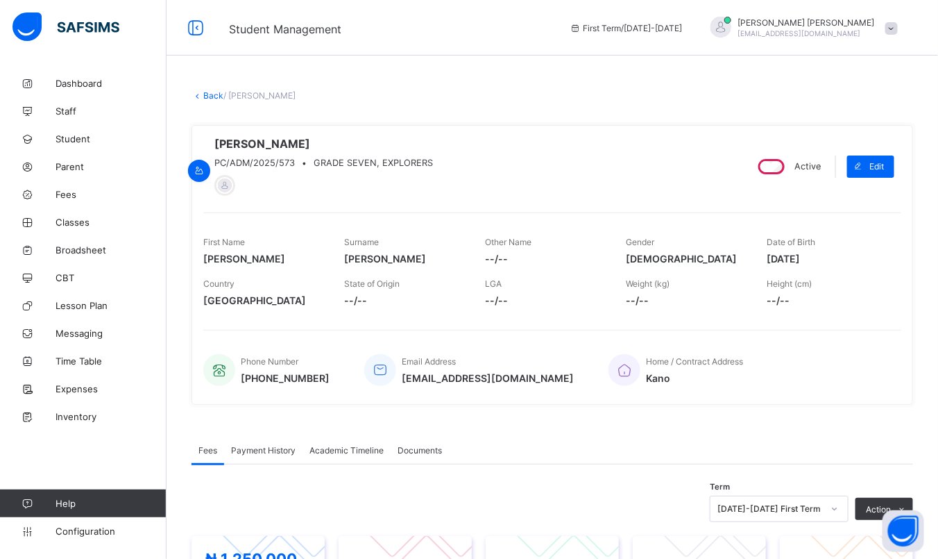
scroll to position [352, 0]
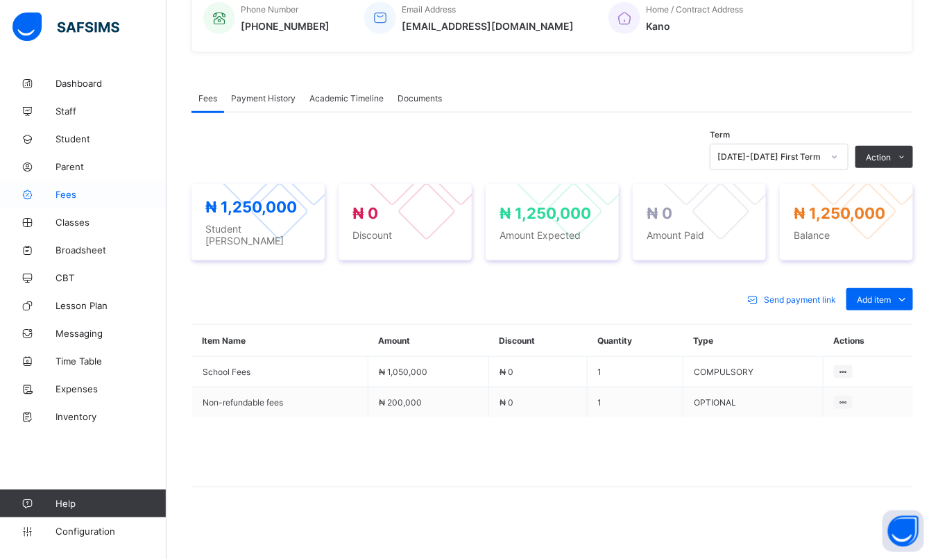
click at [87, 192] on span "Fees" at bounding box center [111, 194] width 111 height 11
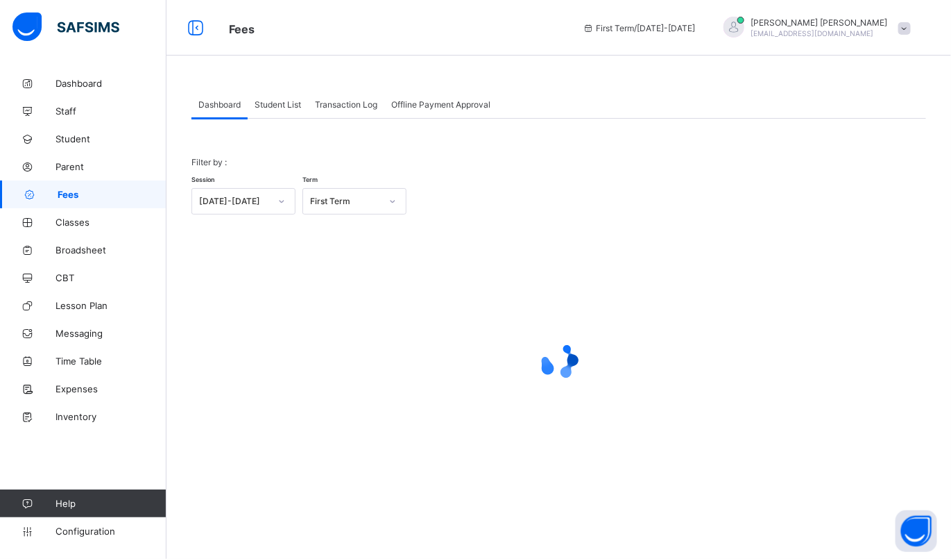
click at [287, 104] on span "Student List" at bounding box center [278, 104] width 46 height 10
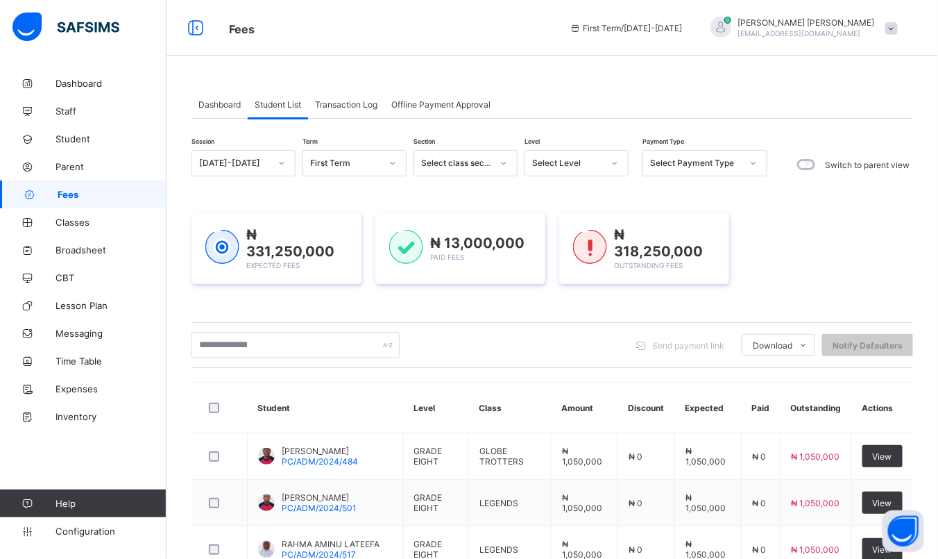
click at [380, 156] on div at bounding box center [393, 163] width 26 height 25
click at [595, 157] on div "Select Level" at bounding box center [563, 162] width 76 height 19
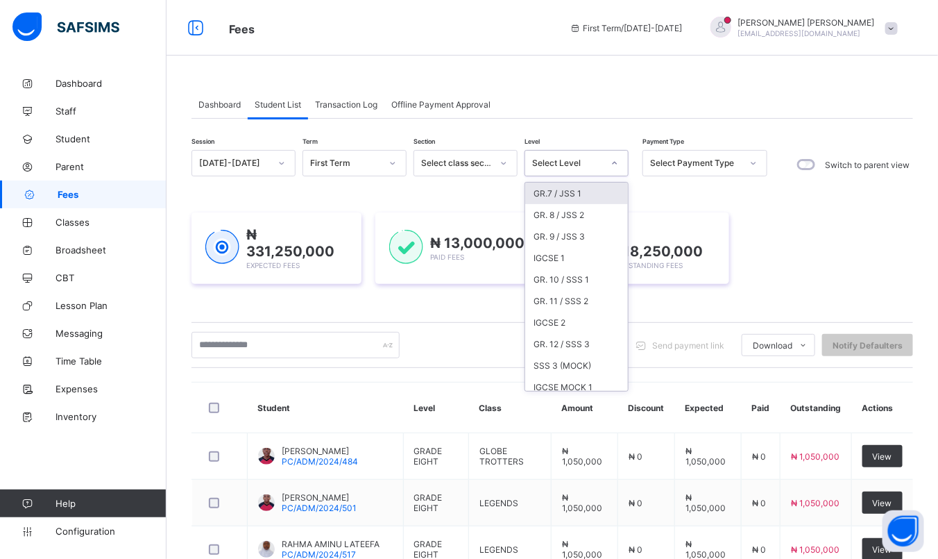
click at [559, 187] on div "GR.7 / JSS 1" at bounding box center [576, 193] width 103 height 22
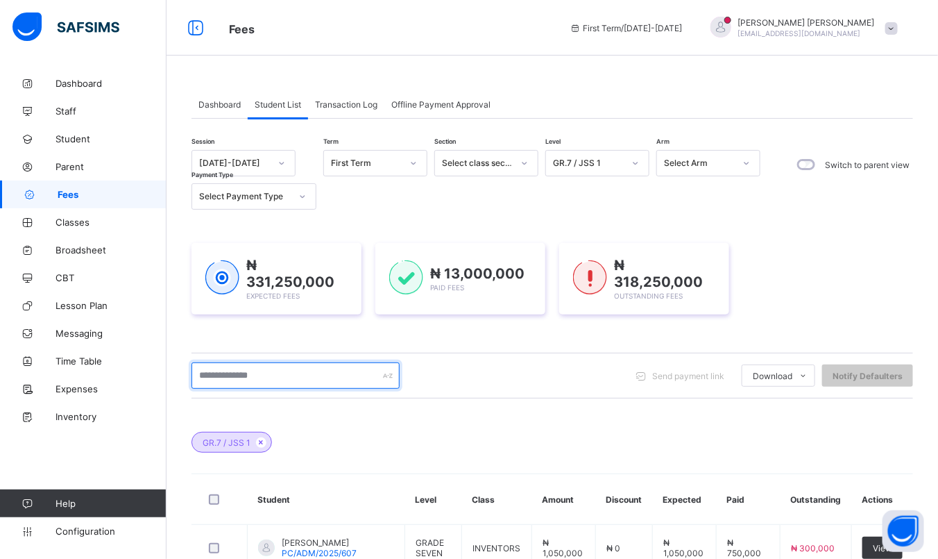
click at [271, 372] on input "text" at bounding box center [295, 375] width 208 height 26
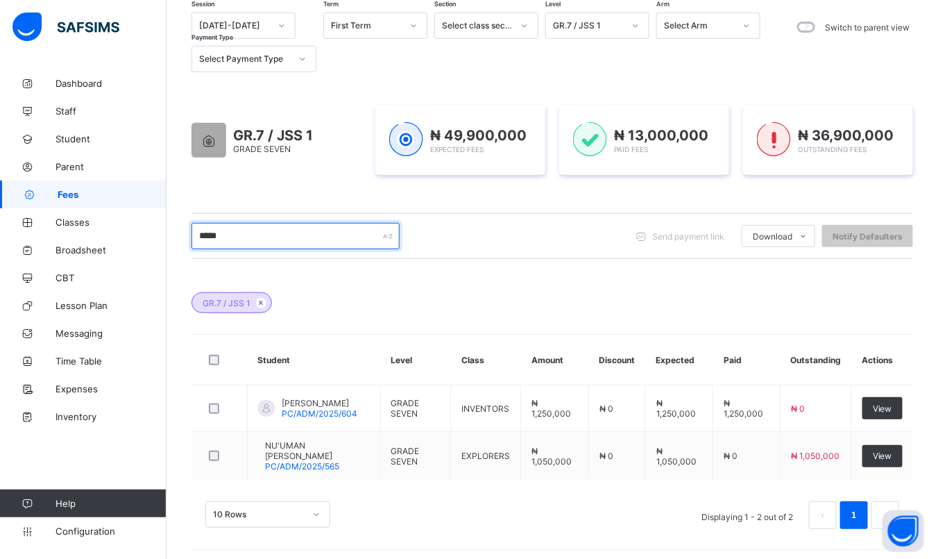
scroll to position [142, 0]
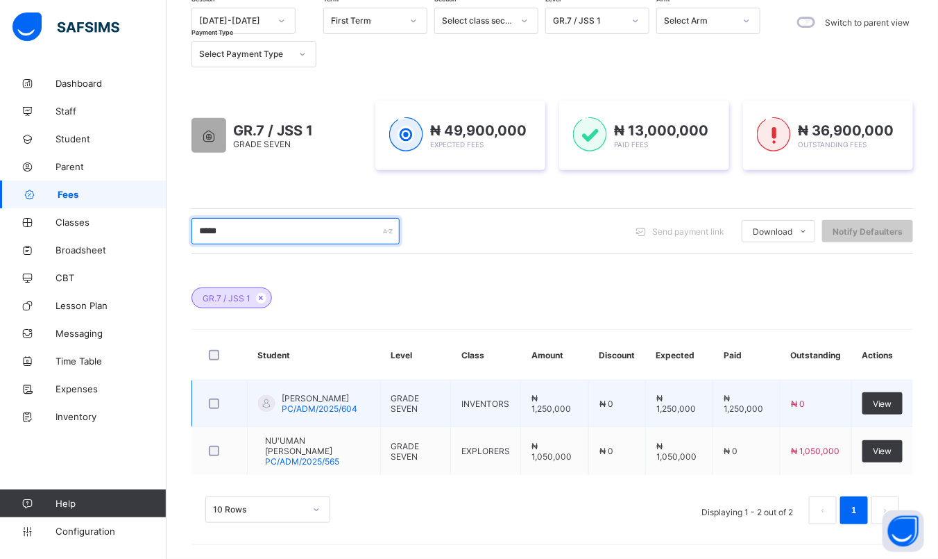
type input "*****"
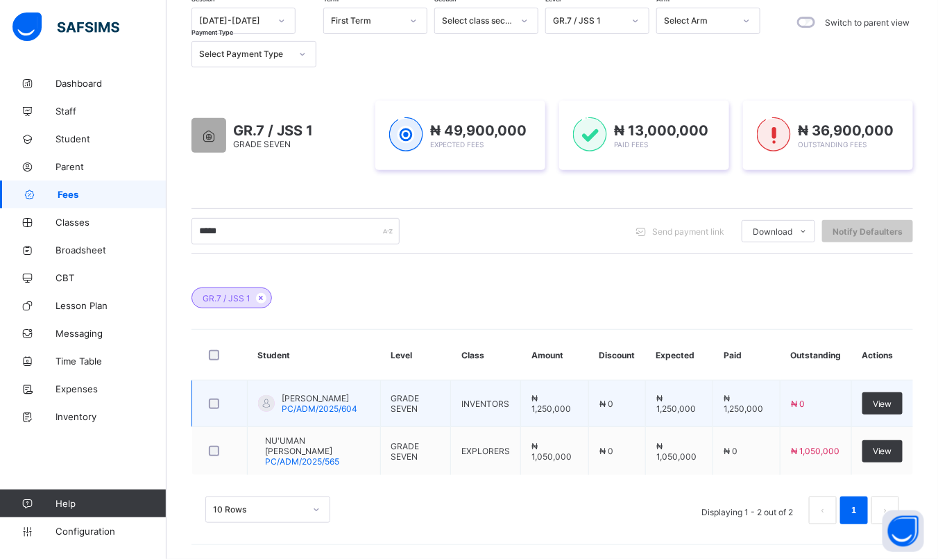
click at [307, 396] on span "[PERSON_NAME]" at bounding box center [320, 398] width 76 height 10
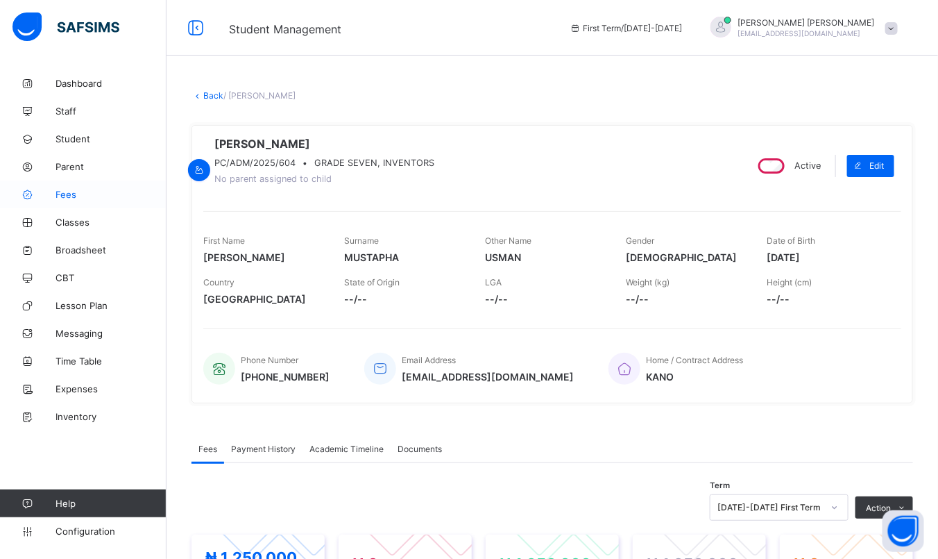
click at [74, 195] on span "Fees" at bounding box center [111, 194] width 111 height 11
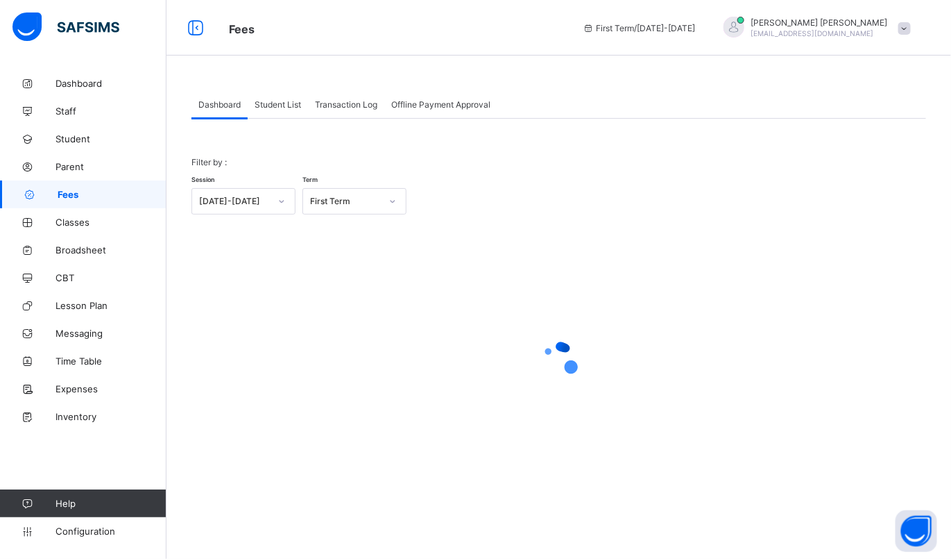
click at [267, 99] on span "Student List" at bounding box center [278, 104] width 46 height 10
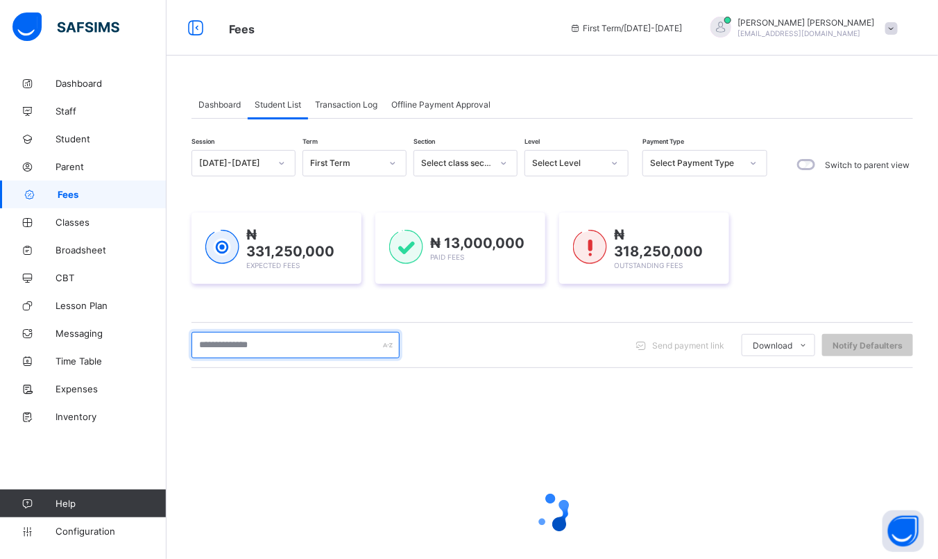
click at [267, 340] on input "text" at bounding box center [295, 345] width 208 height 26
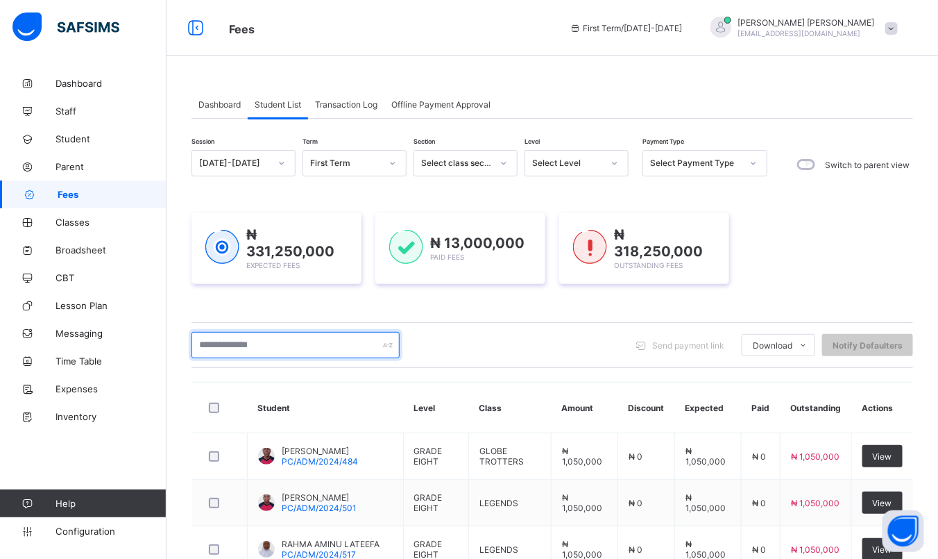
click at [255, 345] on input "text" at bounding box center [295, 345] width 208 height 26
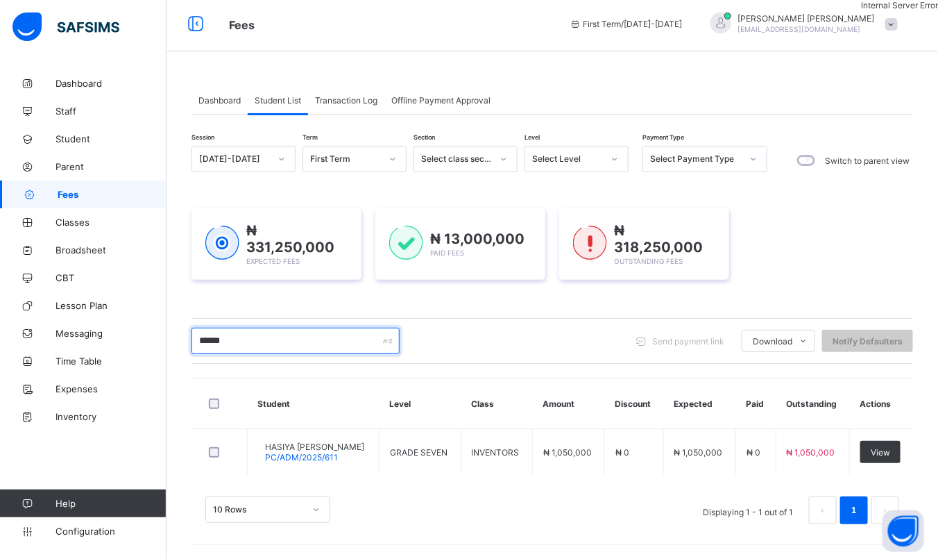
scroll to position [2, 0]
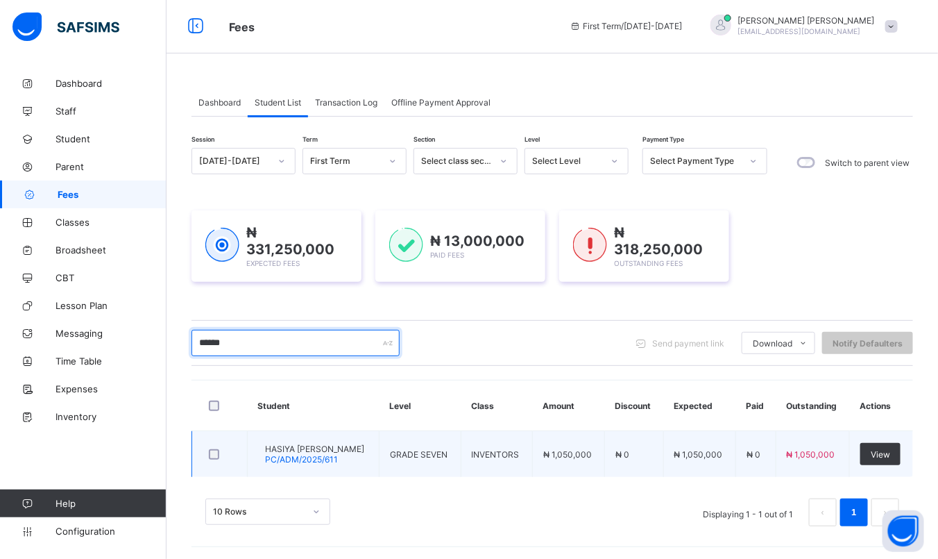
type input "******"
click at [332, 443] on span "HASIYA [PERSON_NAME]" at bounding box center [314, 448] width 99 height 10
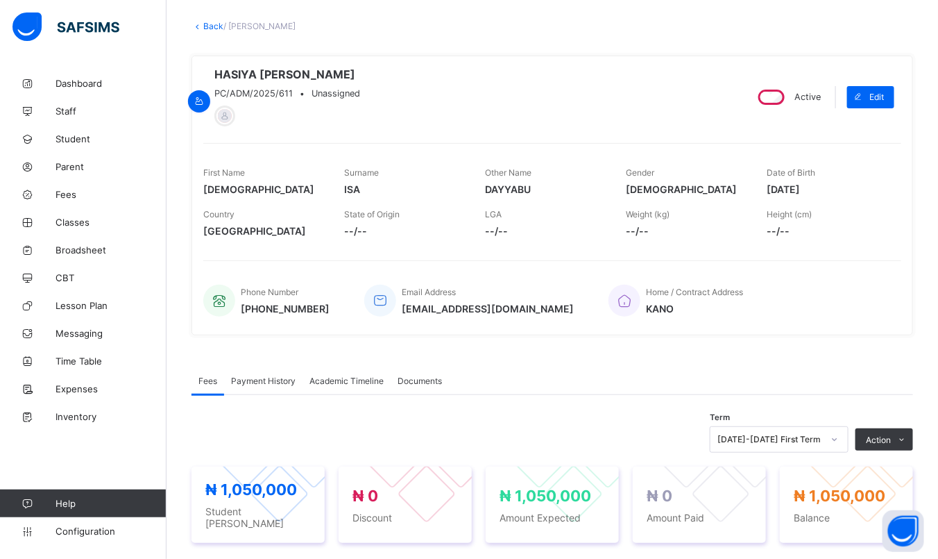
scroll to position [35, 0]
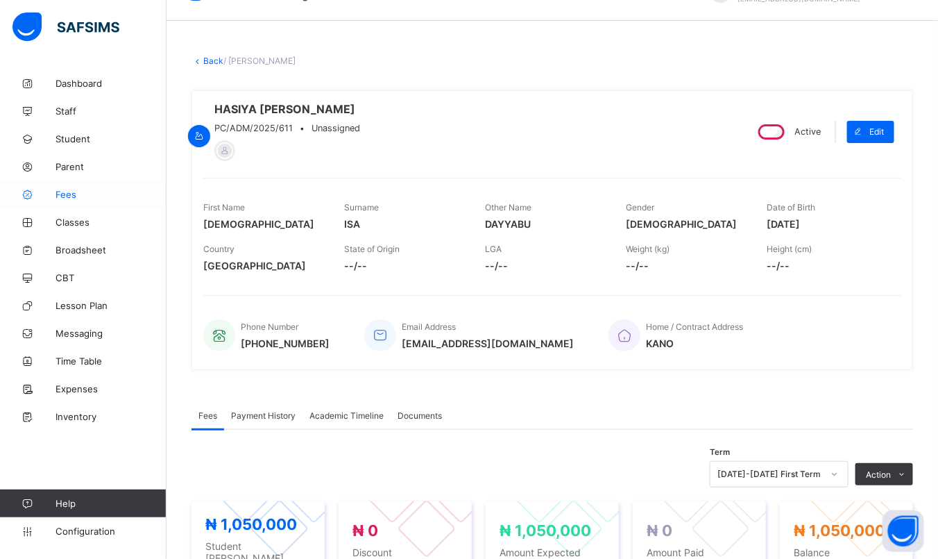
click at [80, 193] on span "Fees" at bounding box center [111, 194] width 111 height 11
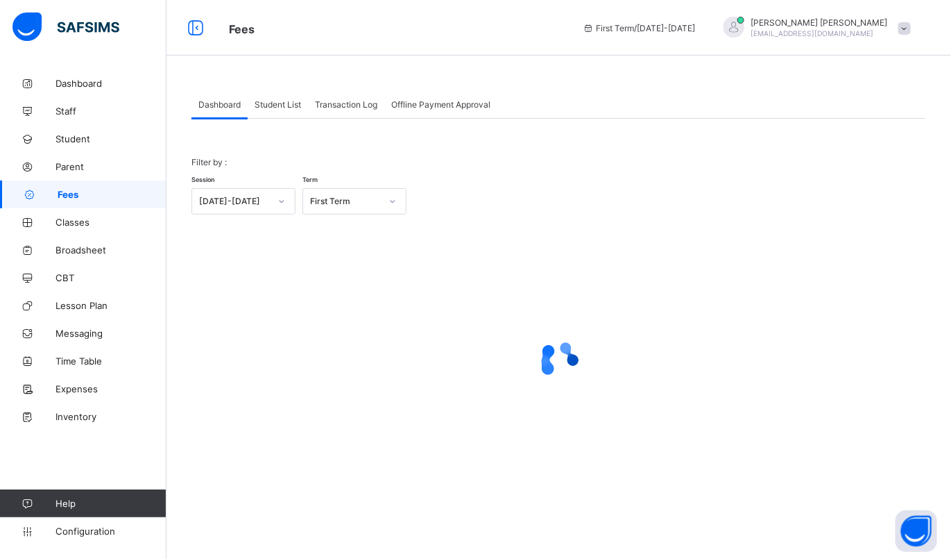
click at [289, 105] on span "Student List" at bounding box center [278, 104] width 46 height 10
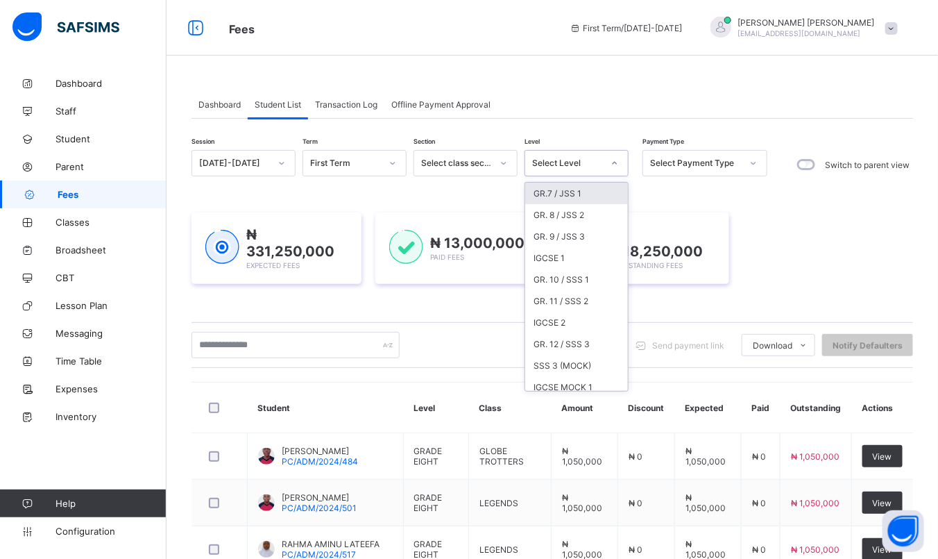
click at [588, 161] on div "Select Level" at bounding box center [567, 163] width 71 height 10
click at [574, 183] on div "GR.7 / JSS 1" at bounding box center [576, 193] width 103 height 22
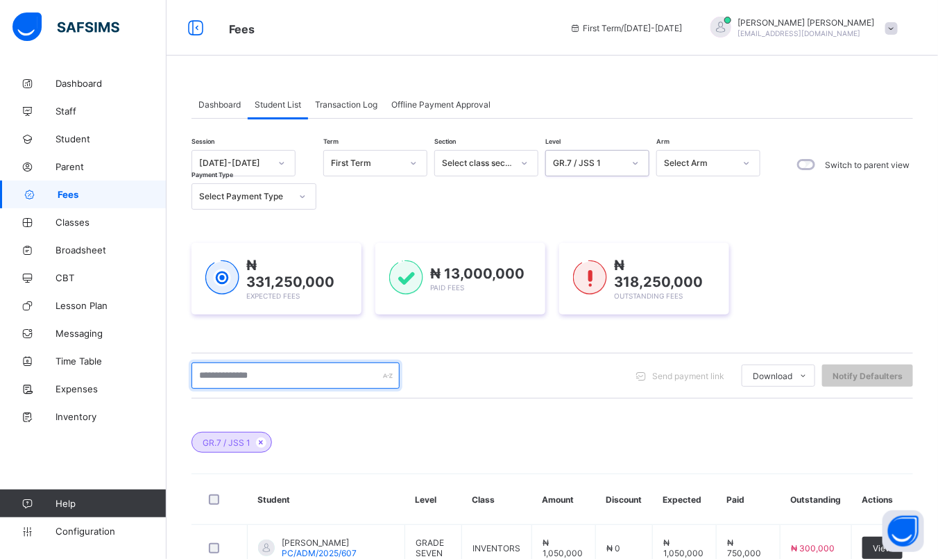
click at [305, 370] on input "text" at bounding box center [295, 375] width 208 height 26
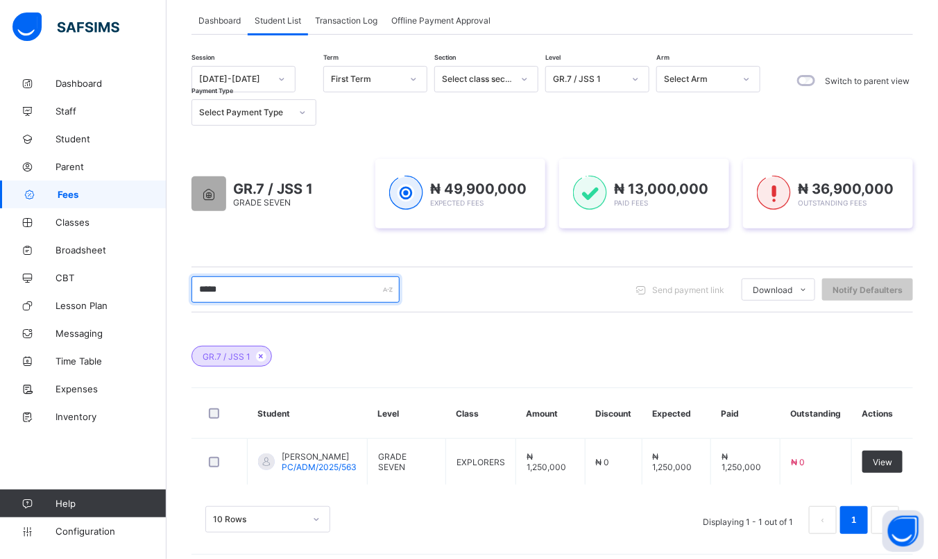
scroll to position [94, 0]
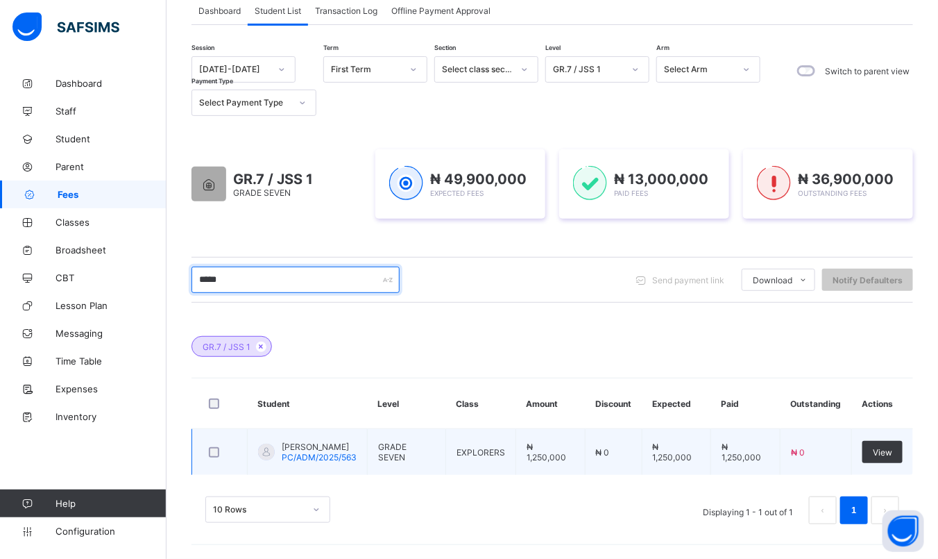
type input "*****"
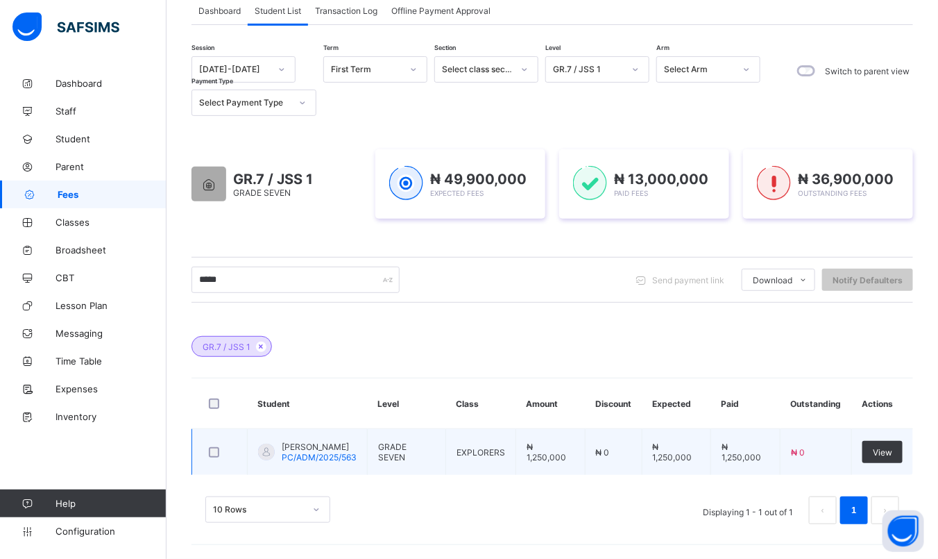
click at [305, 433] on td "[PERSON_NAME] PC/ADM/2025/563" at bounding box center [308, 452] width 120 height 46
click at [302, 444] on span "[PERSON_NAME]" at bounding box center [319, 446] width 75 height 10
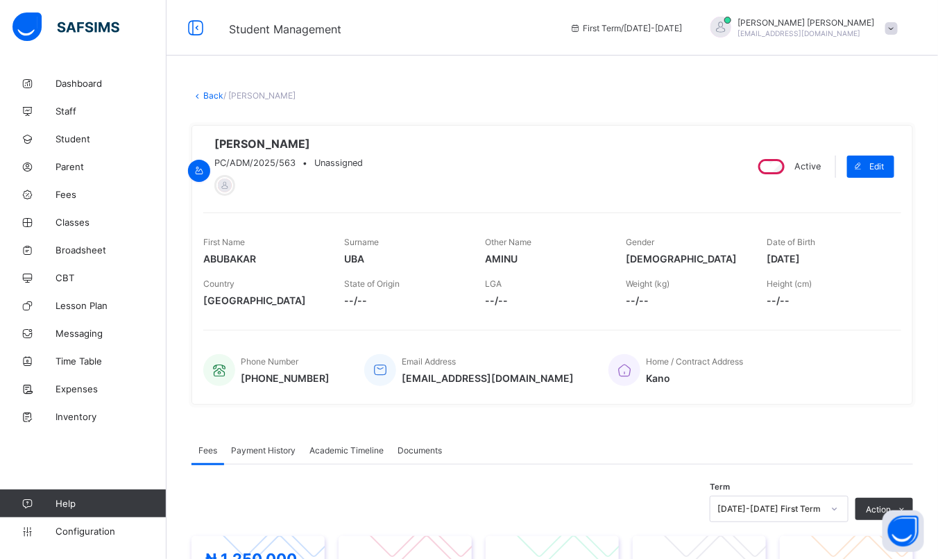
scroll to position [352, 0]
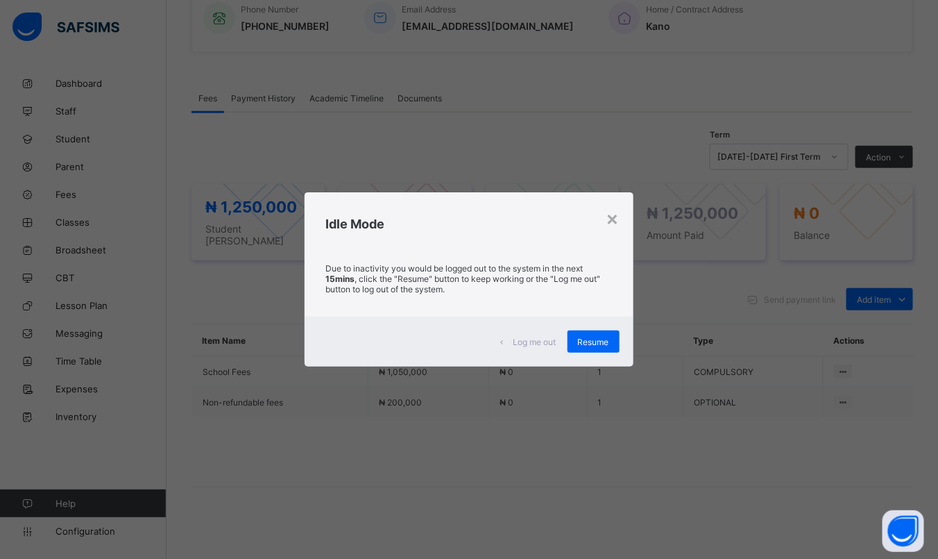
click at [598, 353] on div "Log me out Resume" at bounding box center [469, 341] width 328 height 50
click at [588, 334] on div "Resume" at bounding box center [594, 341] width 52 height 22
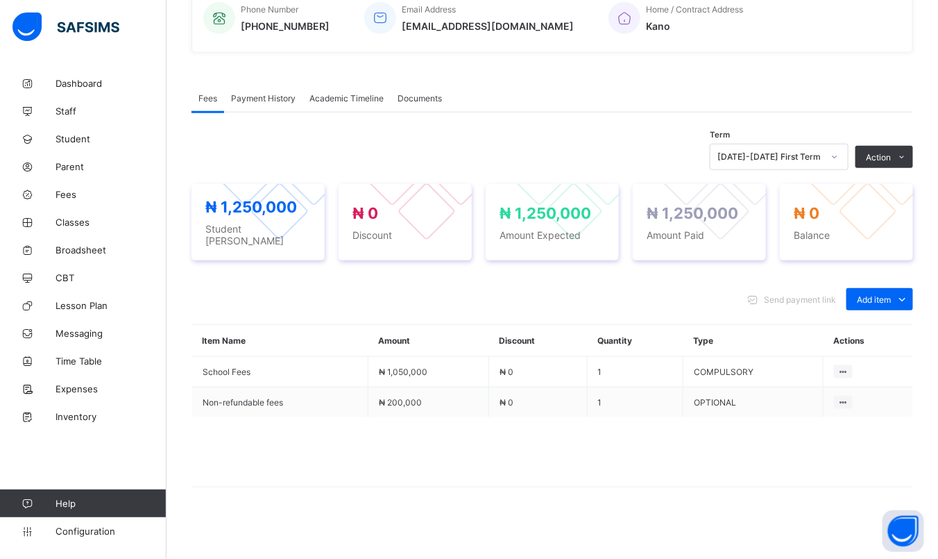
click at [273, 472] on span at bounding box center [552, 451] width 722 height 69
